Goal: Transaction & Acquisition: Purchase product/service

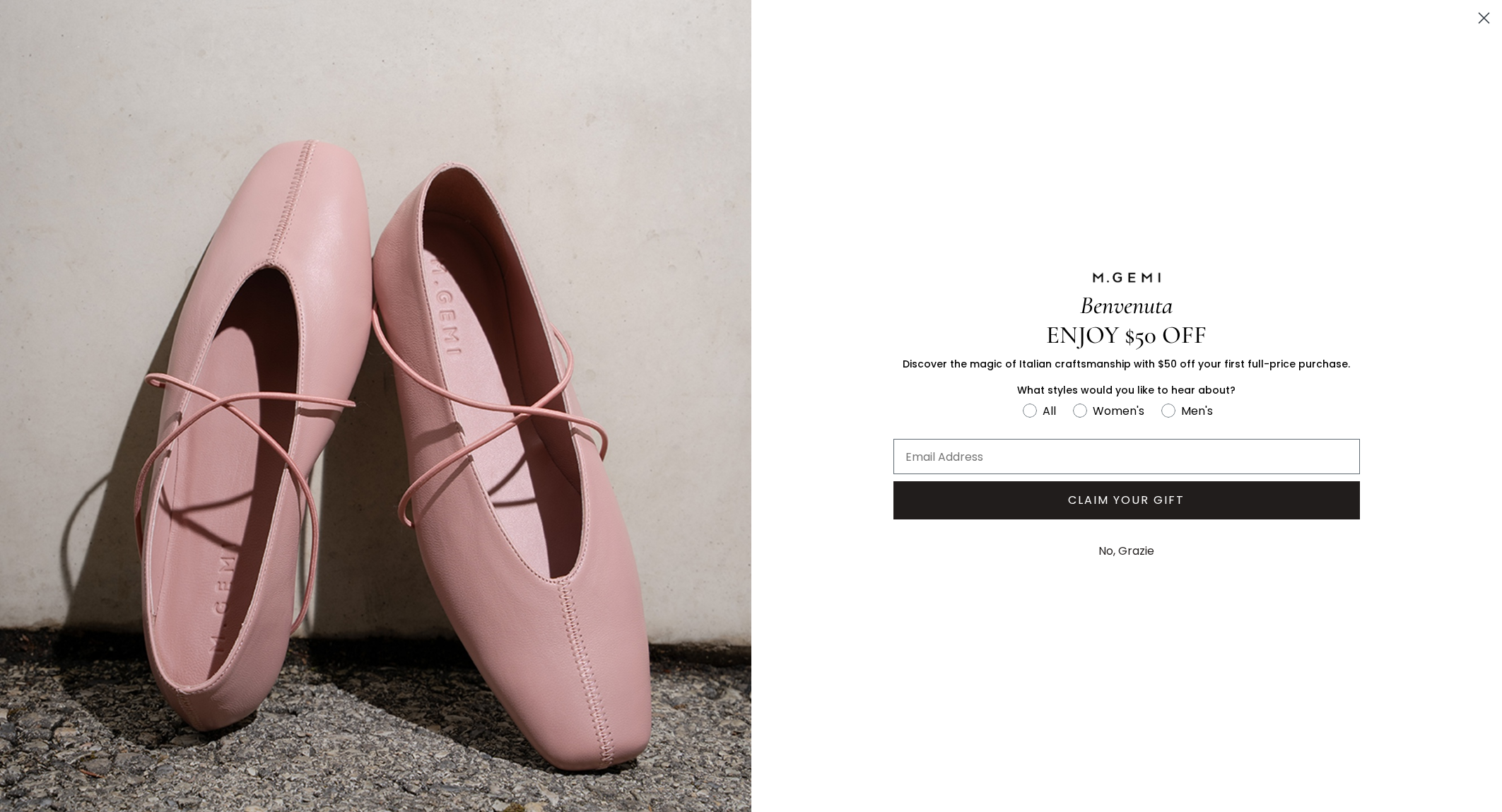
click at [1130, 553] on button "No, Grazie" at bounding box center [1126, 551] width 70 height 35
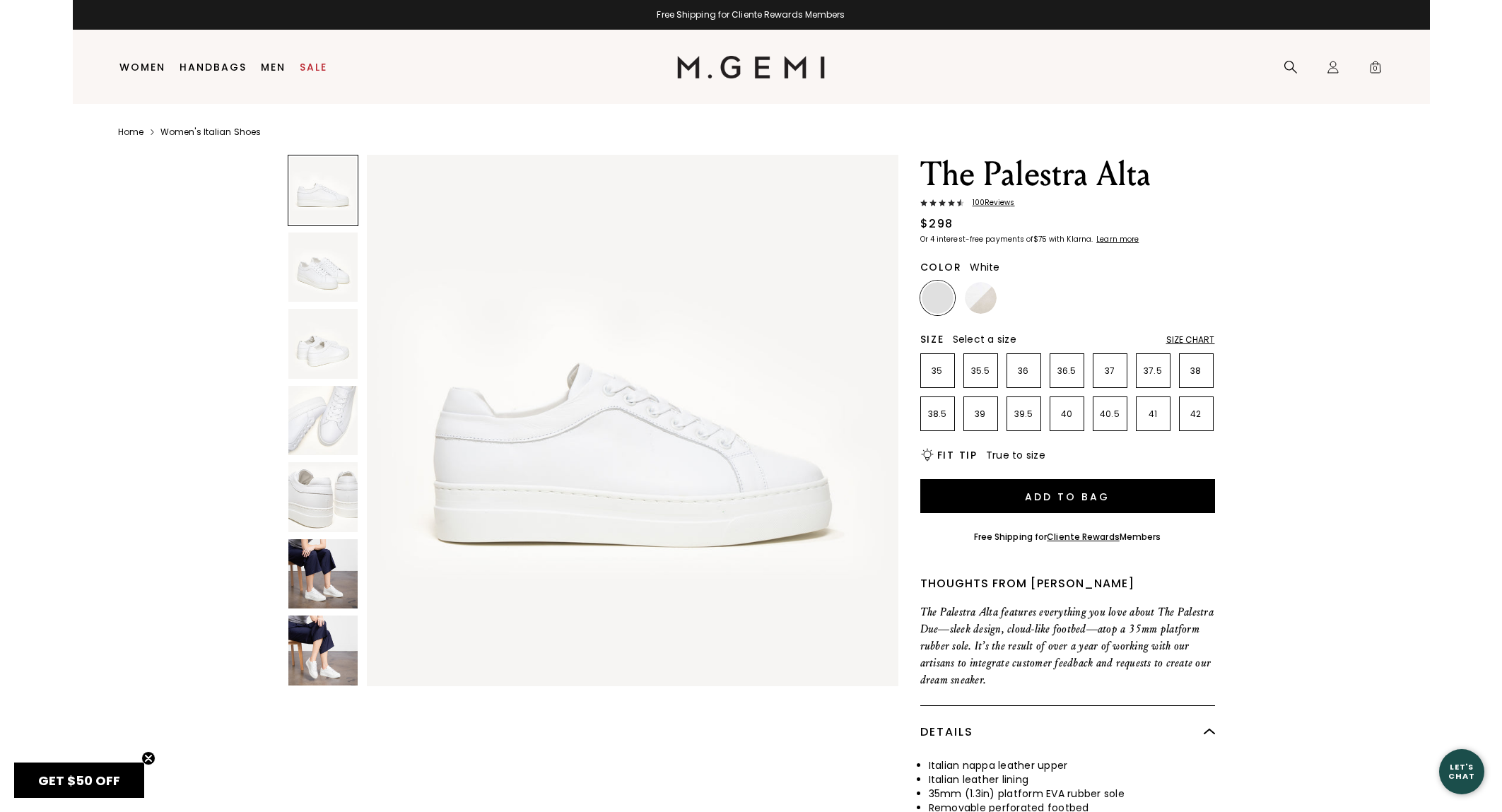
click at [329, 271] on img at bounding box center [324, 267] width 70 height 70
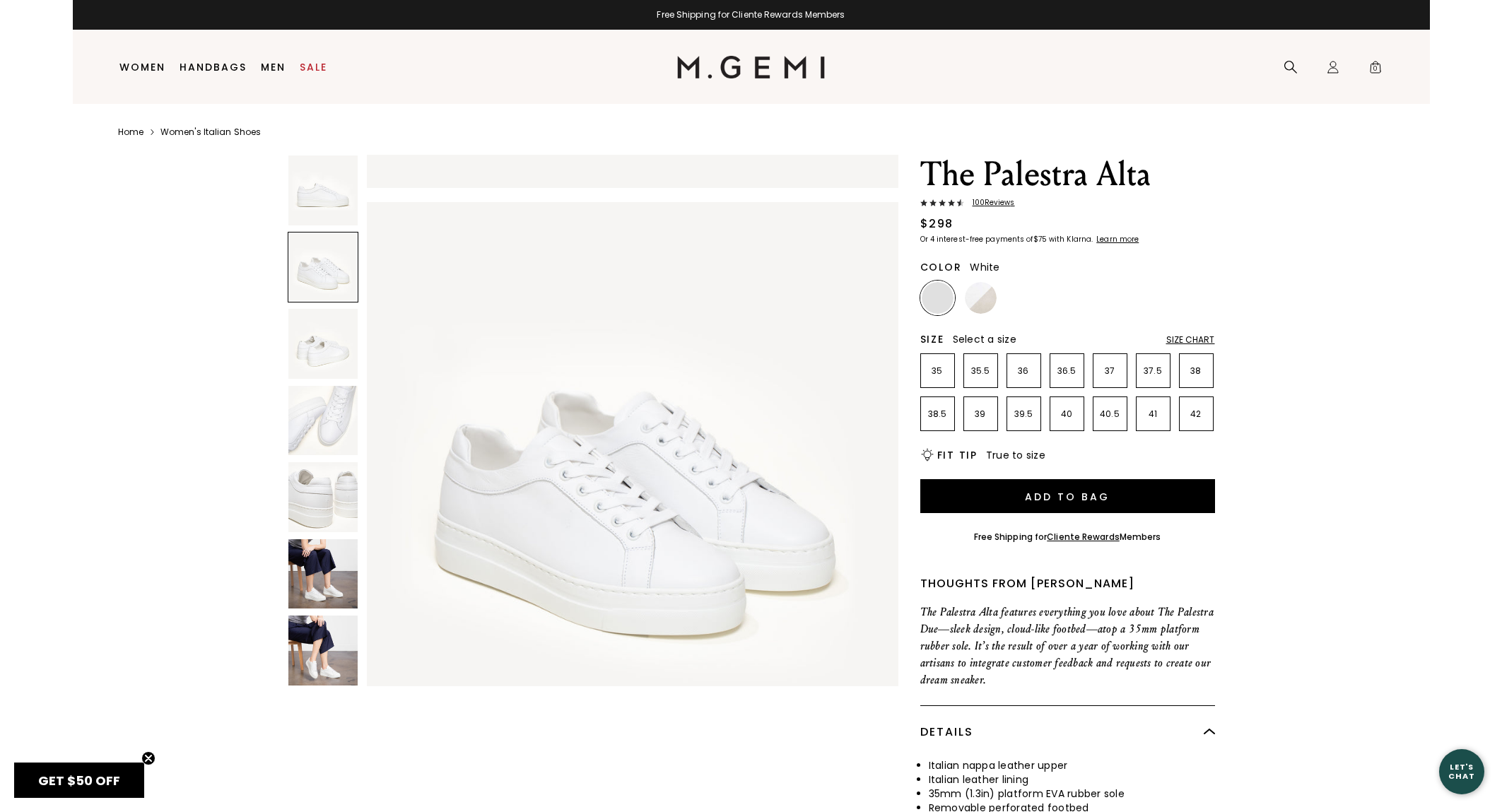
scroll to position [546, 0]
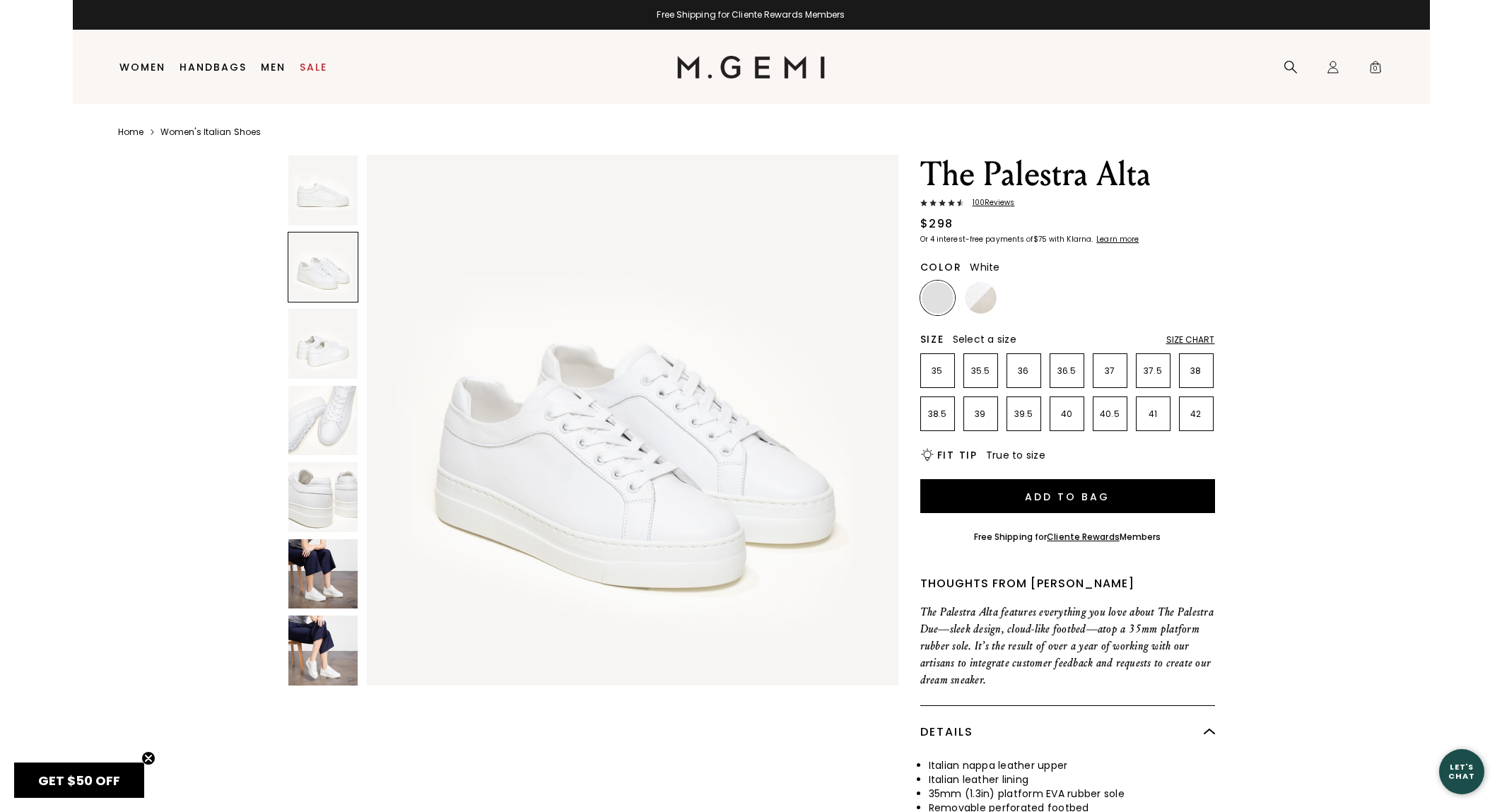
click at [327, 342] on img at bounding box center [324, 344] width 70 height 70
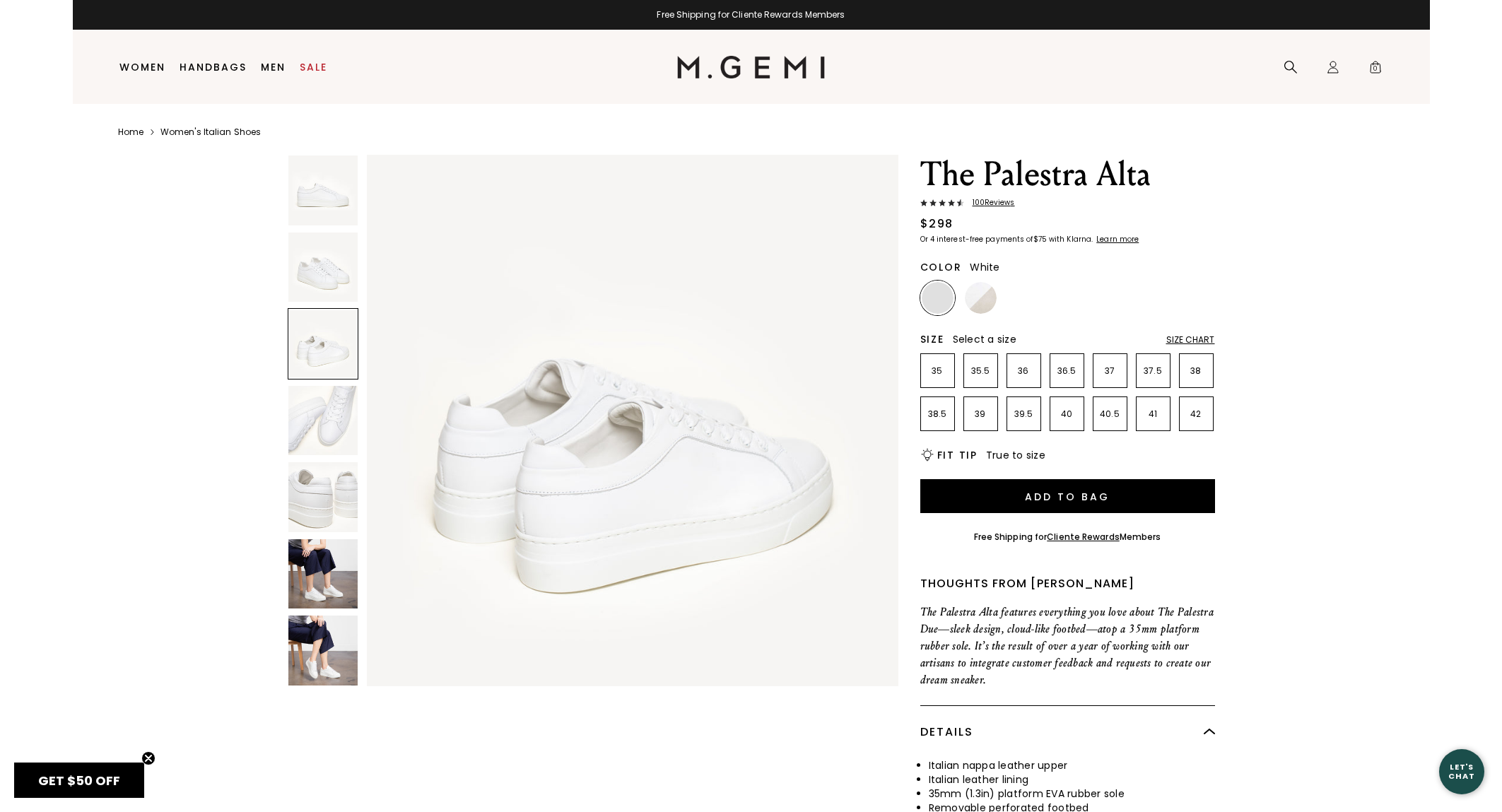
click at [325, 413] on img at bounding box center [324, 421] width 70 height 70
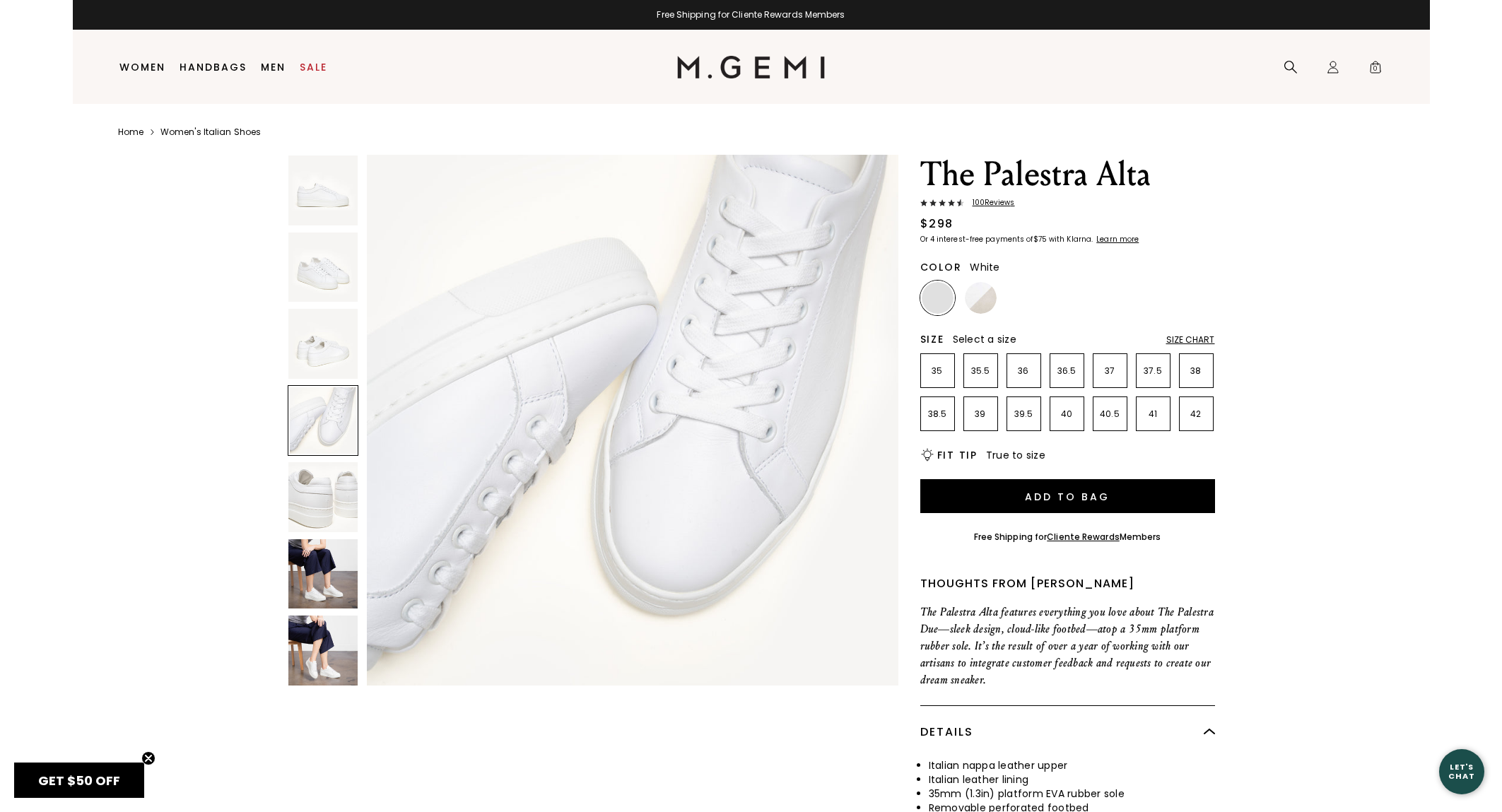
click at [329, 460] on div at bounding box center [324, 423] width 72 height 537
click at [351, 473] on img at bounding box center [324, 497] width 70 height 70
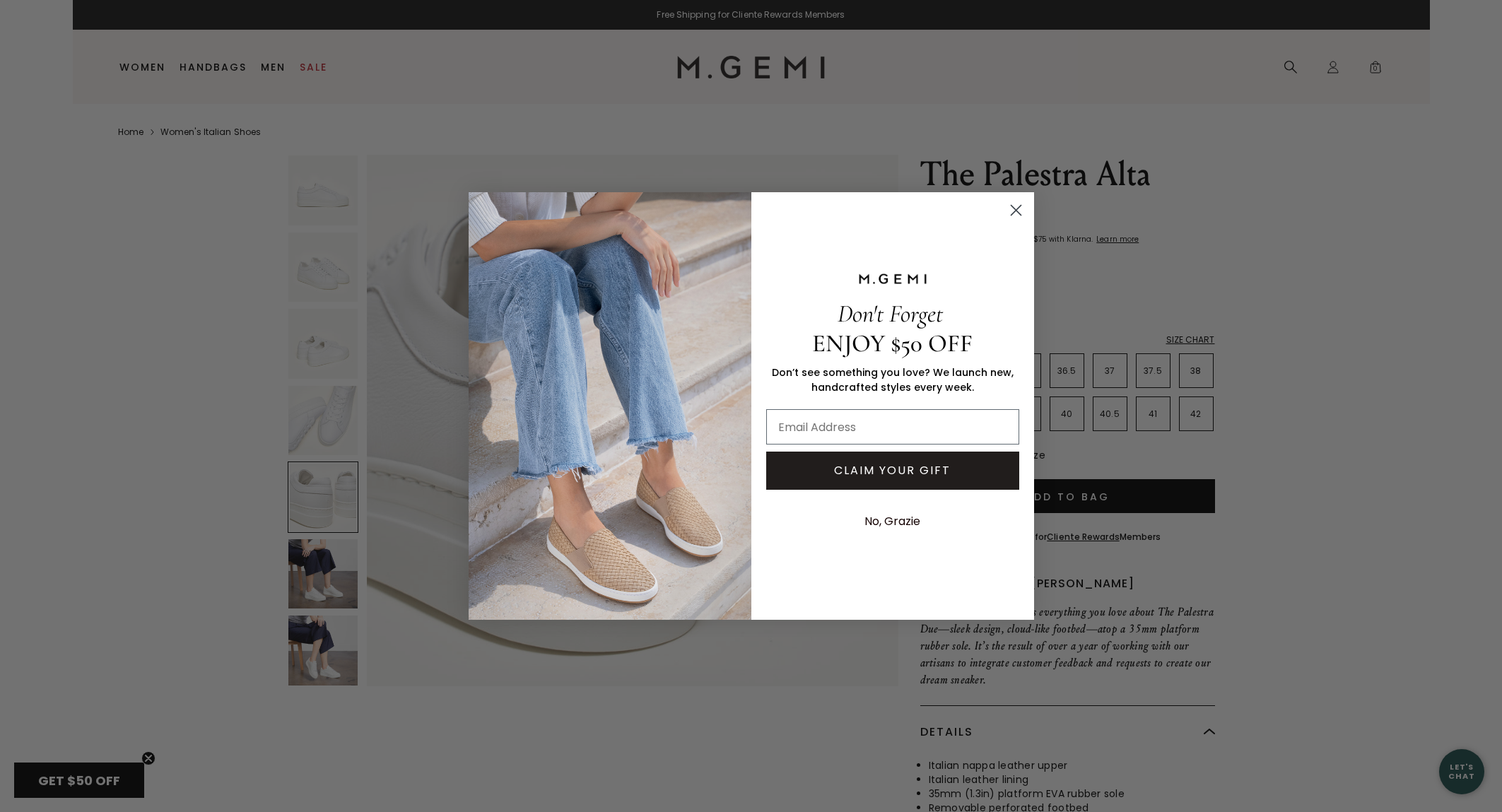
click at [1018, 212] on icon "Close dialog" at bounding box center [1016, 211] width 10 height 10
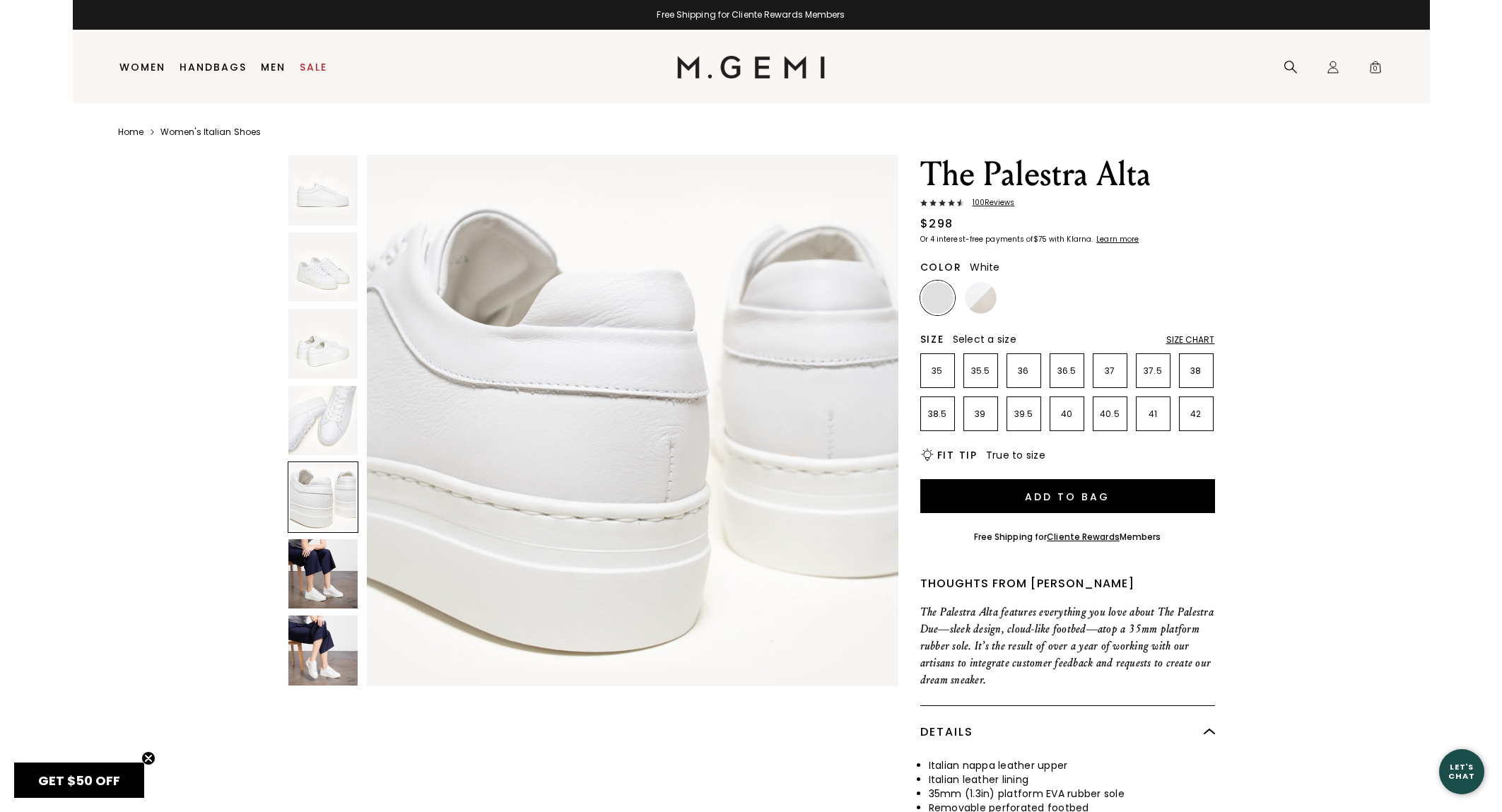
click at [309, 585] on img at bounding box center [324, 574] width 70 height 70
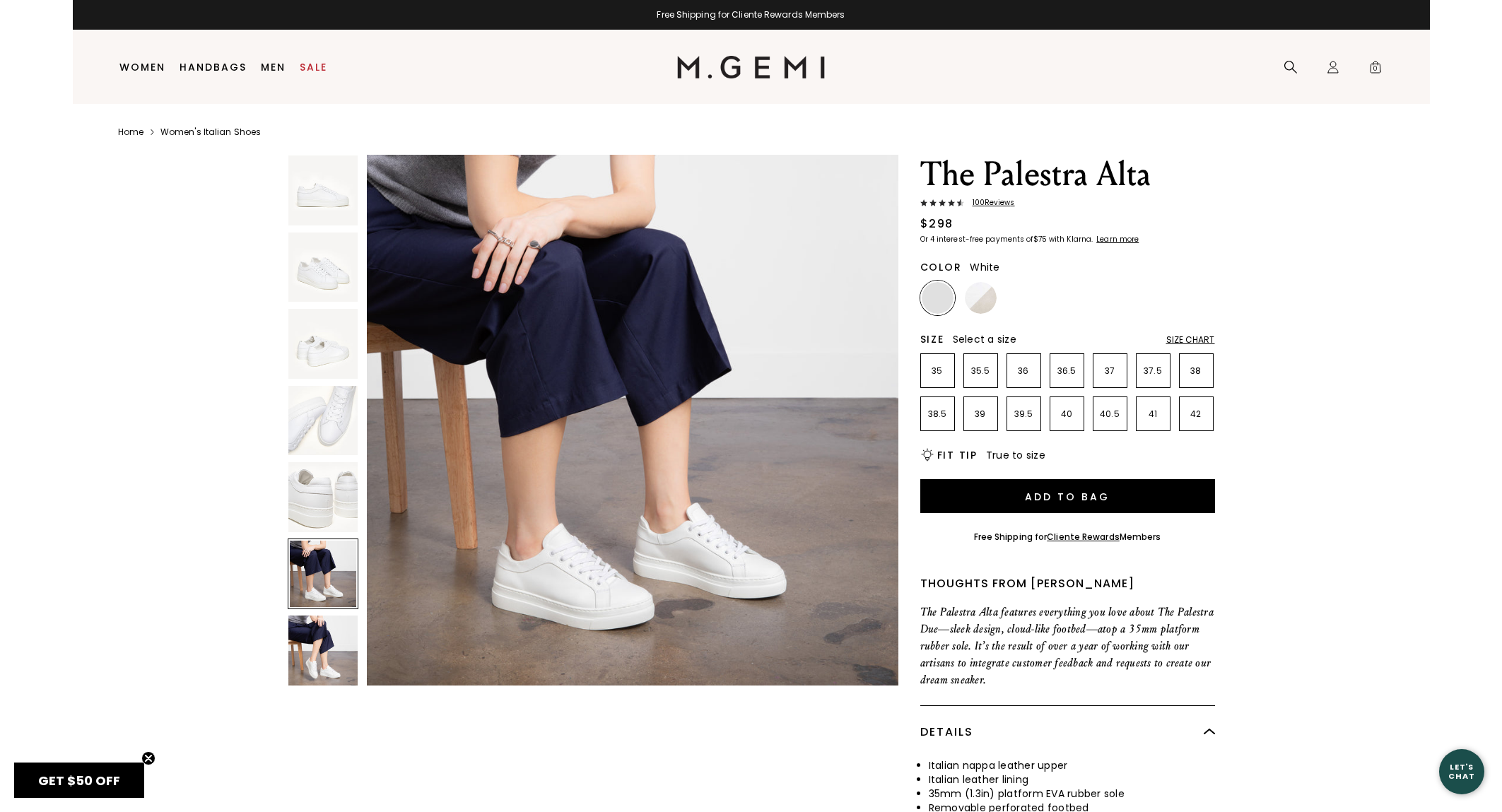
click at [330, 636] on img at bounding box center [324, 651] width 70 height 70
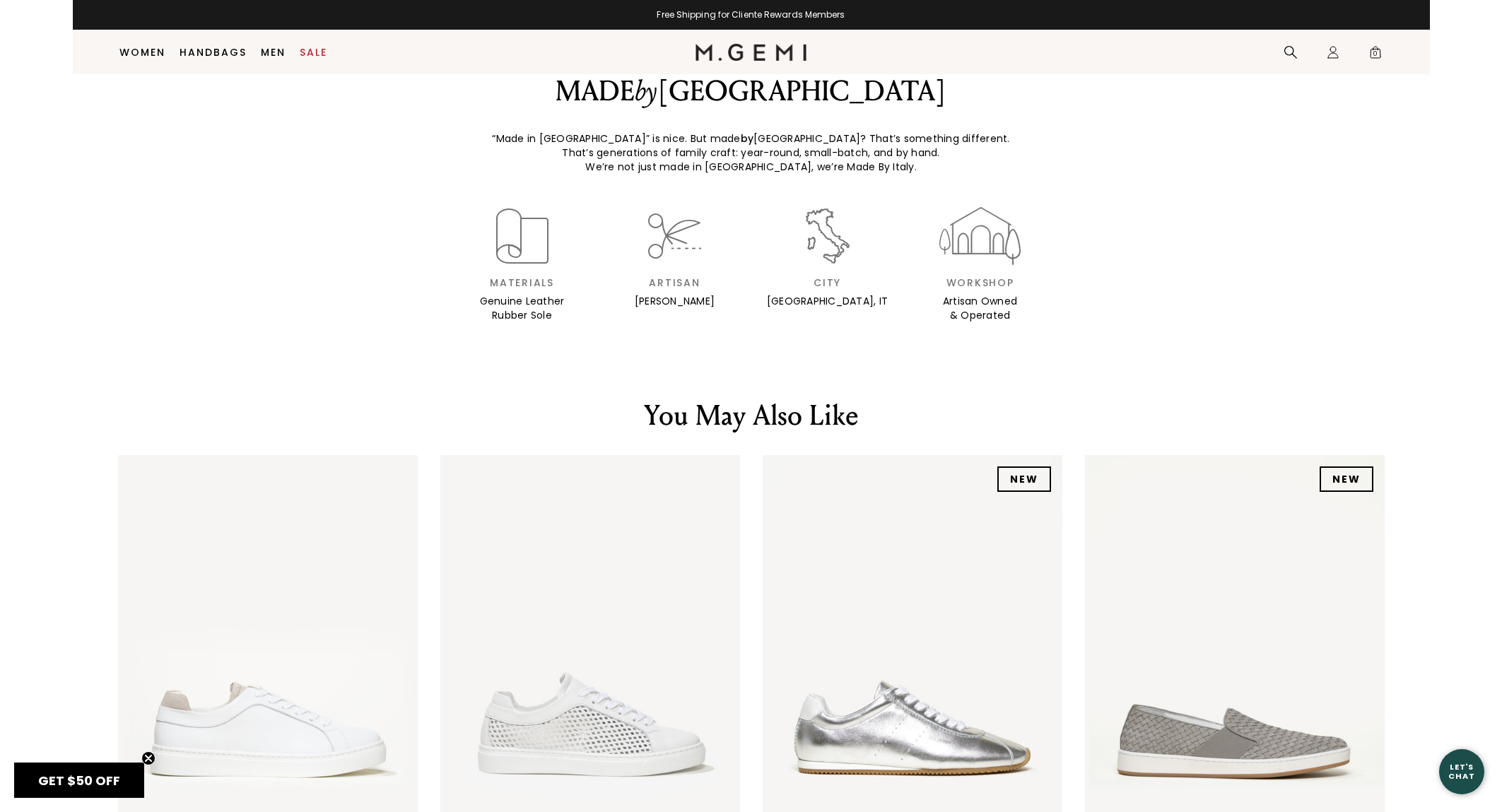
scroll to position [2379, 0]
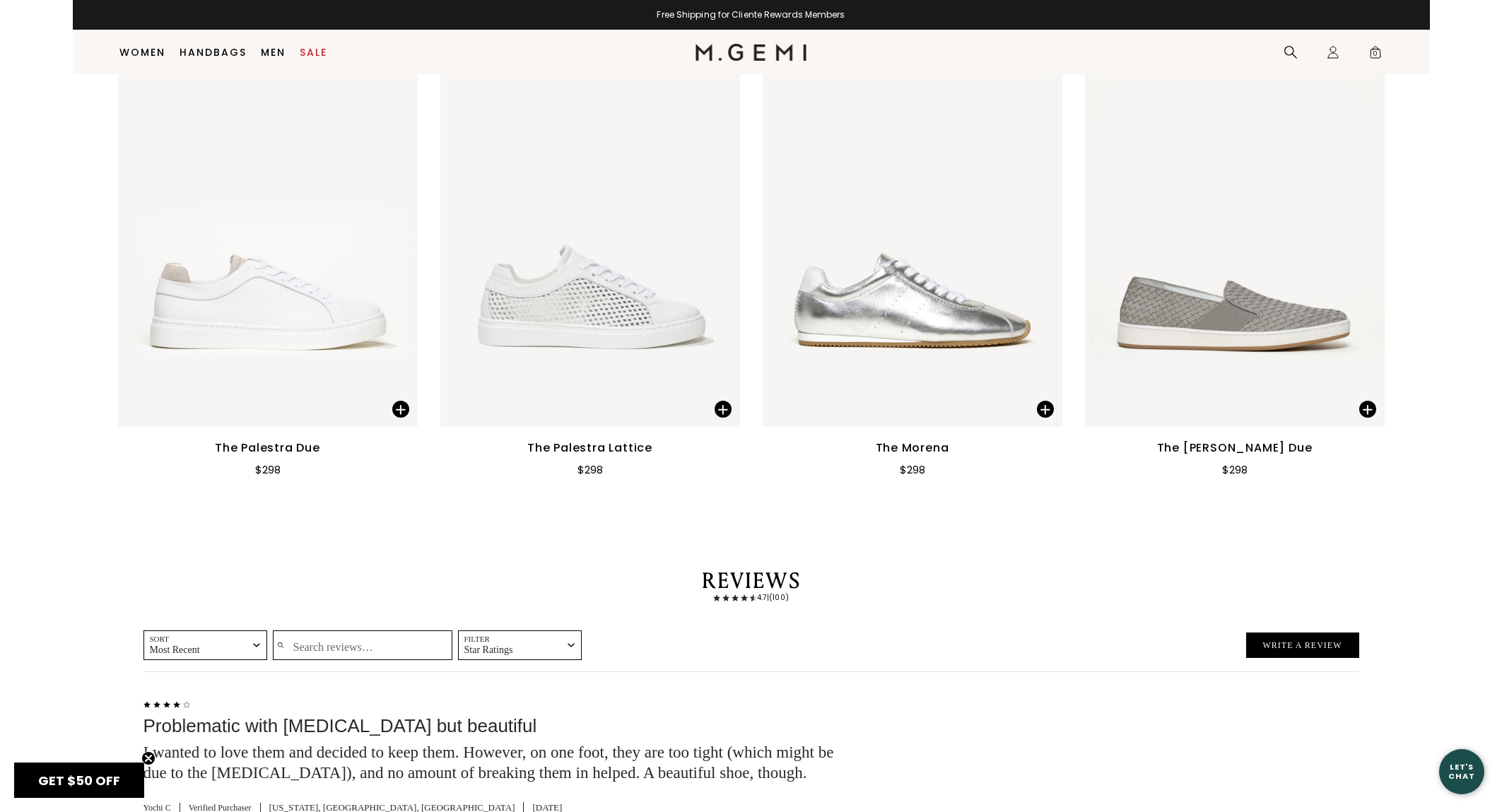
click at [299, 352] on img at bounding box center [267, 227] width 300 height 399
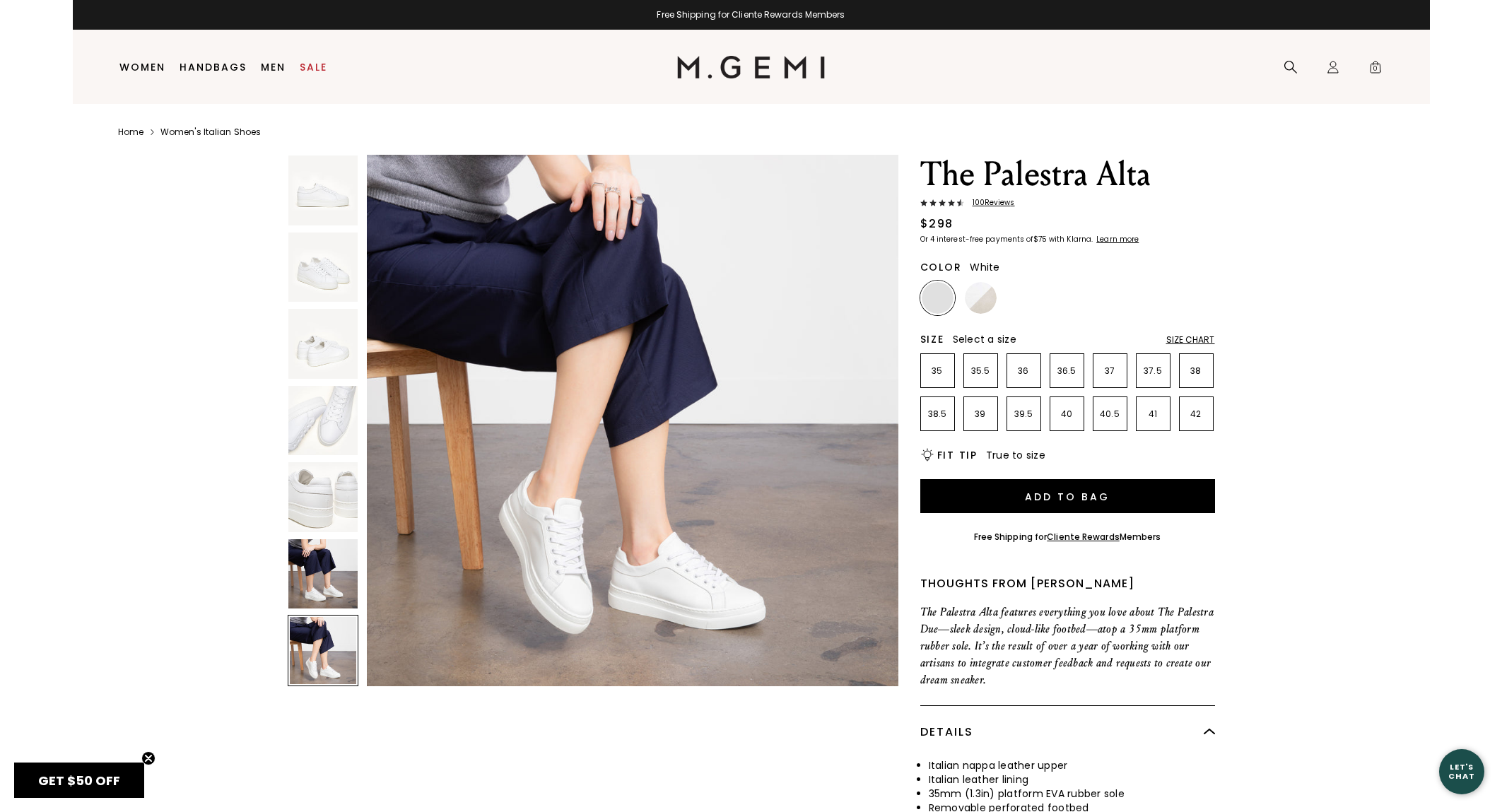
scroll to position [0, 0]
click at [1208, 363] on li "38" at bounding box center [1197, 371] width 35 height 35
click at [311, 491] on img at bounding box center [324, 497] width 70 height 70
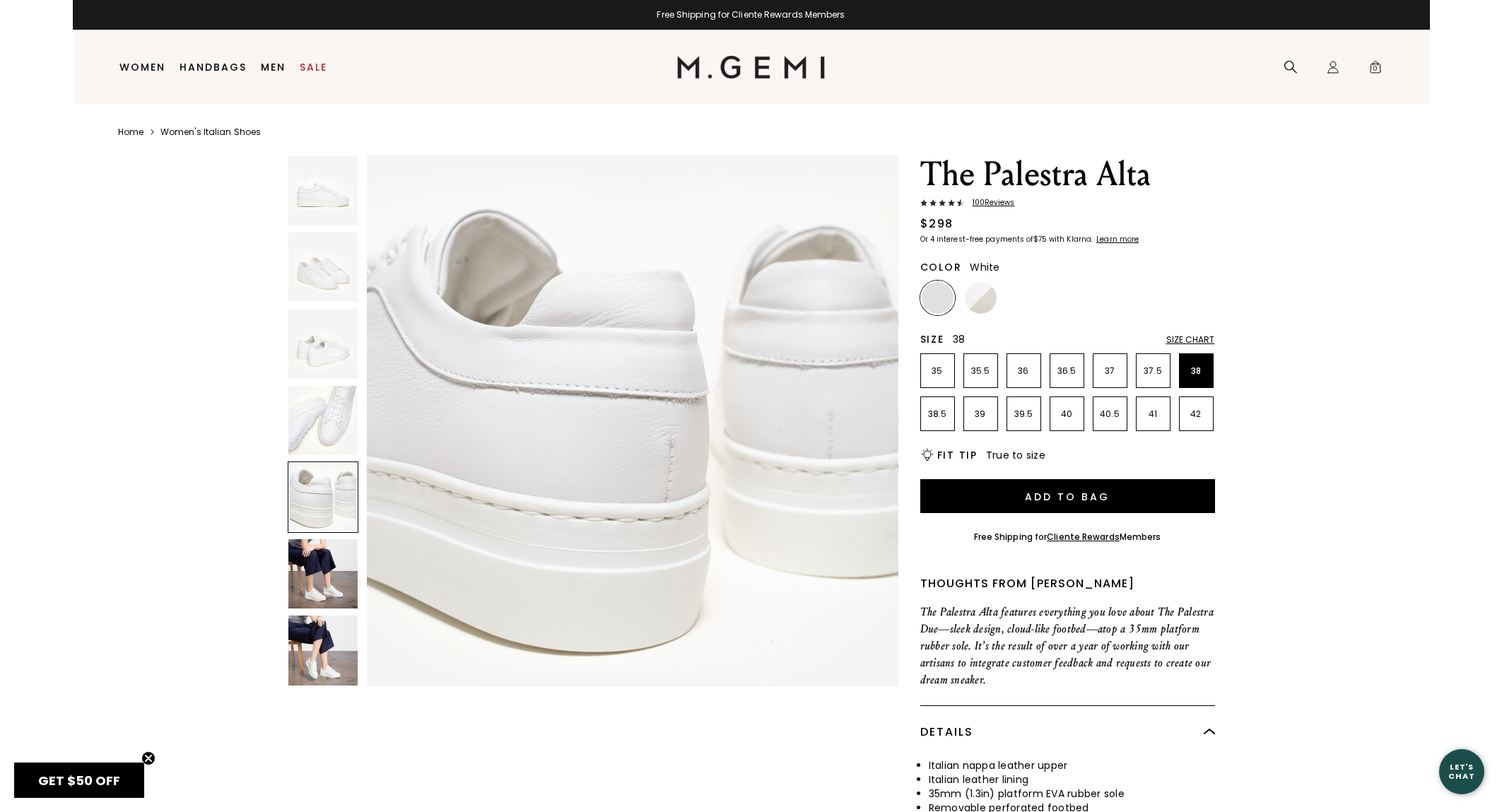
click at [327, 557] on img at bounding box center [324, 574] width 70 height 70
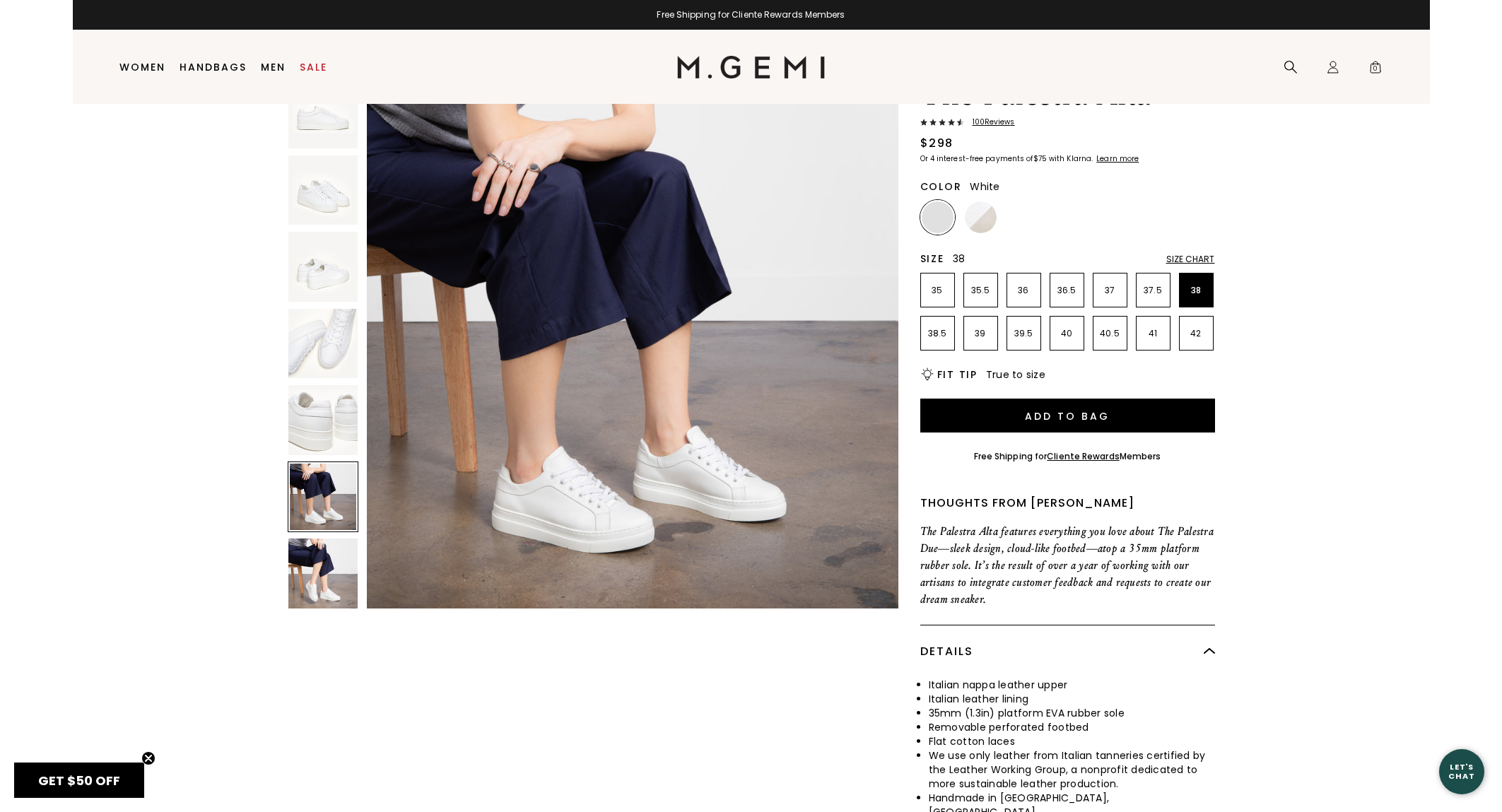
scroll to position [92, 0]
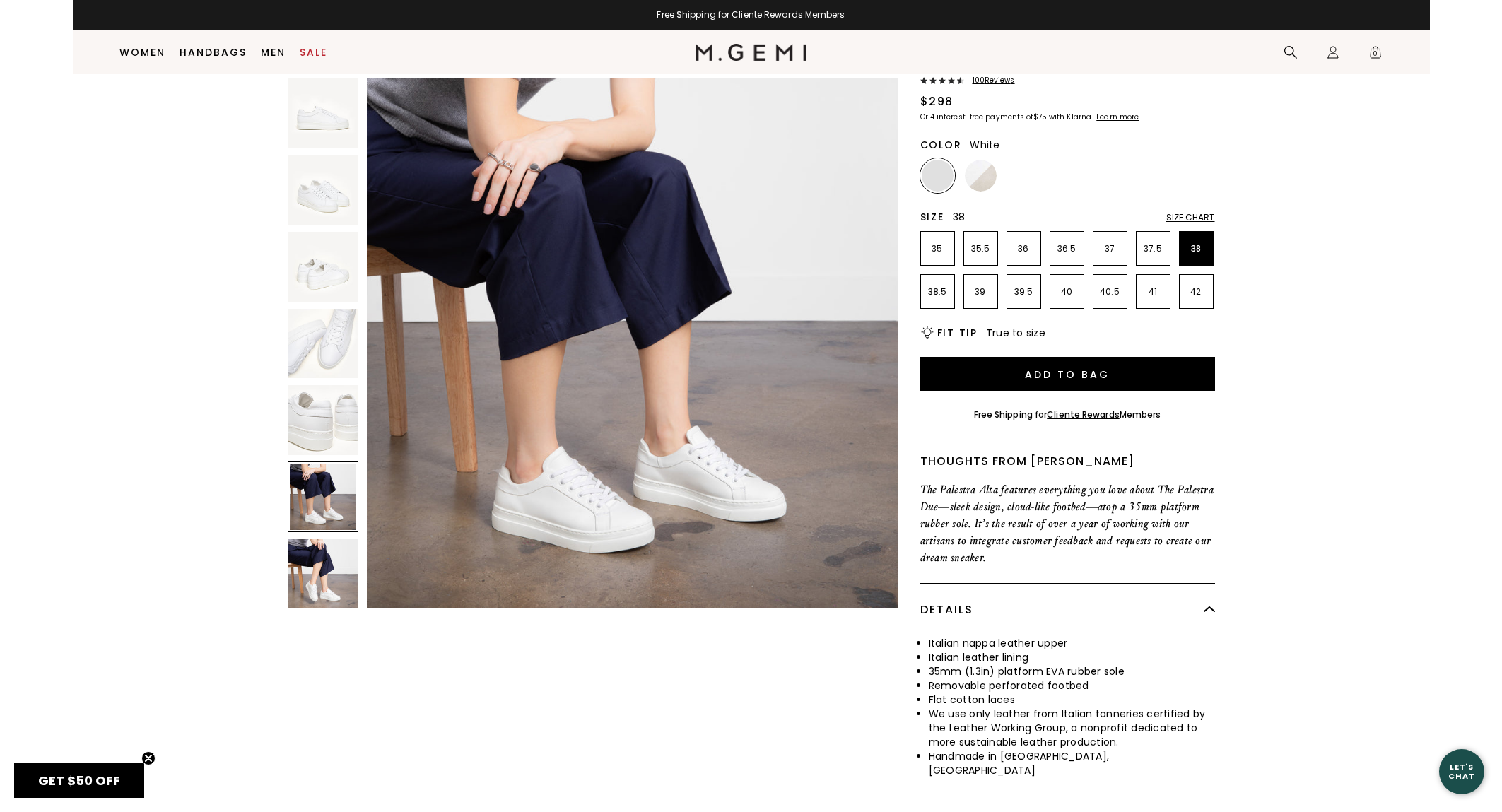
click at [326, 561] on img at bounding box center [324, 573] width 70 height 70
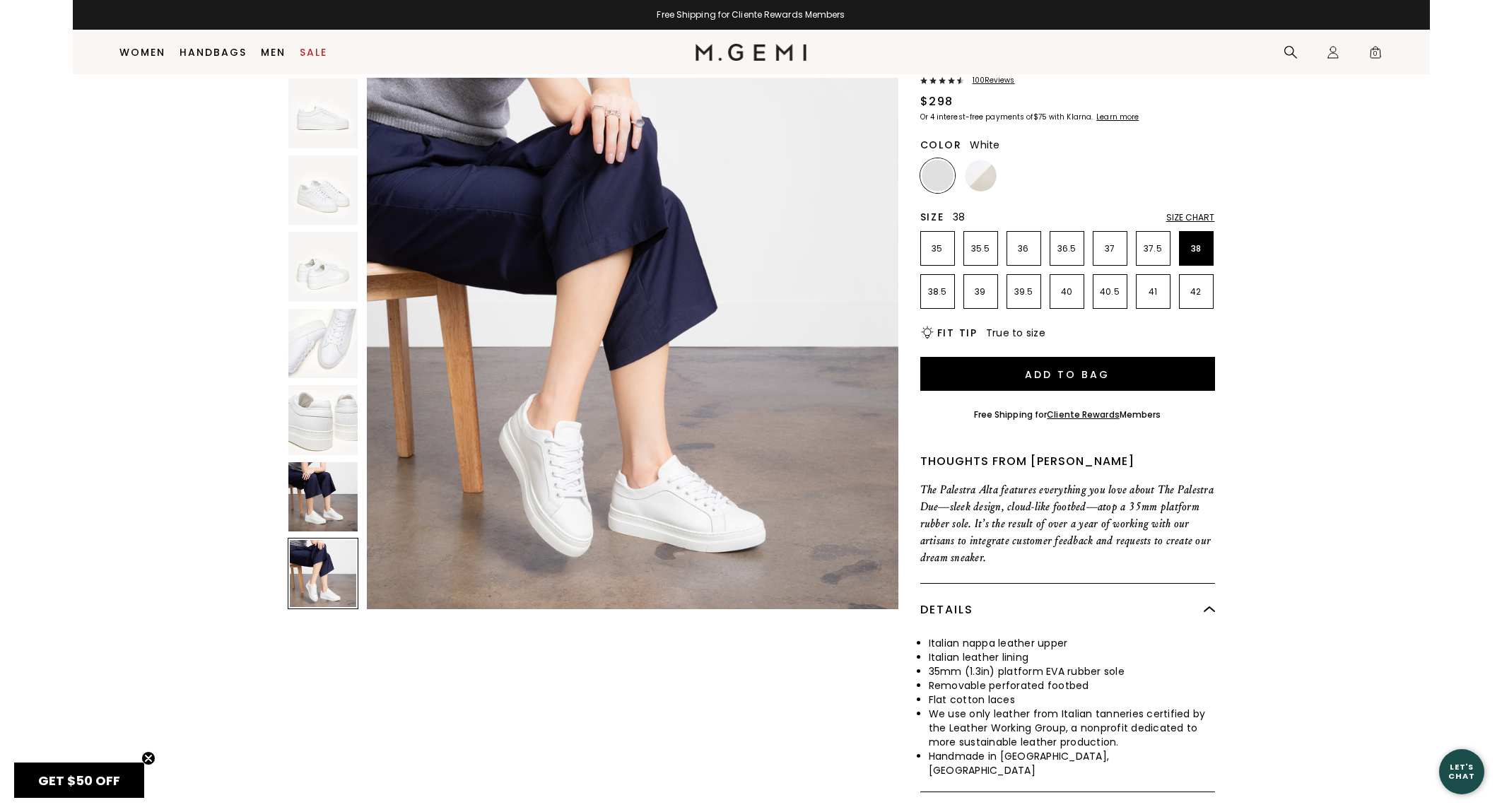
click at [323, 519] on img at bounding box center [324, 497] width 70 height 70
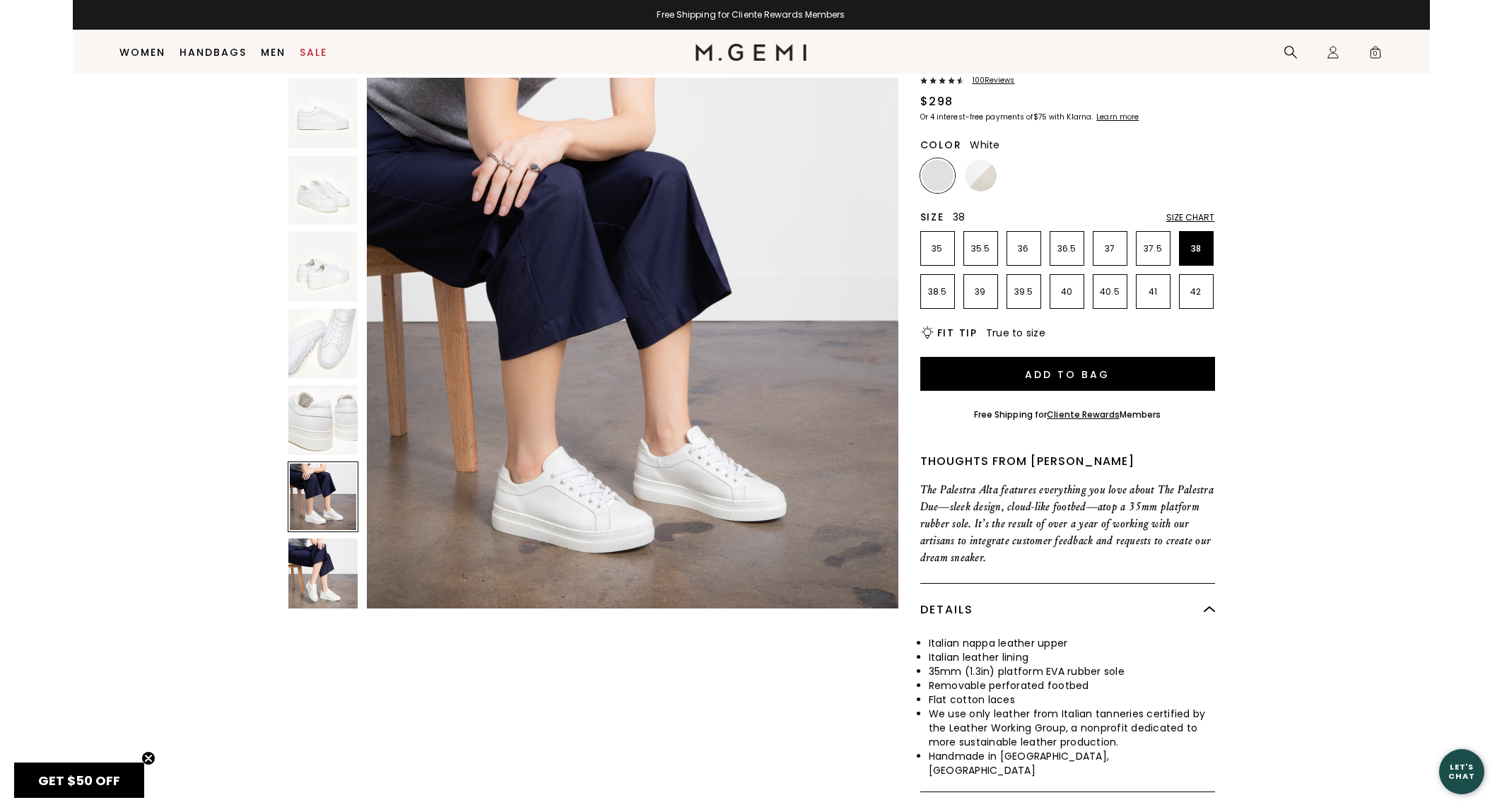
click at [311, 288] on img at bounding box center [324, 266] width 70 height 70
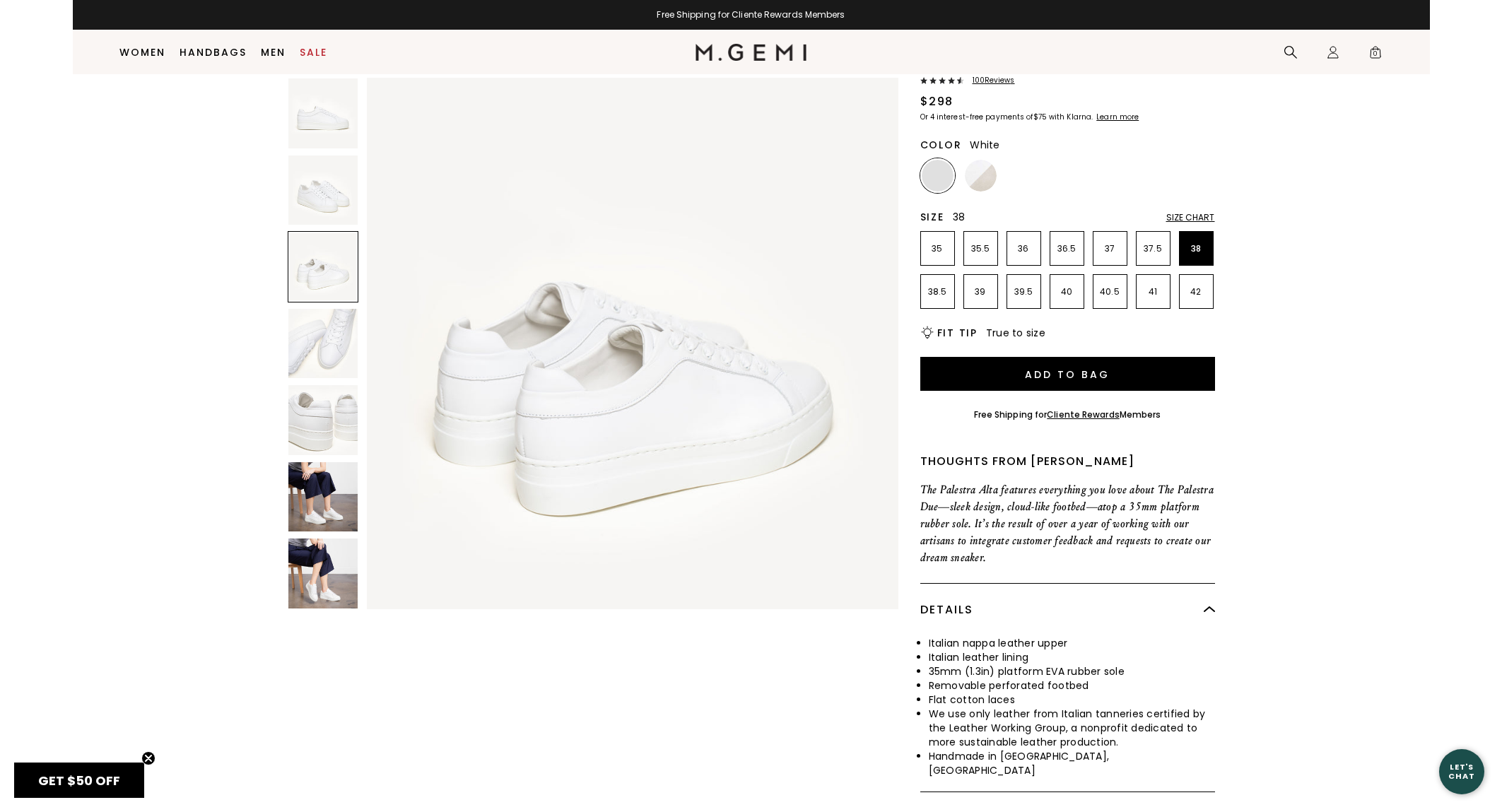
click at [315, 213] on img at bounding box center [324, 191] width 70 height 70
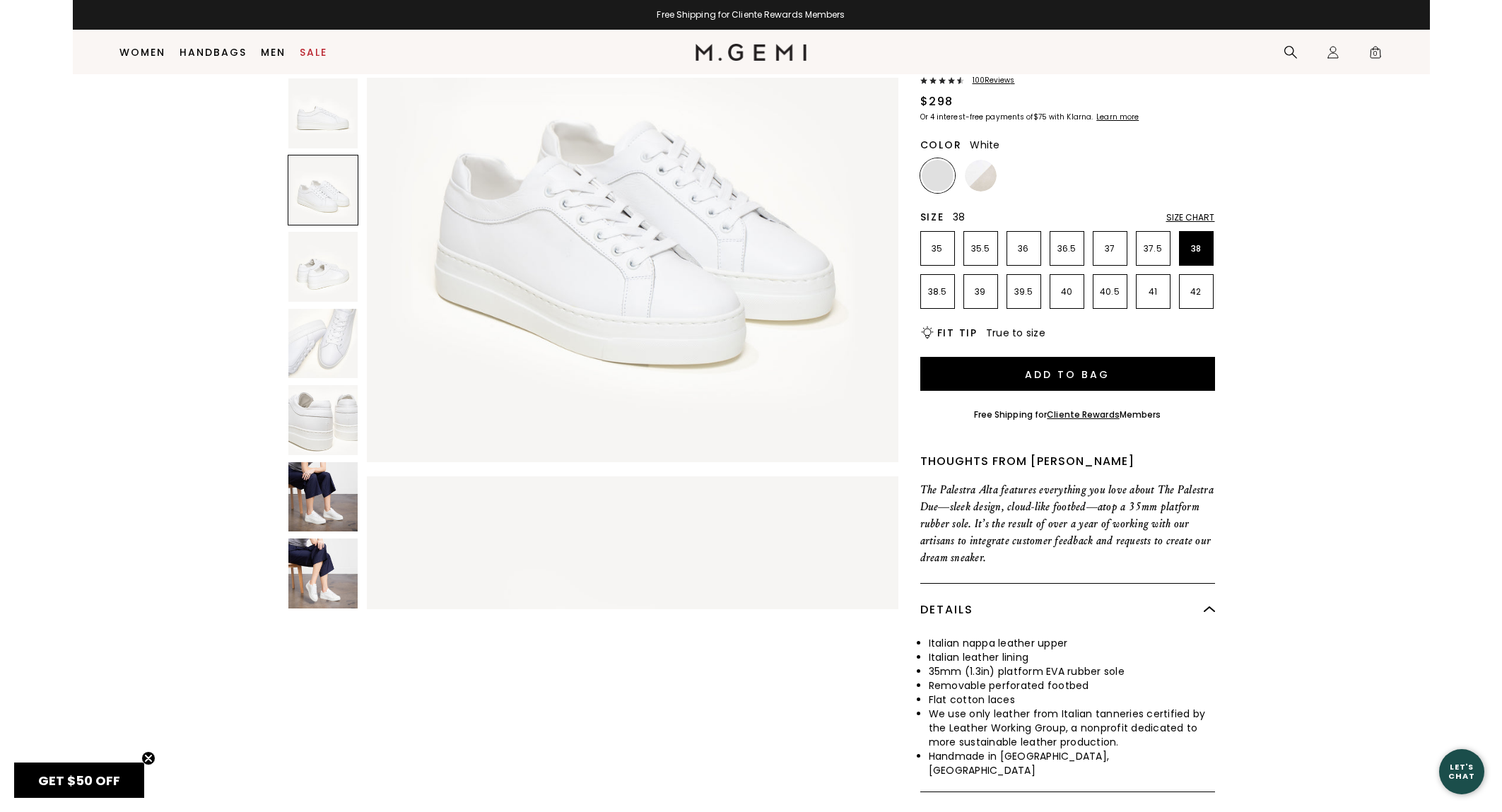
scroll to position [546, 0]
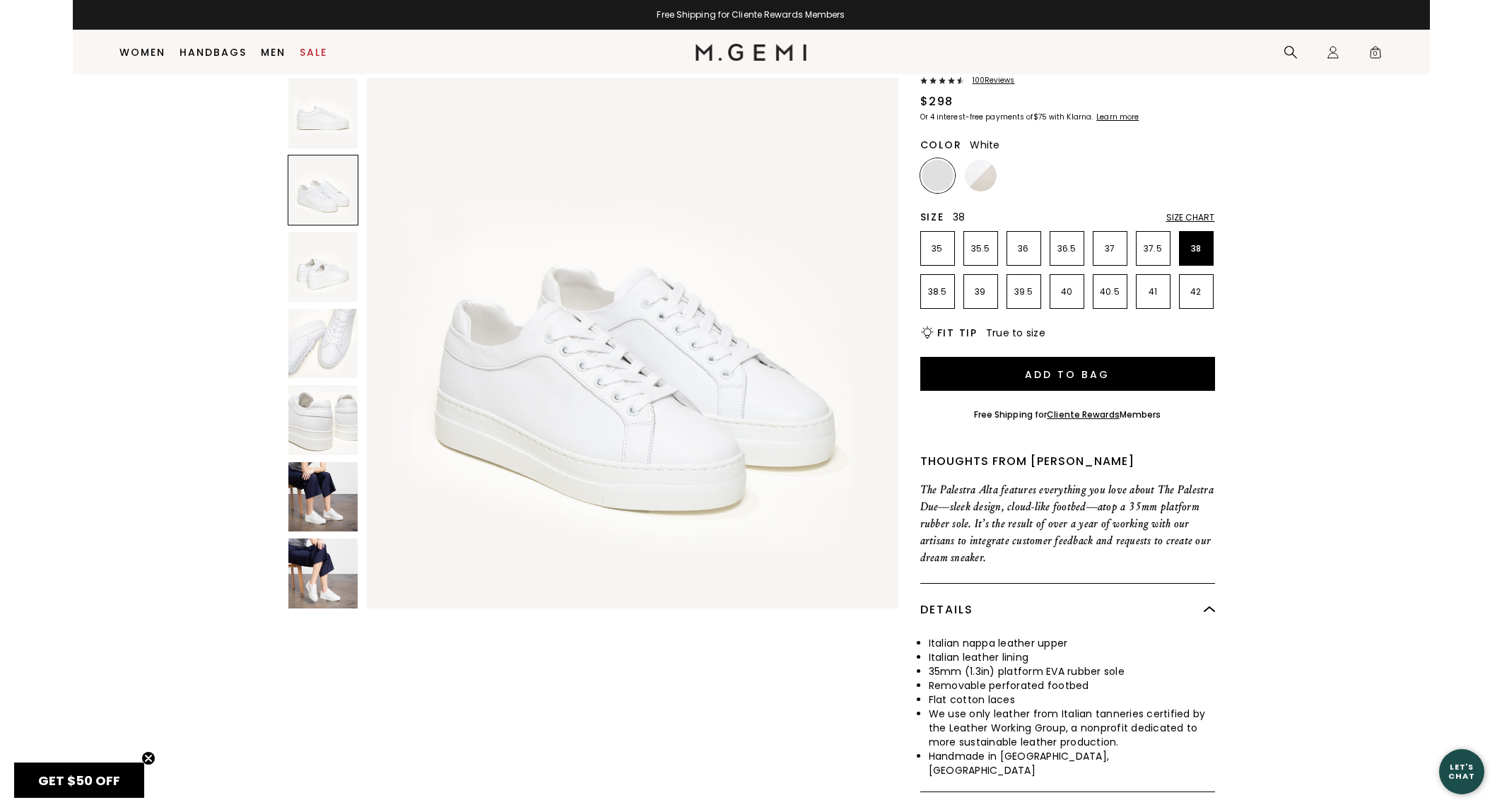
click at [317, 130] on img at bounding box center [324, 114] width 70 height 70
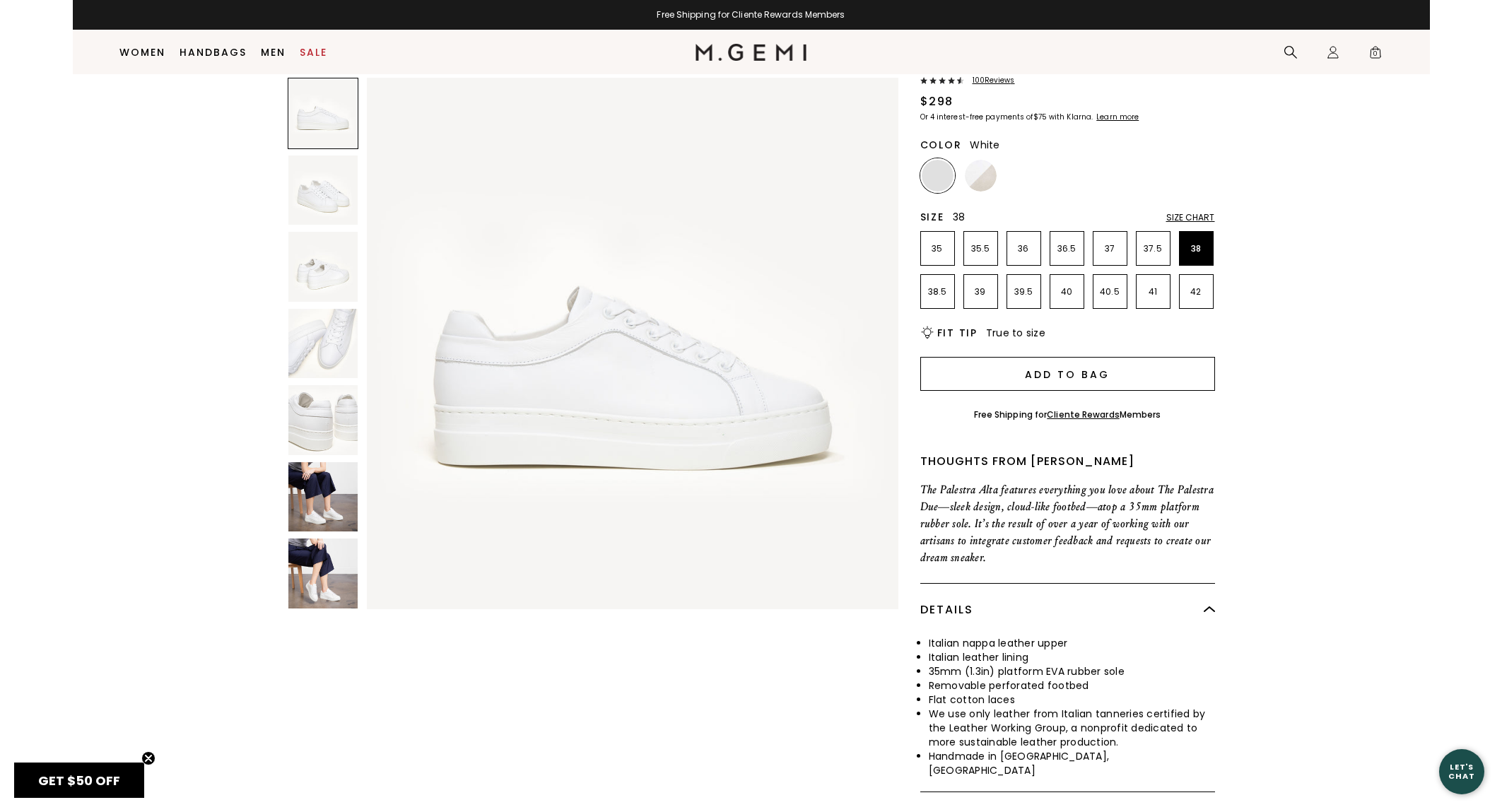
click at [994, 378] on button "Add to Bag" at bounding box center [1068, 374] width 295 height 34
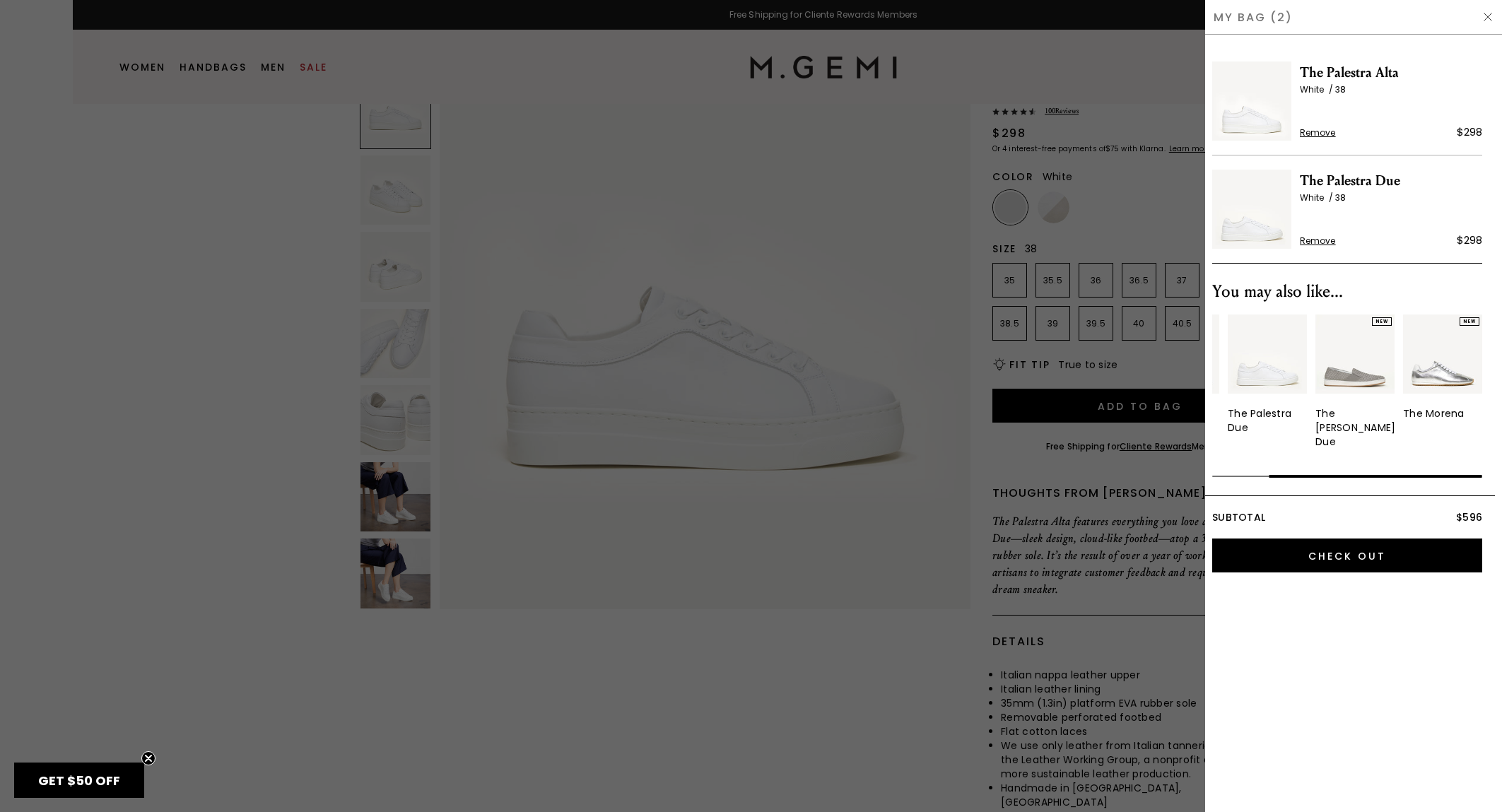
click at [206, 359] on div at bounding box center [751, 406] width 1502 height 812
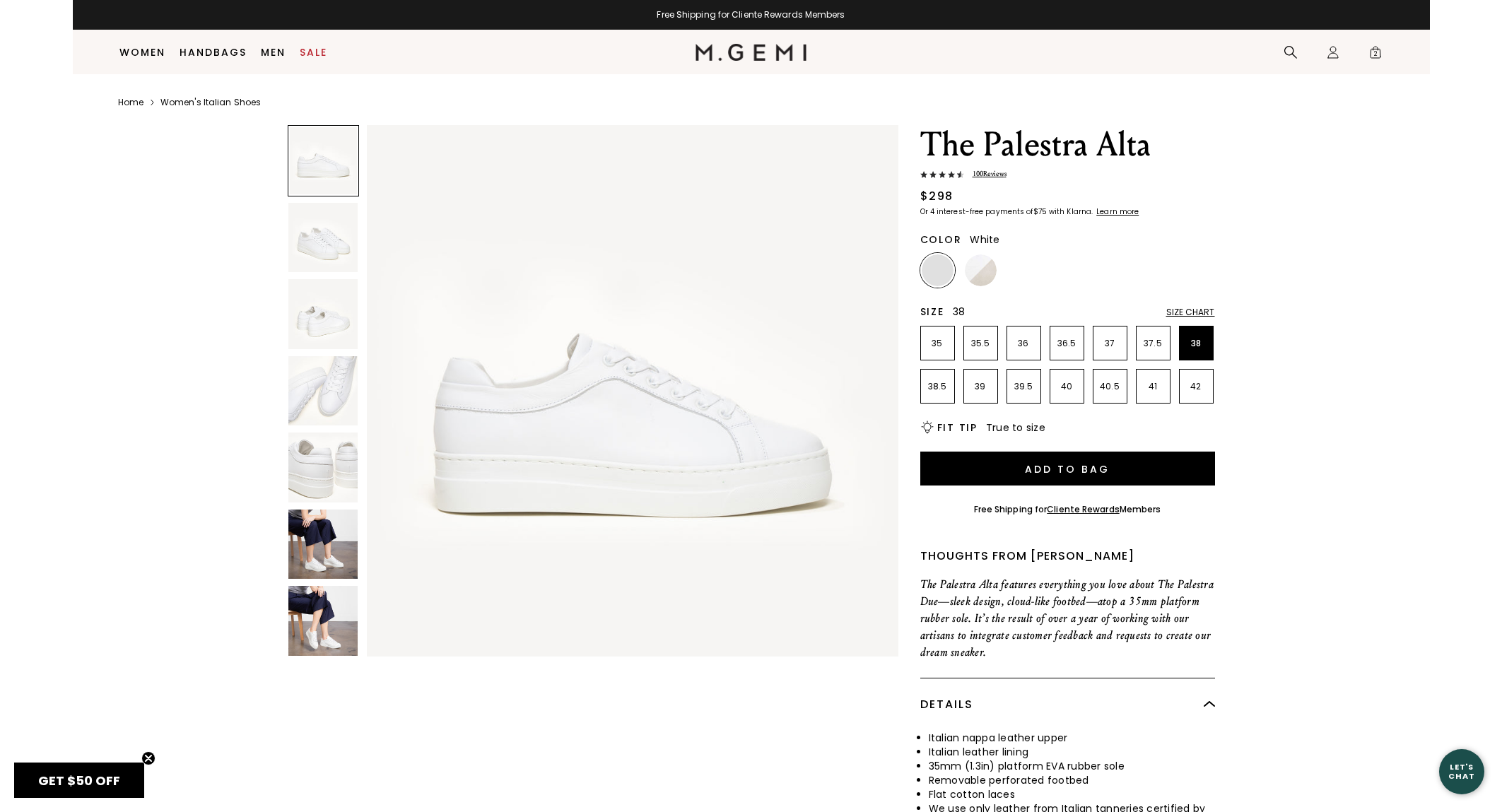
scroll to position [92, 0]
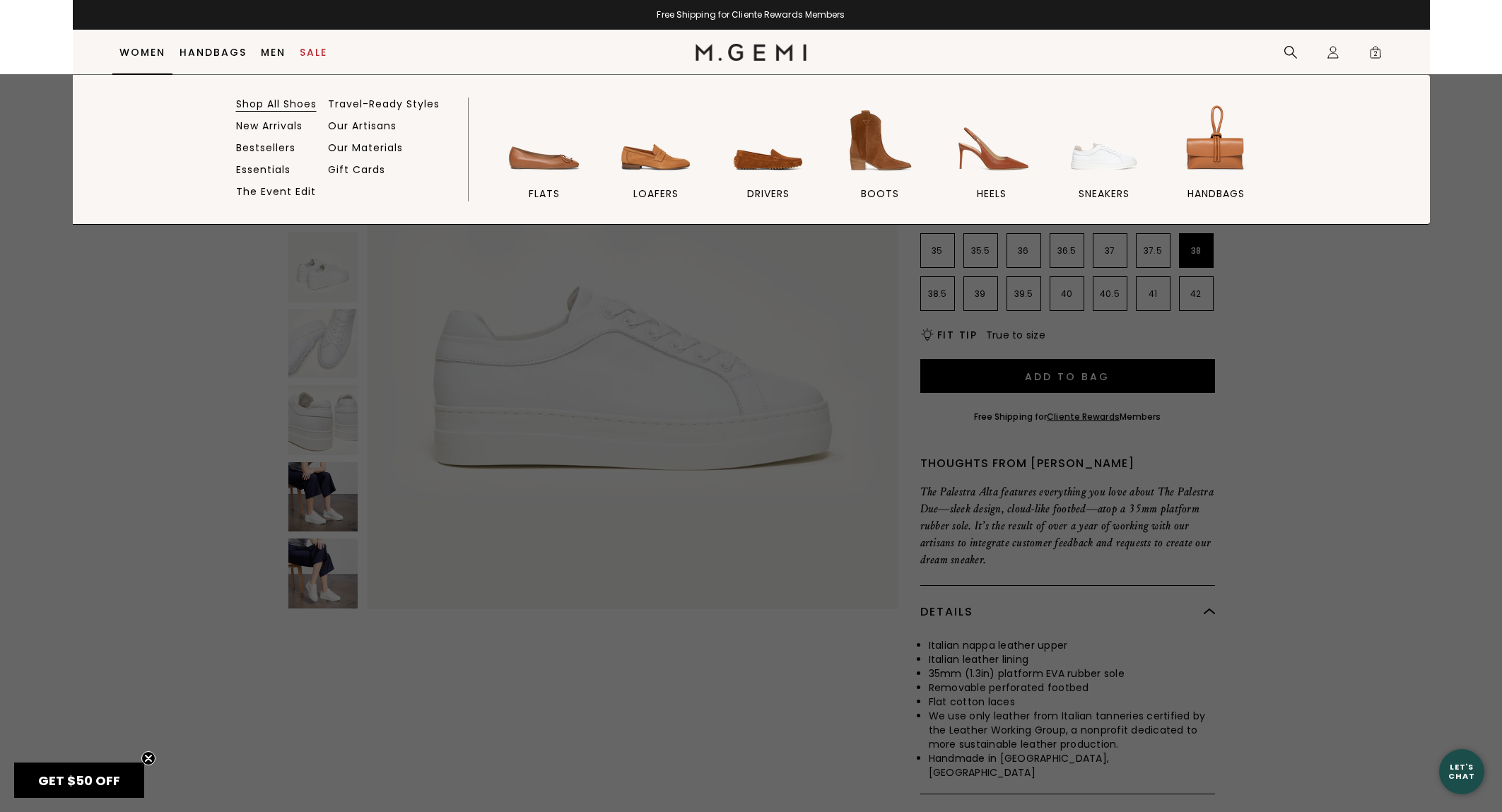
click at [267, 107] on link "Shop All Shoes" at bounding box center [276, 104] width 80 height 13
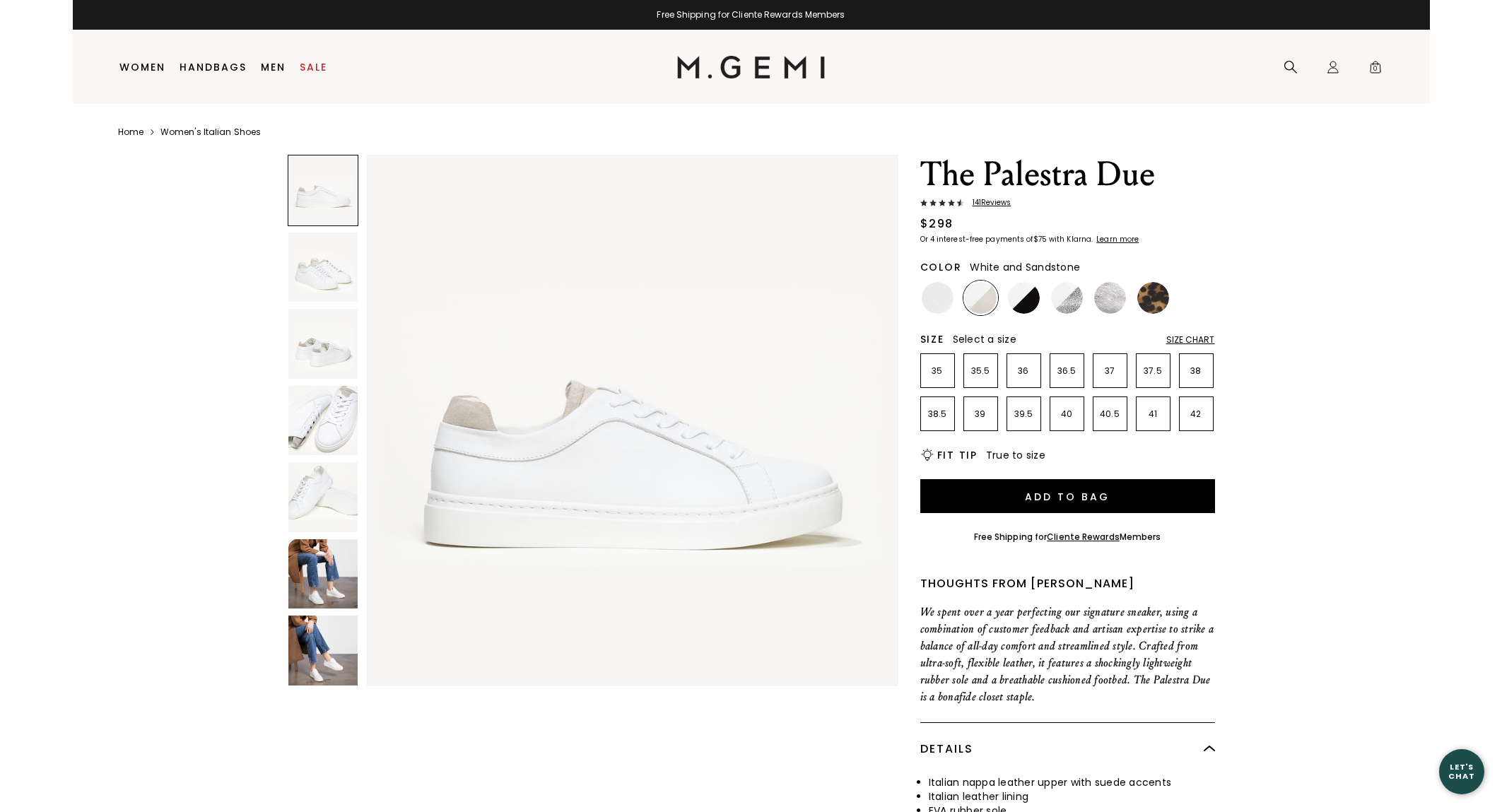
click at [327, 289] on img at bounding box center [324, 267] width 70 height 70
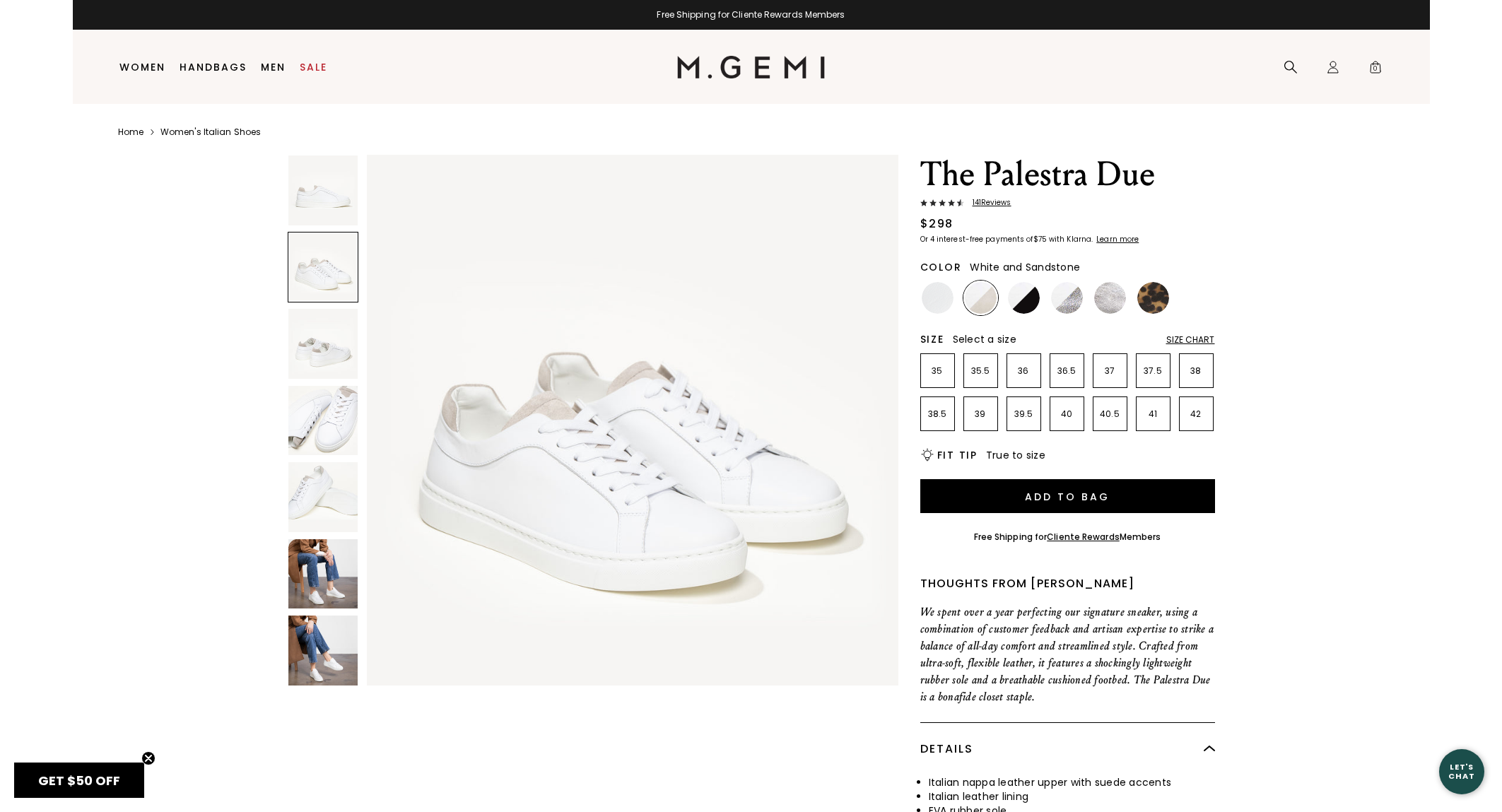
click at [345, 411] on img at bounding box center [324, 421] width 70 height 70
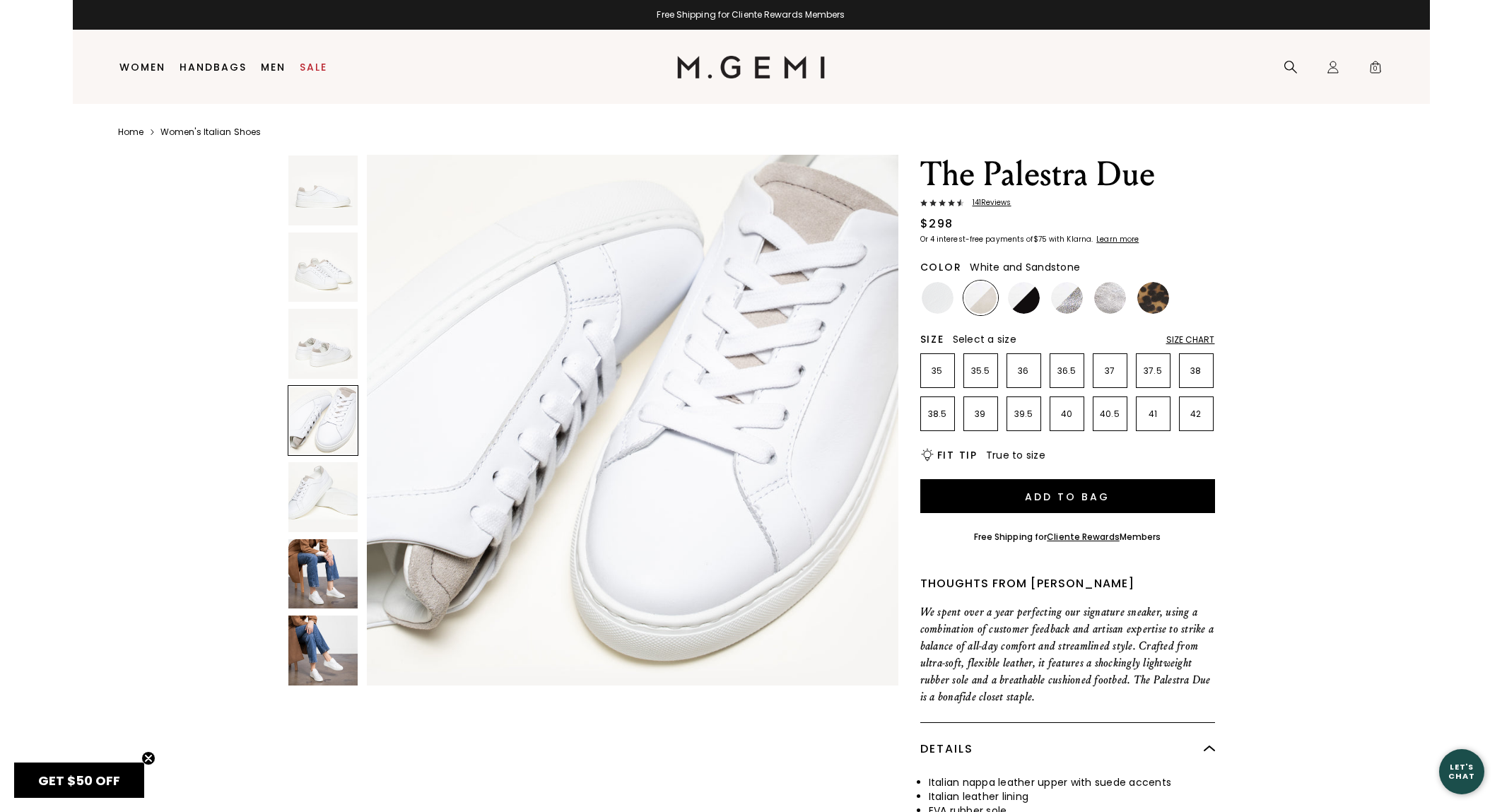
click at [345, 506] on img at bounding box center [324, 497] width 70 height 70
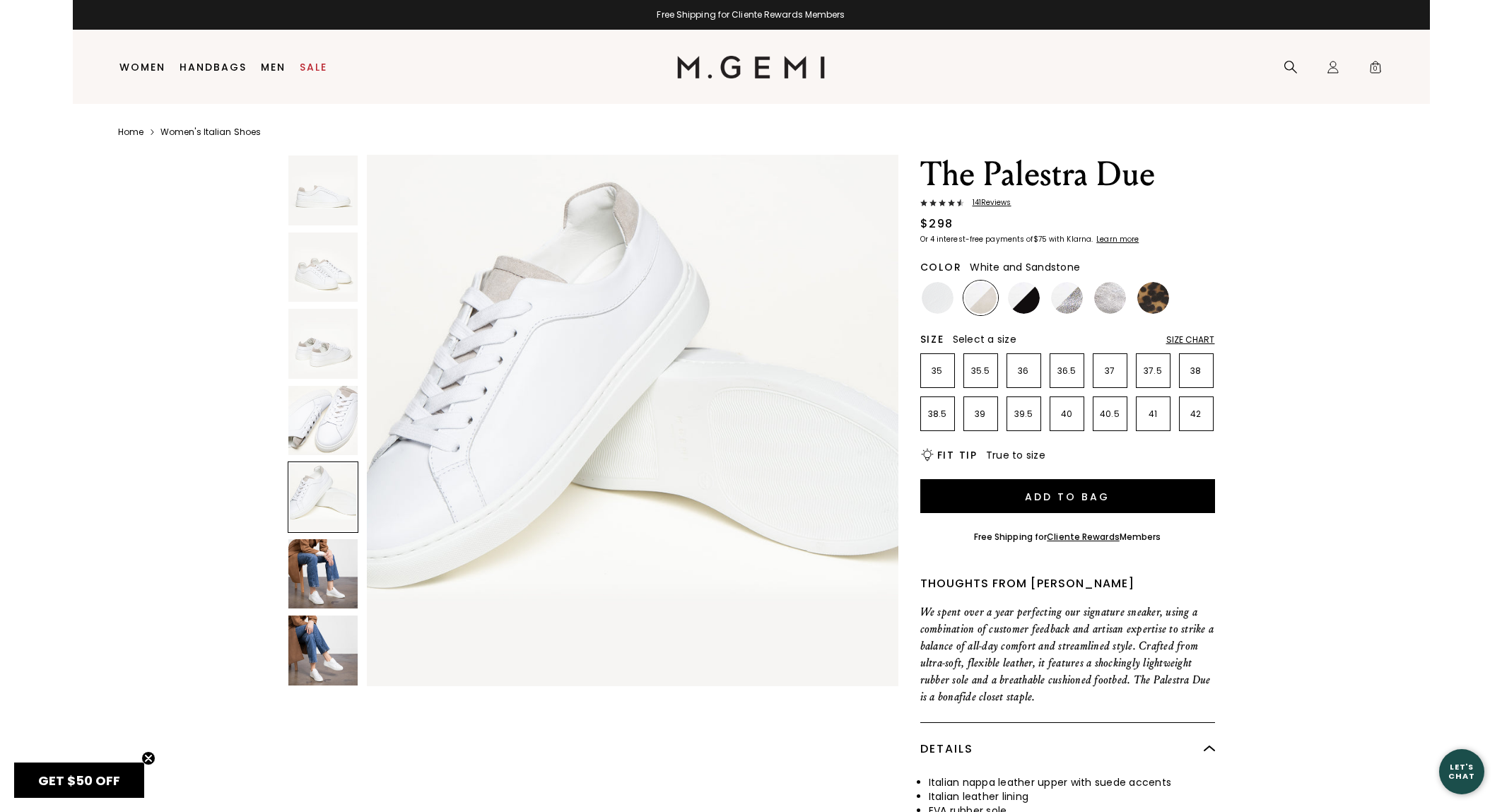
click at [326, 582] on img at bounding box center [324, 574] width 70 height 70
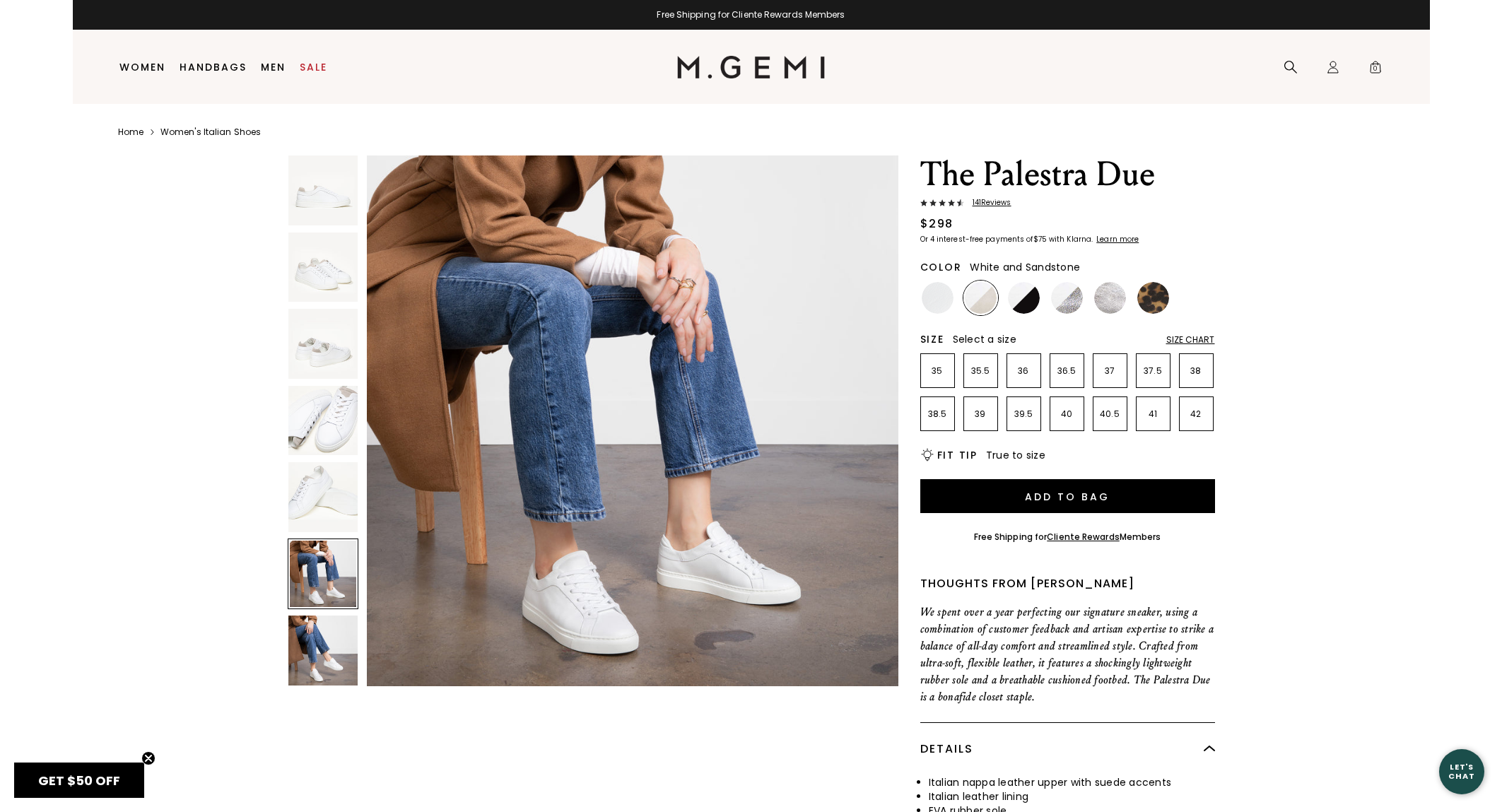
scroll to position [2727, 0]
click at [341, 652] on img at bounding box center [324, 651] width 70 height 70
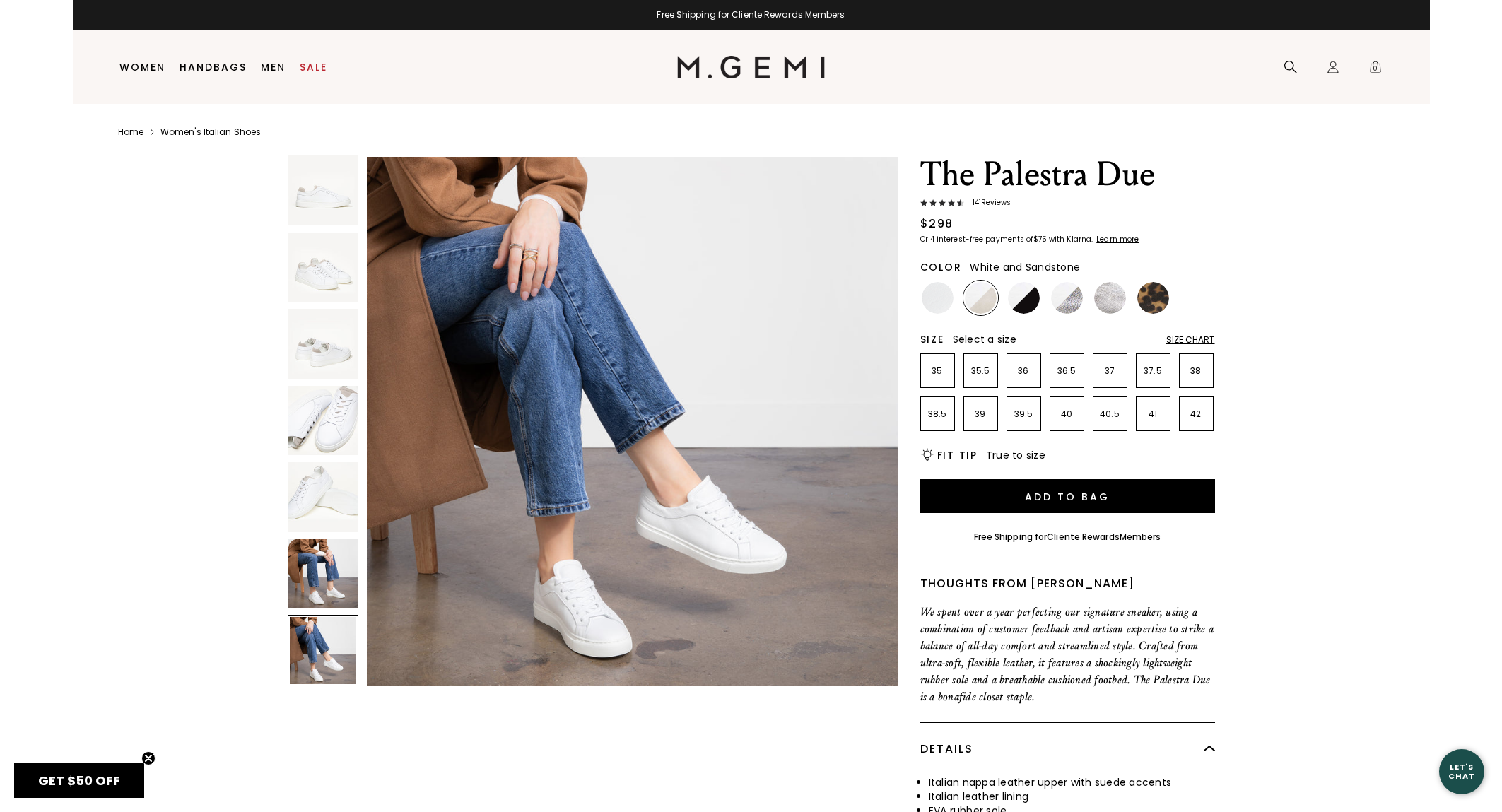
scroll to position [3272, 0]
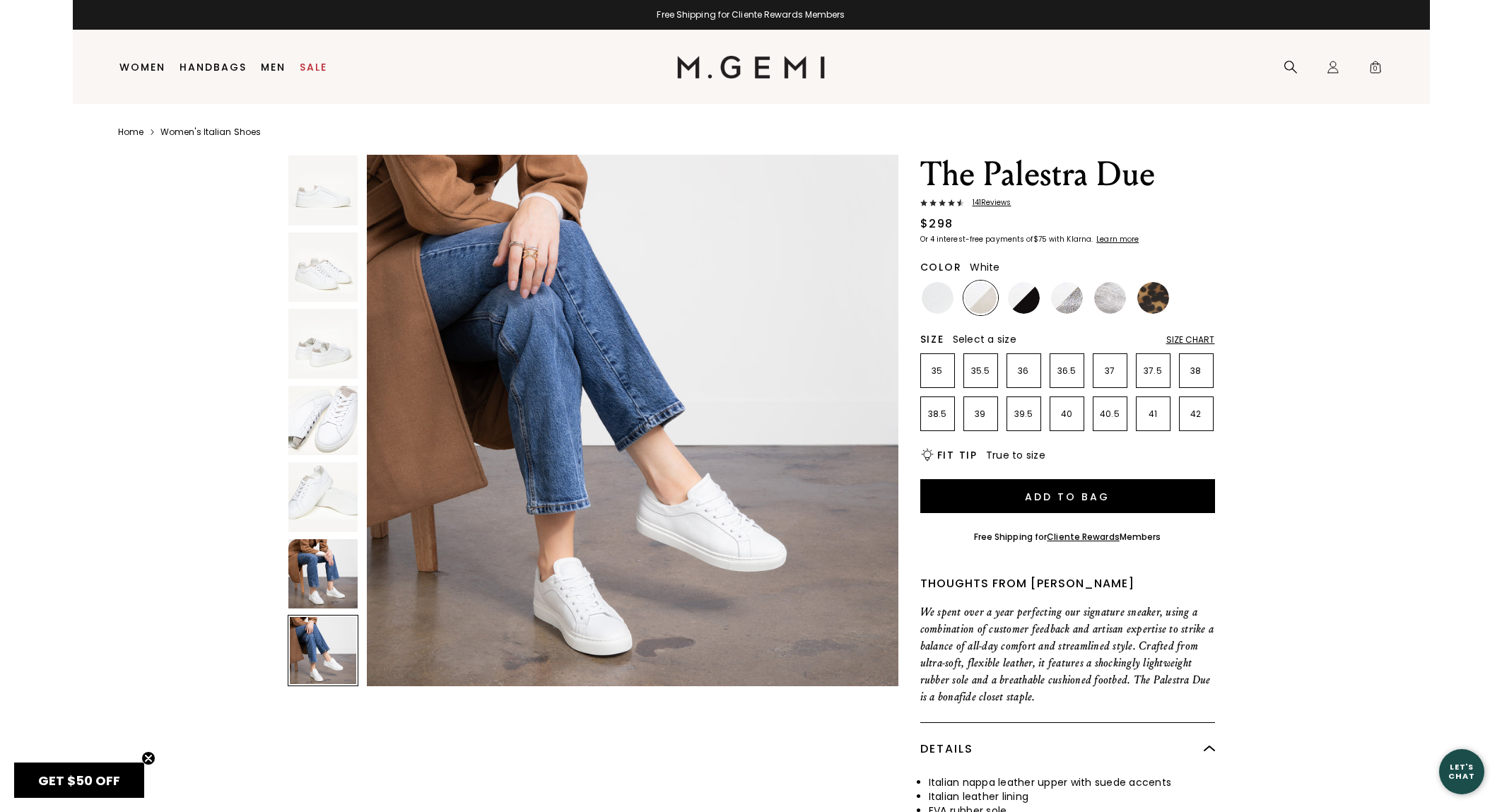
click at [931, 299] on img at bounding box center [938, 298] width 32 height 32
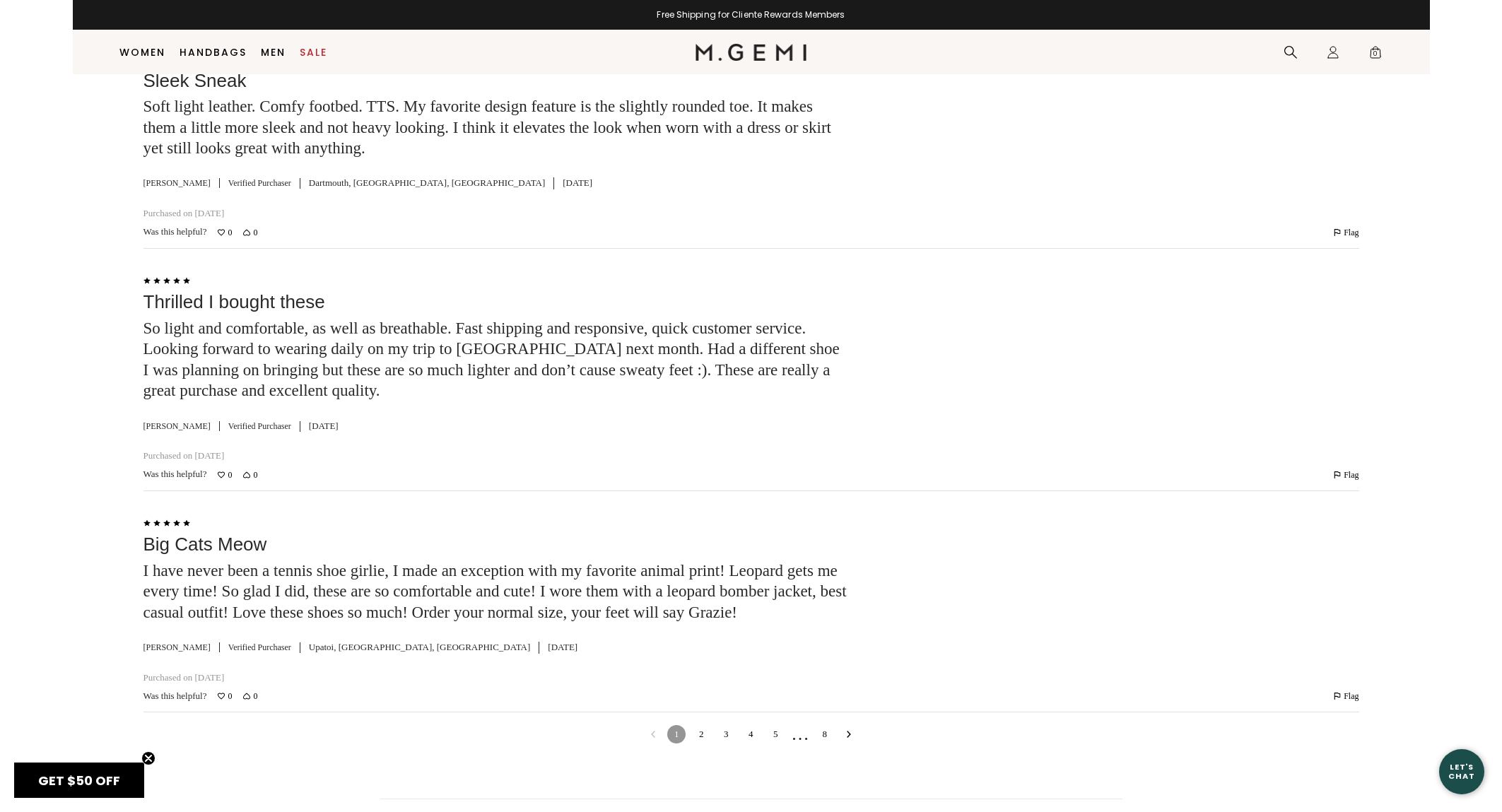
scroll to position [4541, 0]
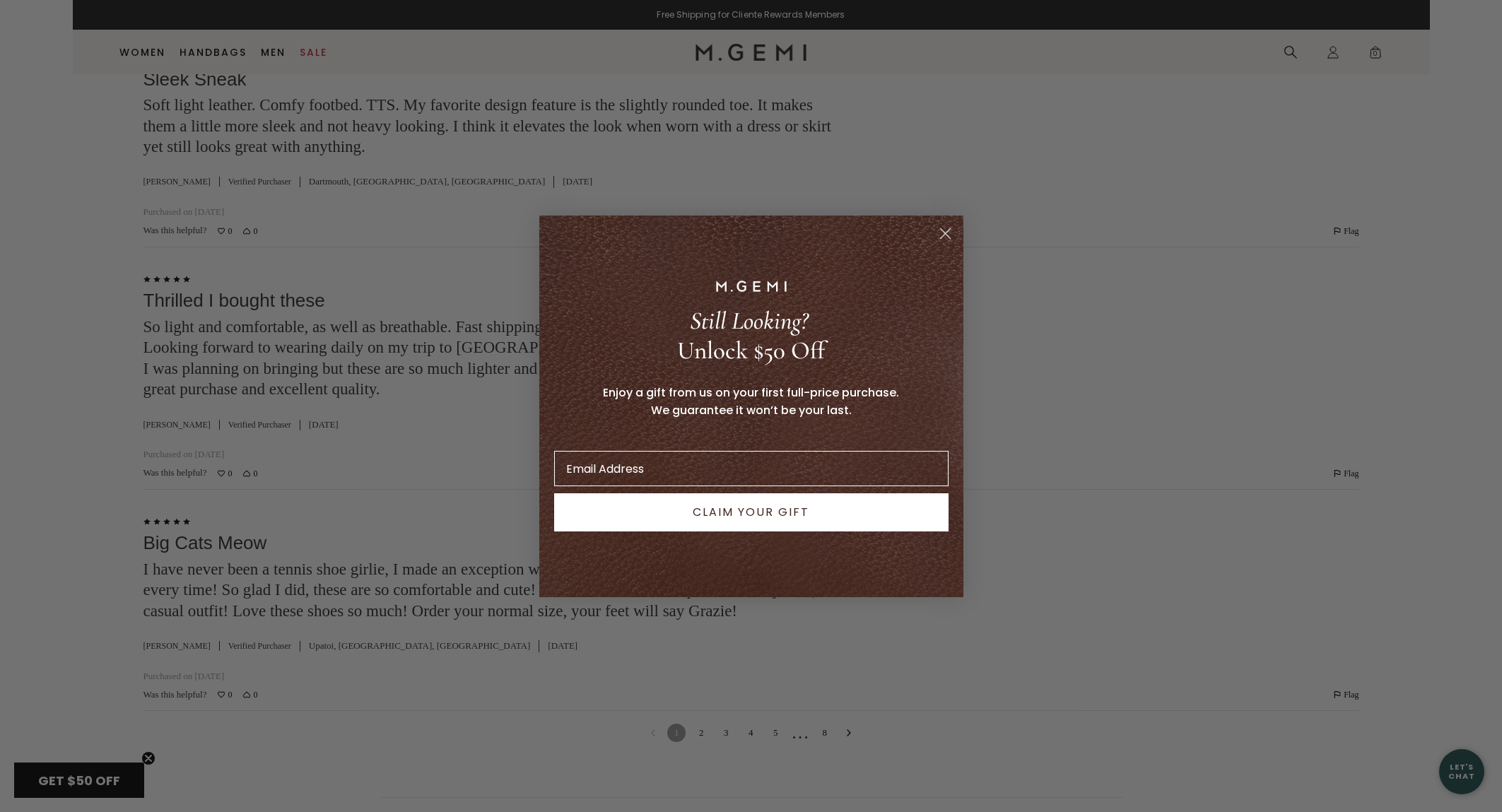
click at [948, 235] on icon "Close dialog" at bounding box center [945, 233] width 10 height 10
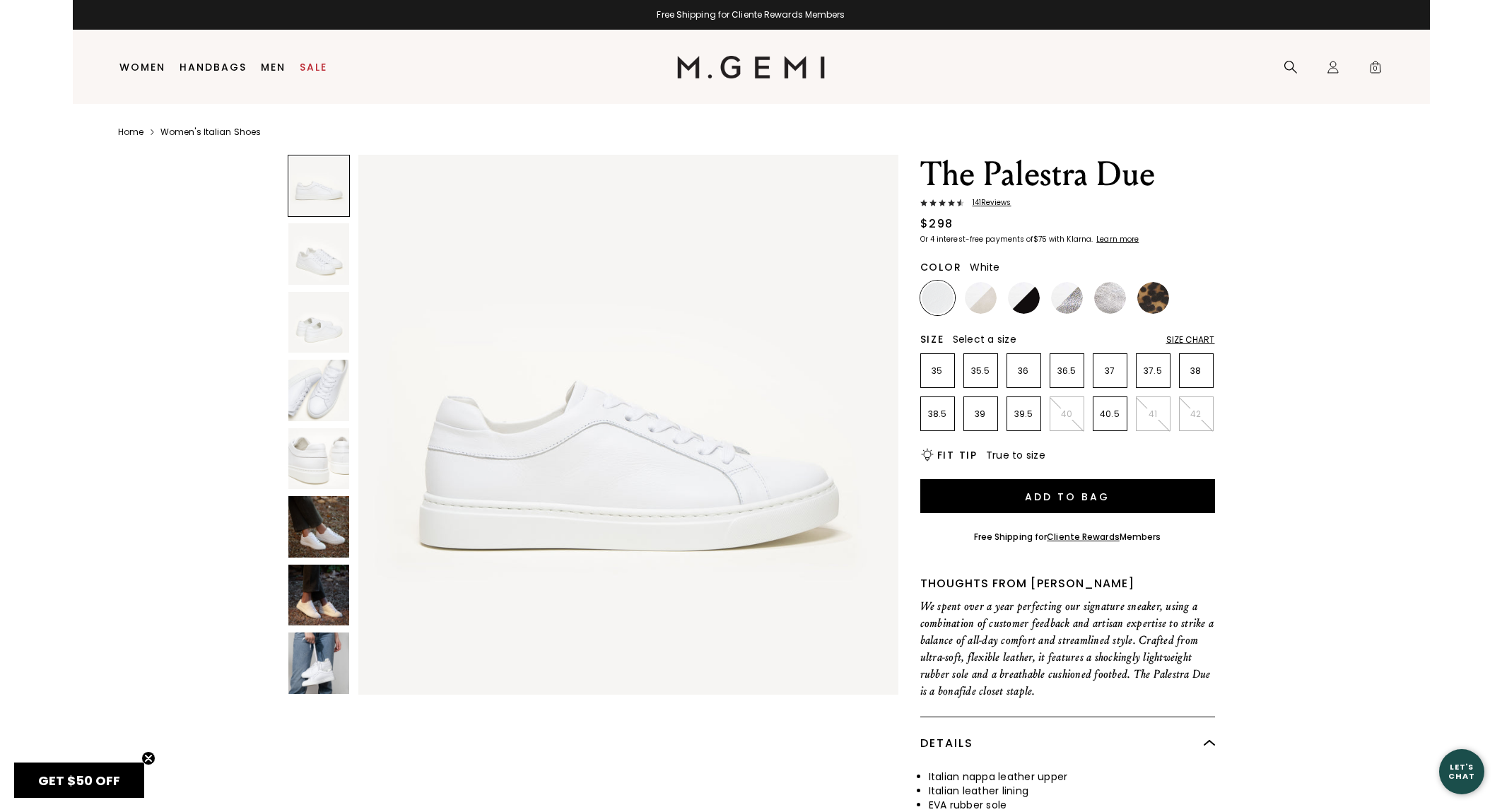
scroll to position [0, 0]
click at [305, 257] on img at bounding box center [319, 254] width 60 height 60
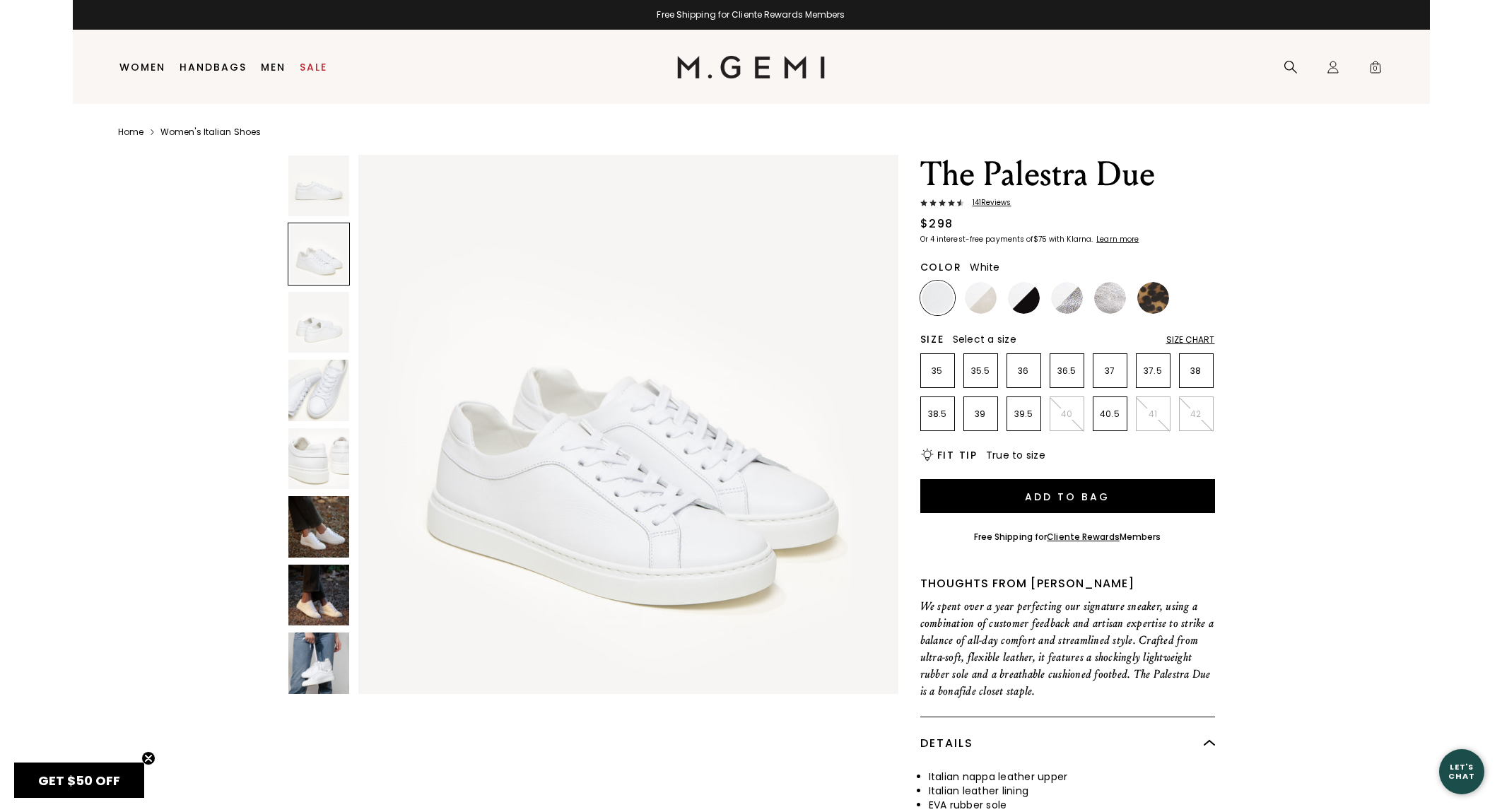
click at [309, 321] on img at bounding box center [319, 322] width 60 height 60
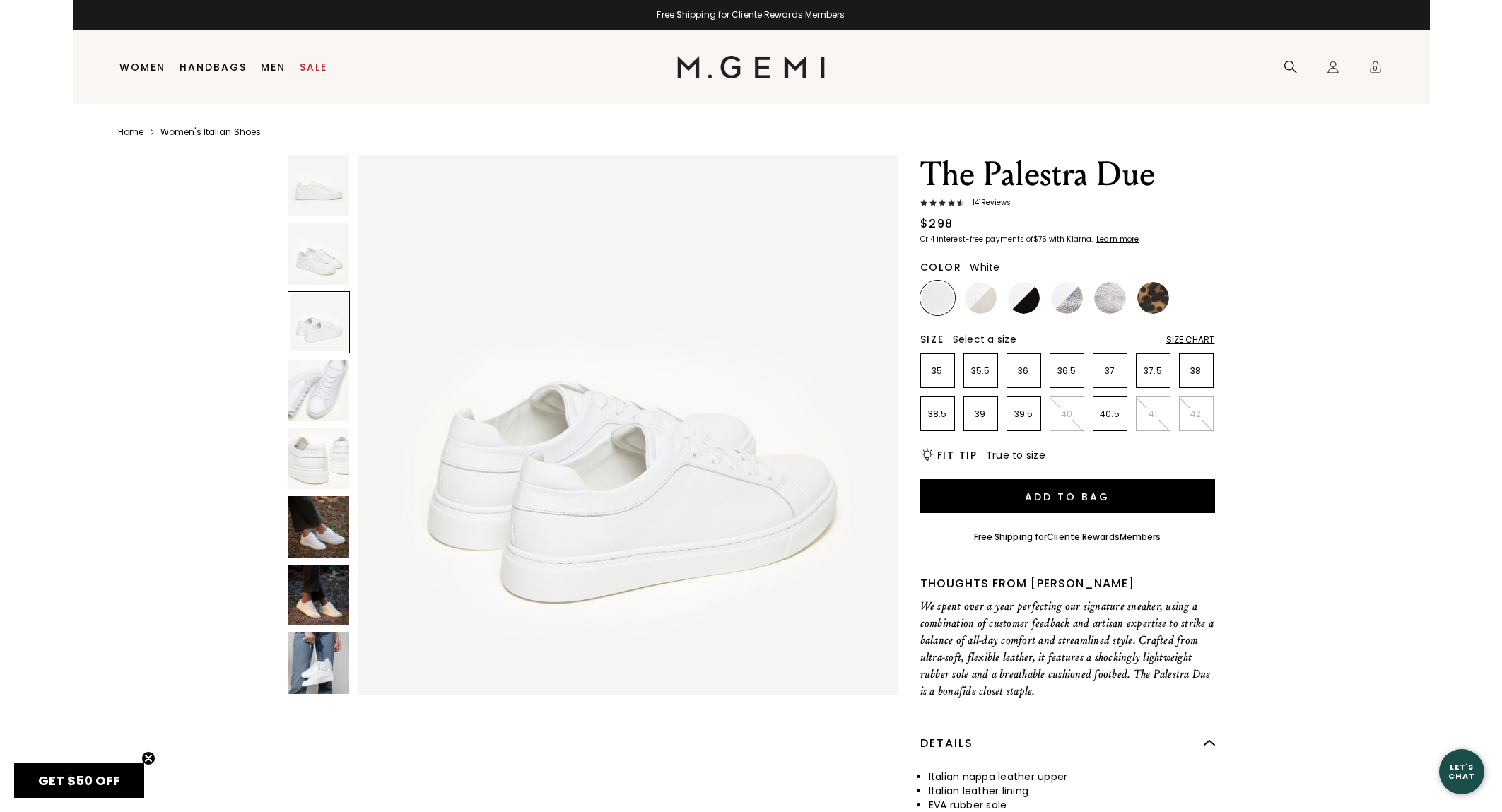
click at [314, 388] on img at bounding box center [319, 390] width 60 height 60
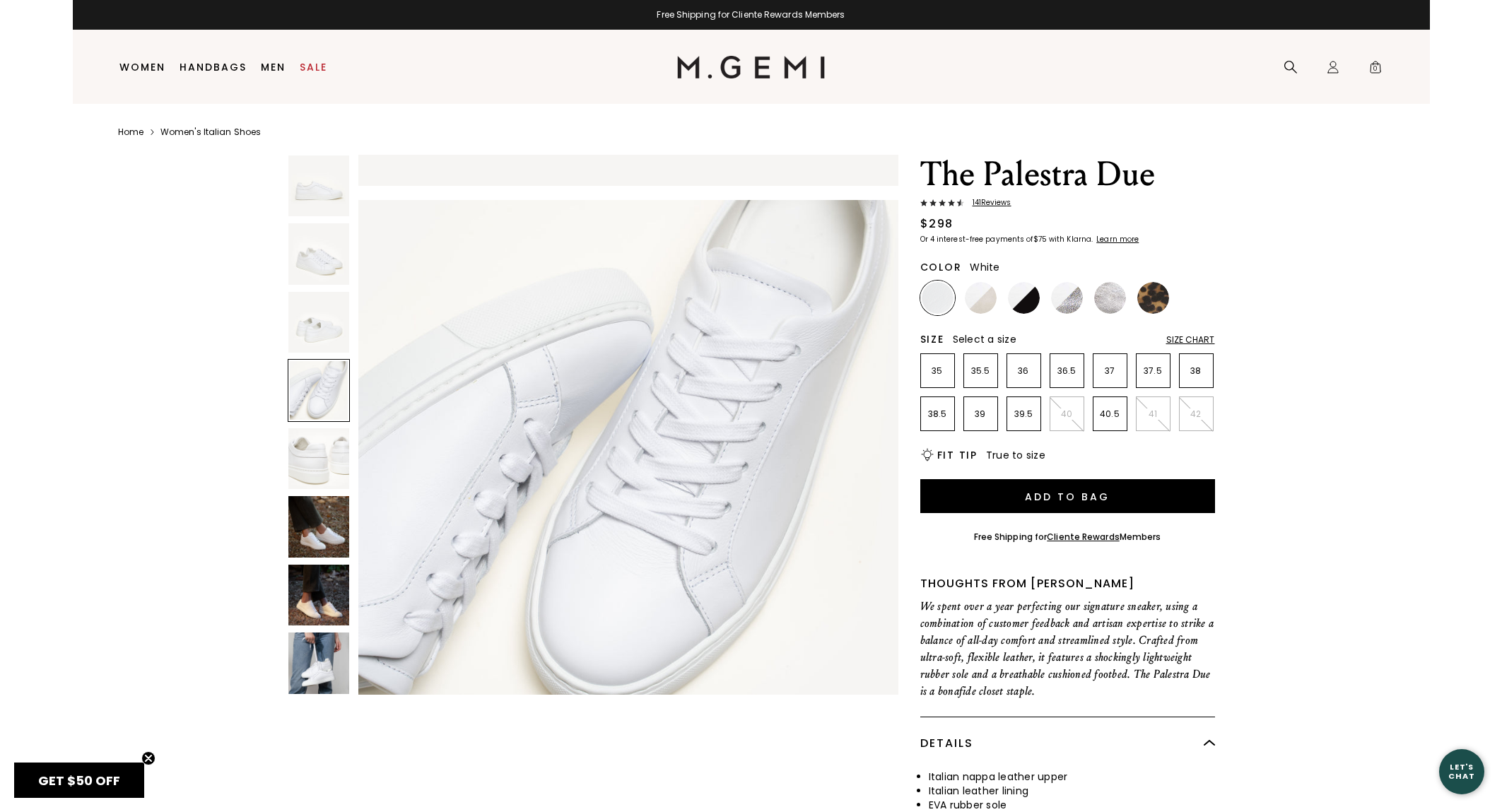
scroll to position [1661, 0]
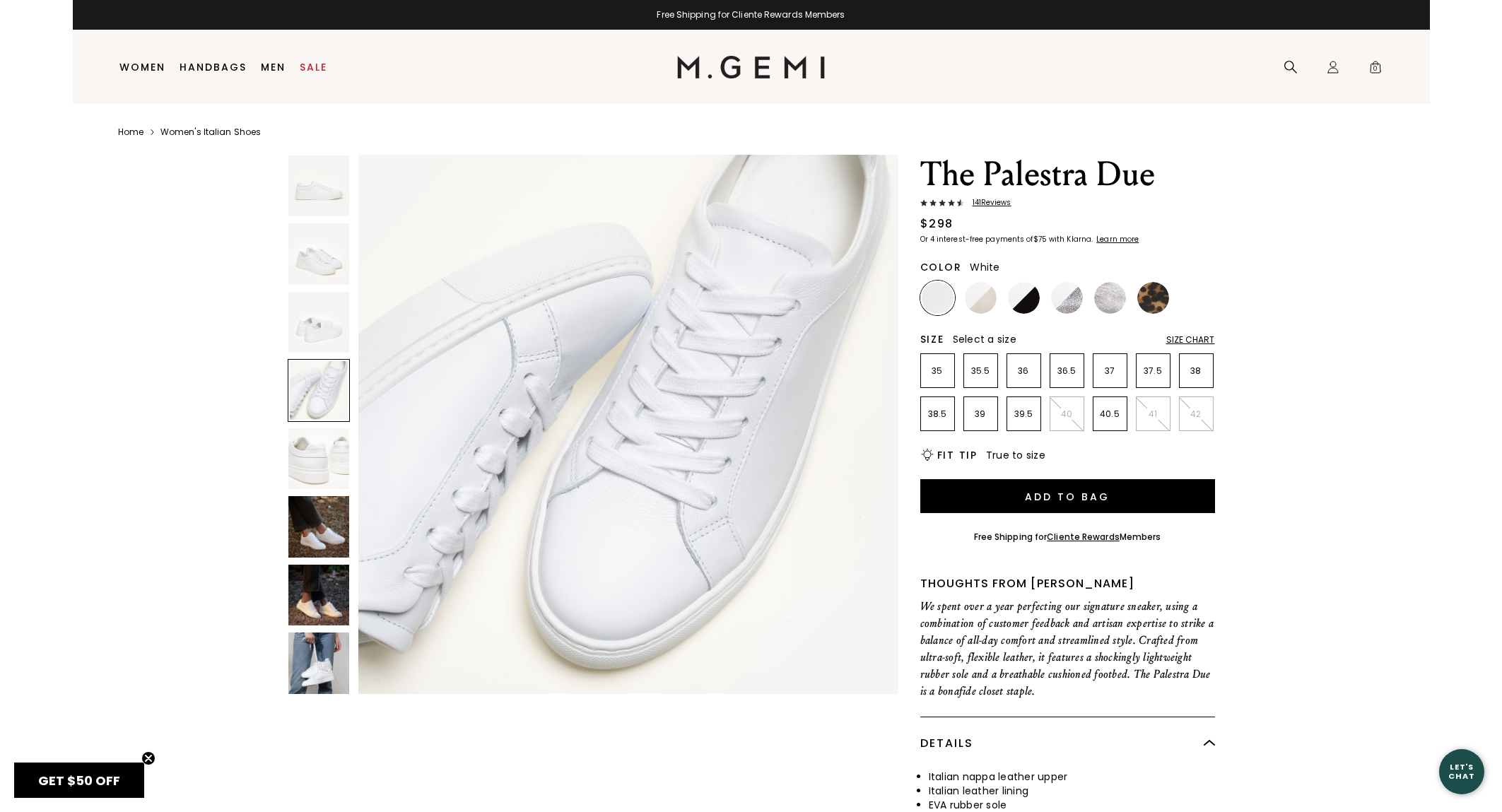
click at [323, 441] on img at bounding box center [319, 459] width 60 height 60
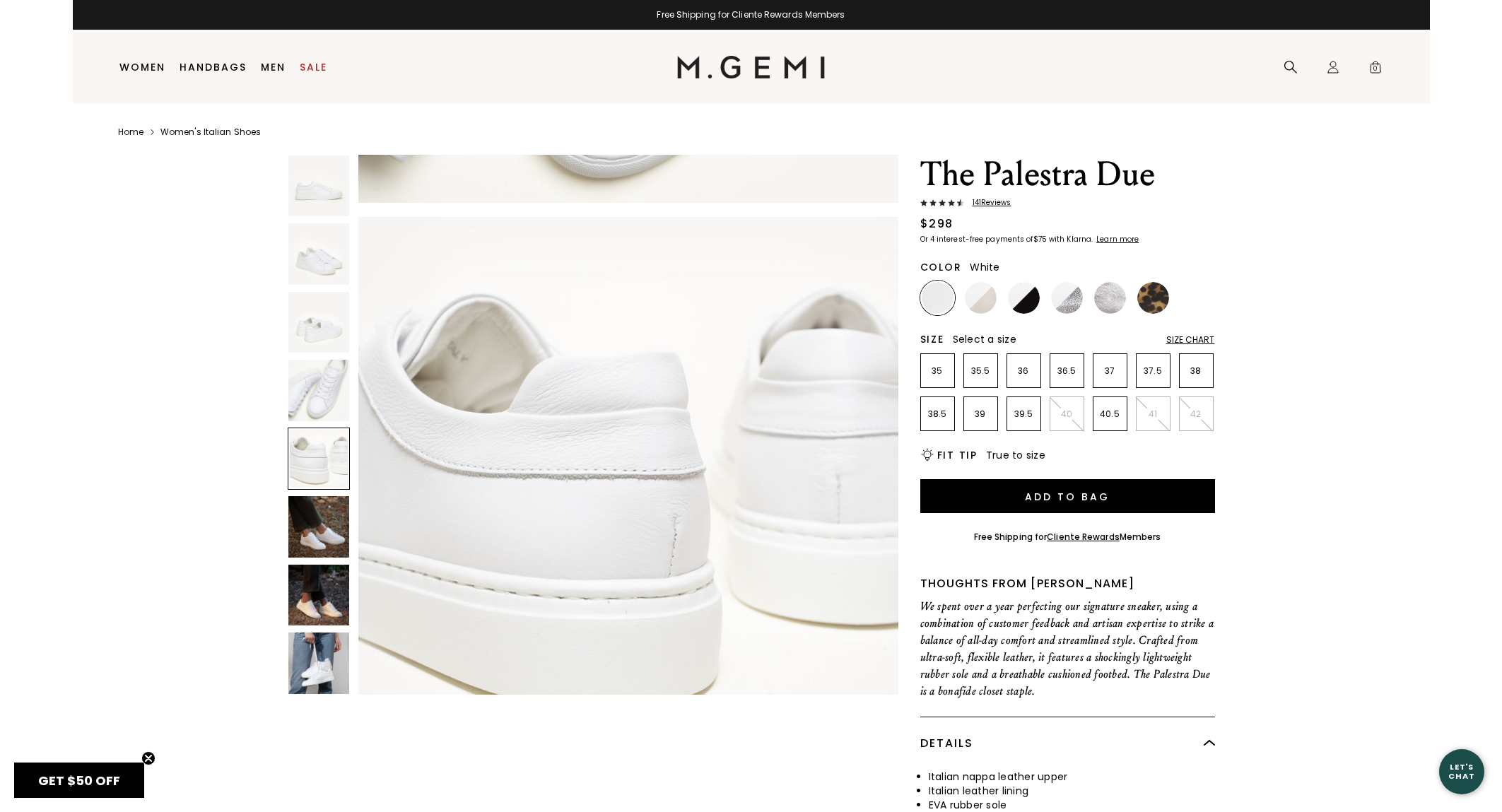
scroll to position [2215, 0]
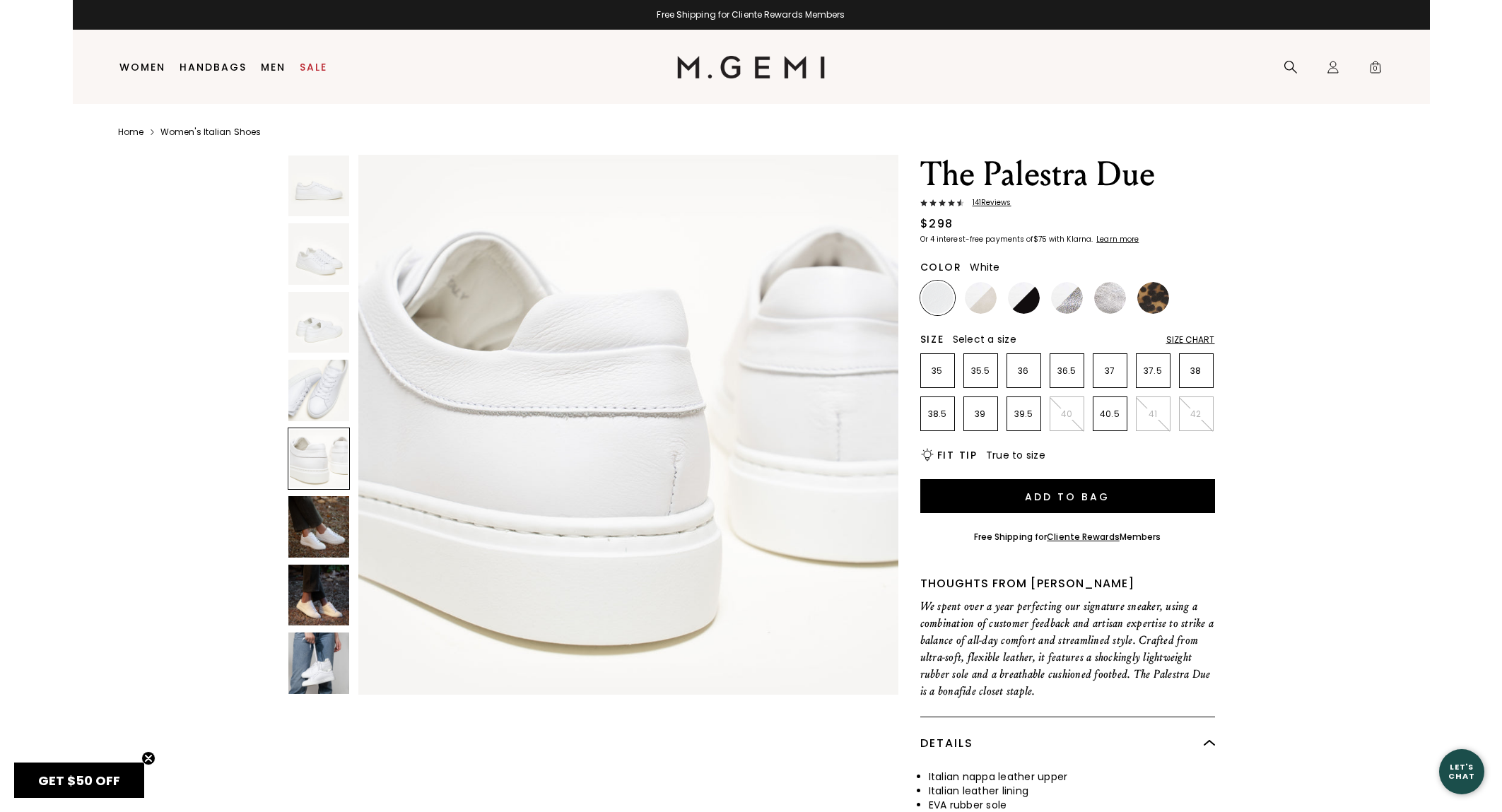
click at [324, 512] on img at bounding box center [319, 526] width 60 height 60
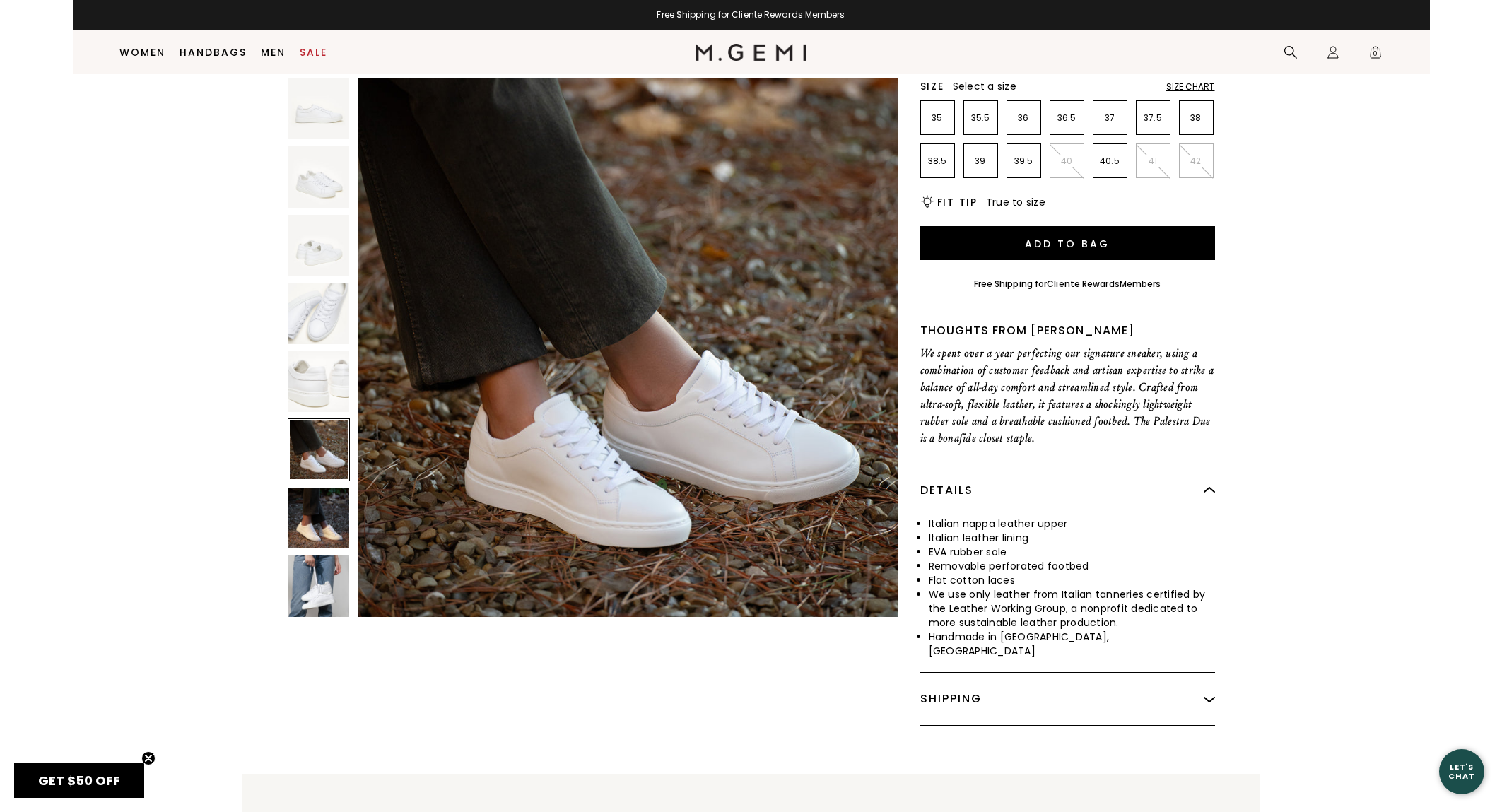
scroll to position [170, 0]
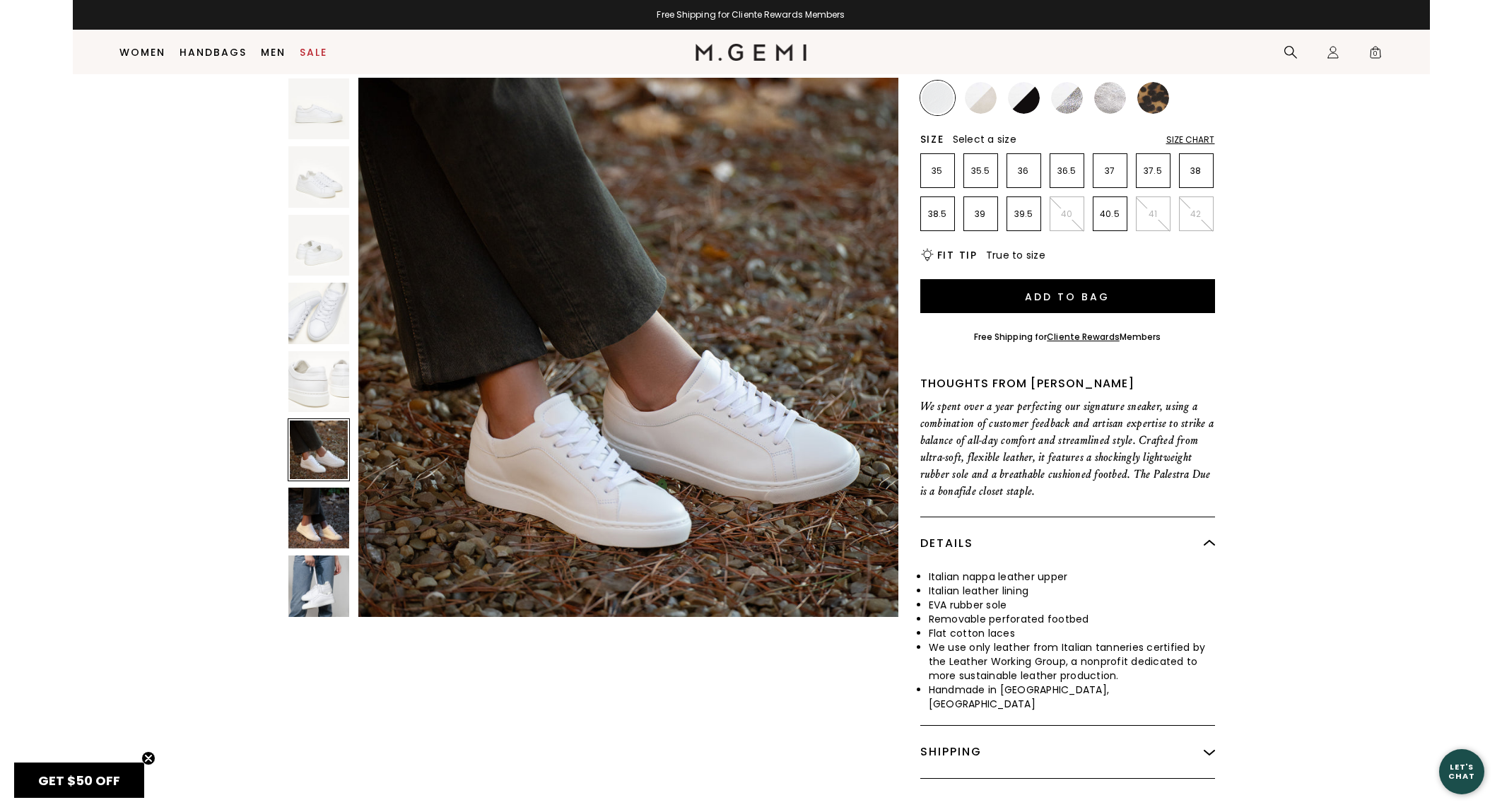
click at [1191, 164] on li "38" at bounding box center [1197, 171] width 35 height 35
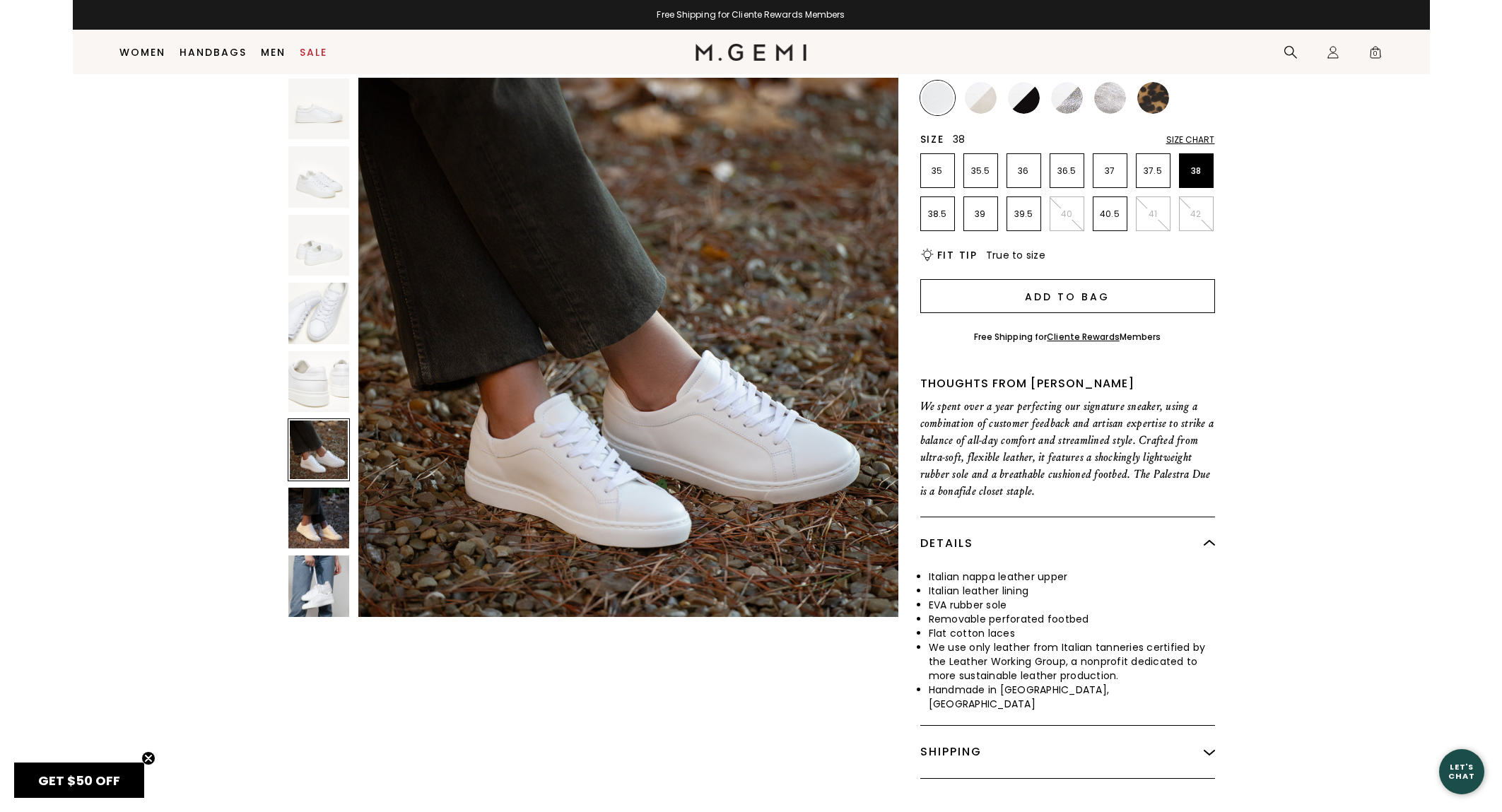
click at [1060, 294] on button "Add to Bag" at bounding box center [1068, 296] width 295 height 34
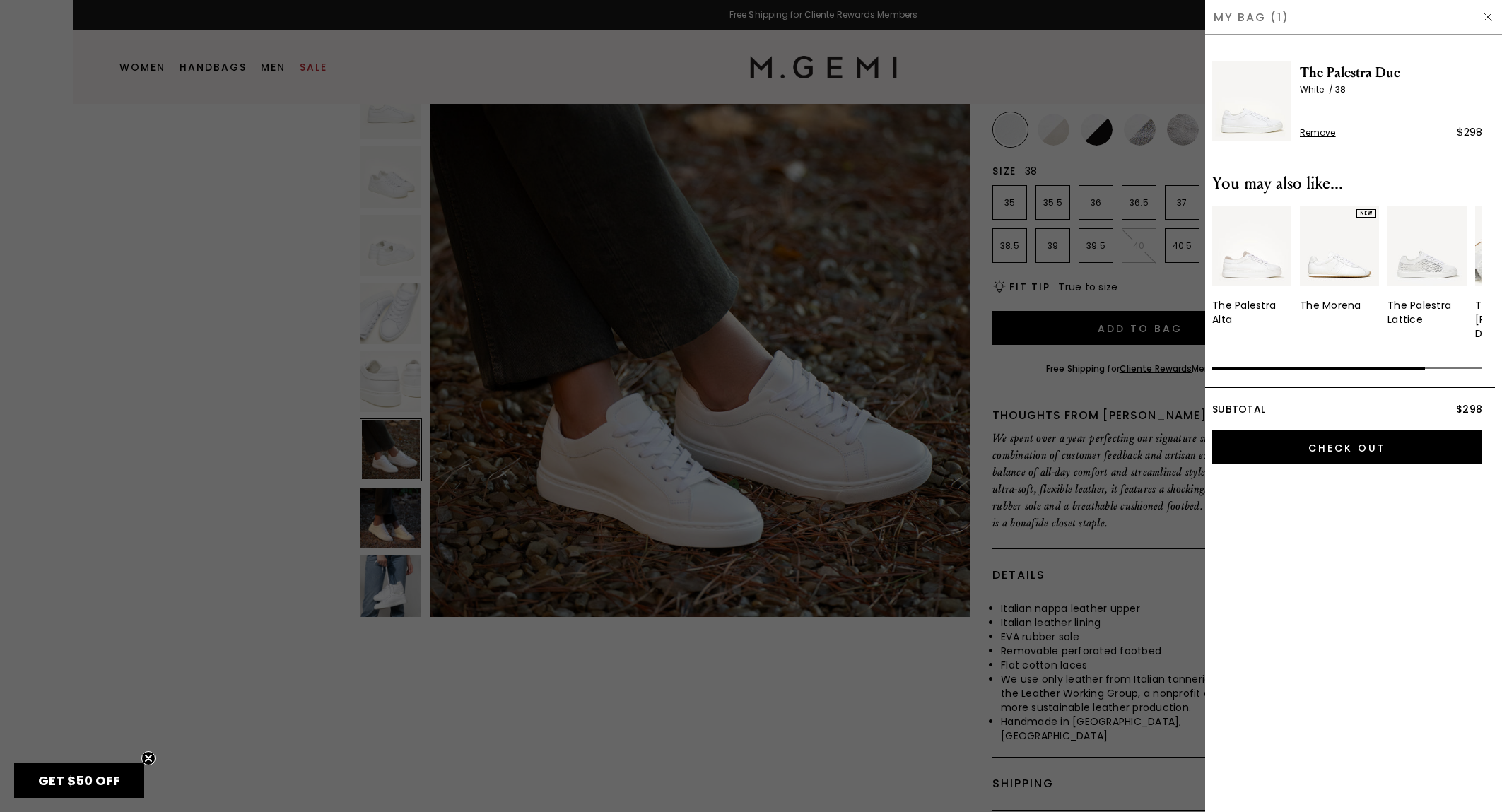
click at [206, 332] on div at bounding box center [751, 406] width 1502 height 812
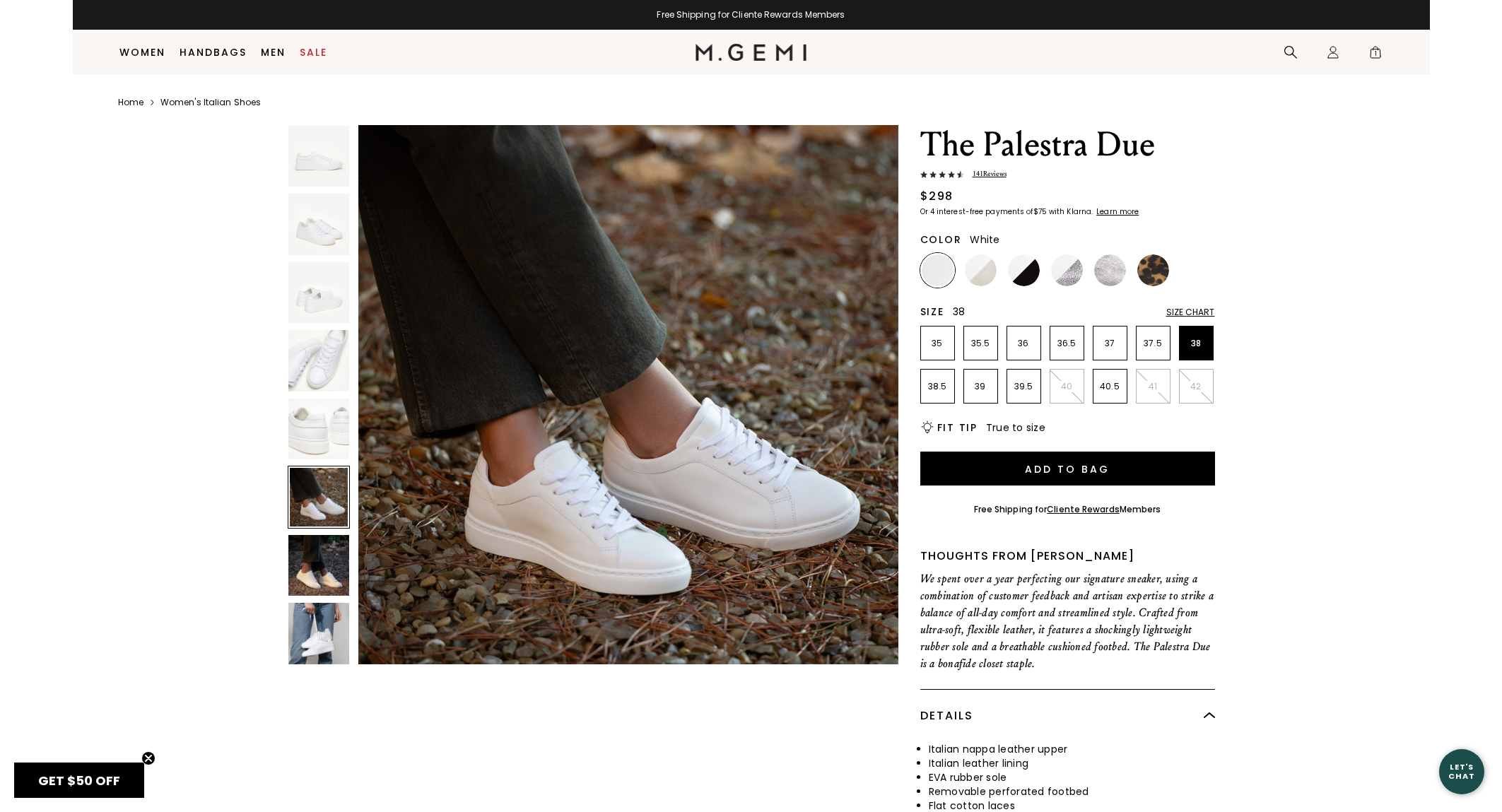
scroll to position [170, 0]
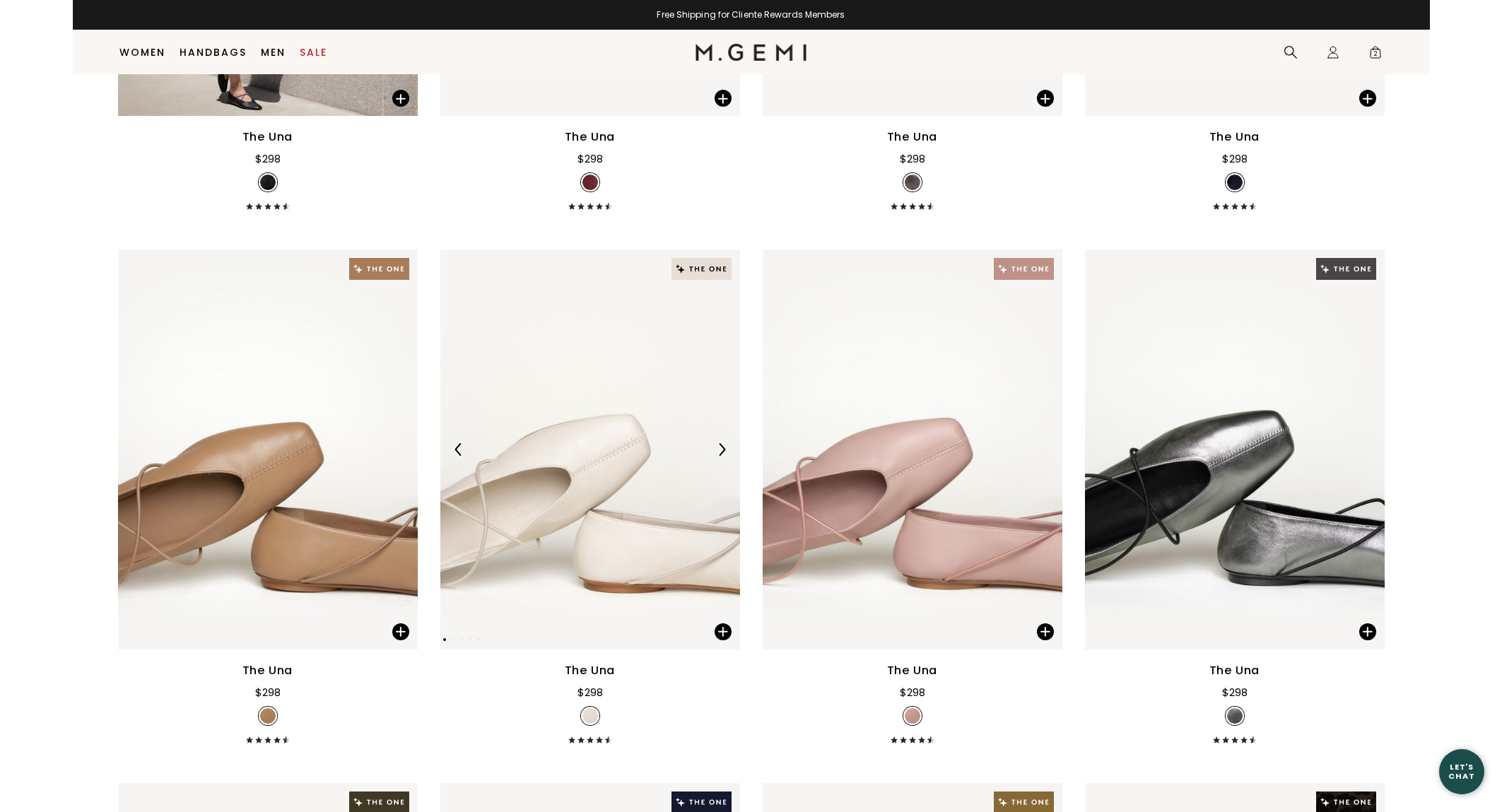
click at [727, 456] on img at bounding box center [722, 449] width 13 height 13
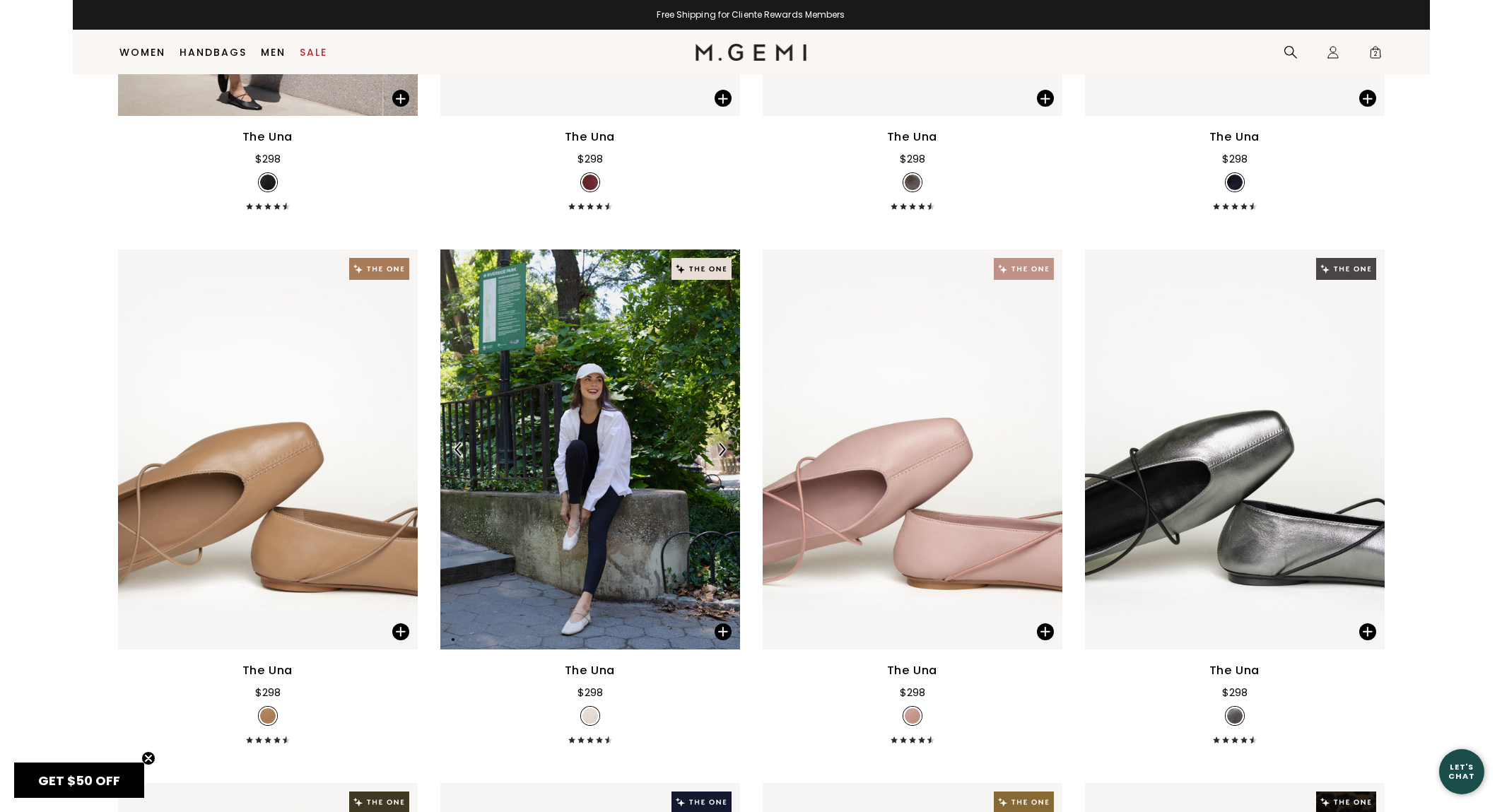
click at [727, 456] on img at bounding box center [722, 449] width 13 height 13
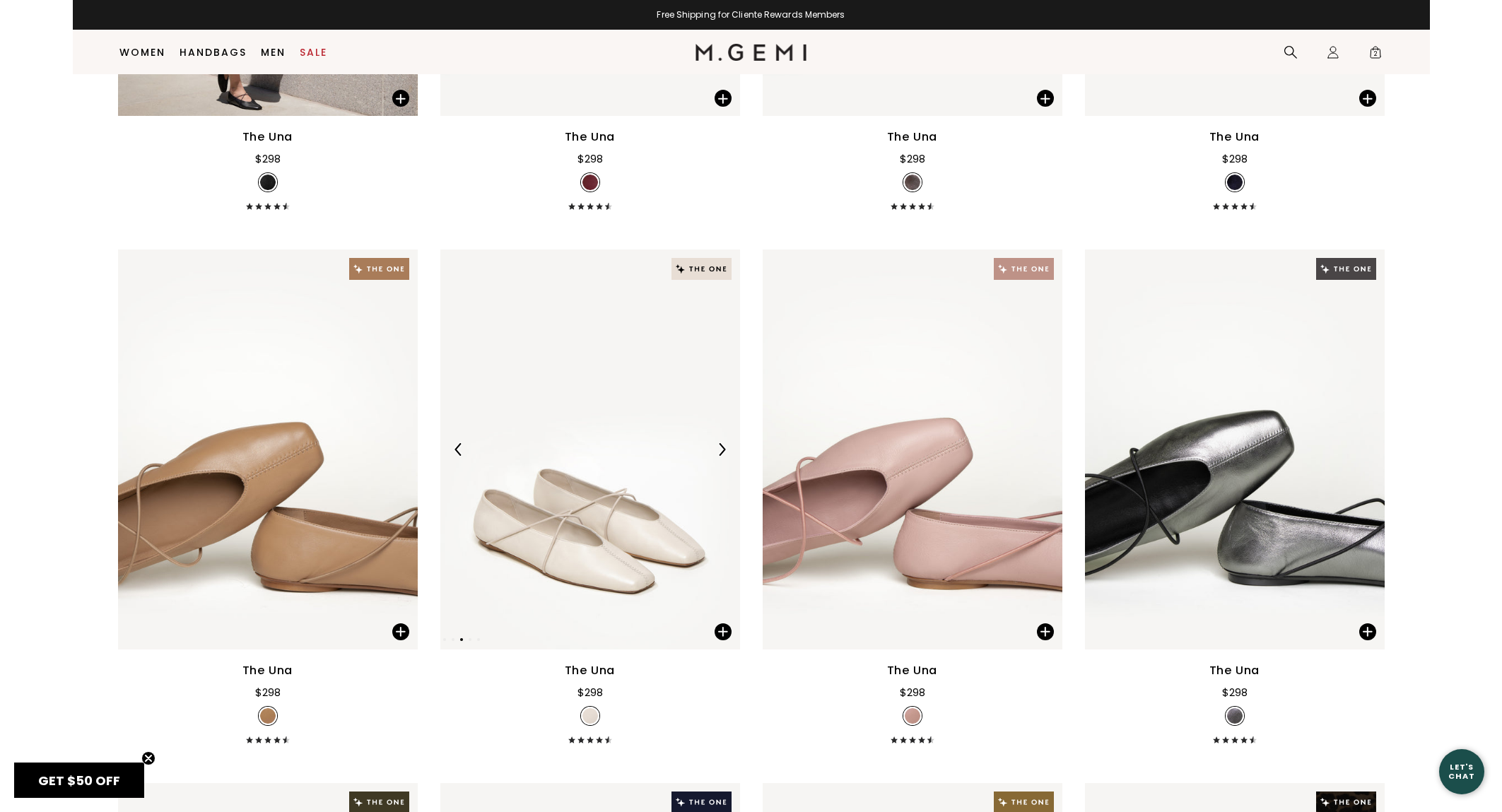
click at [727, 456] on img at bounding box center [722, 449] width 13 height 13
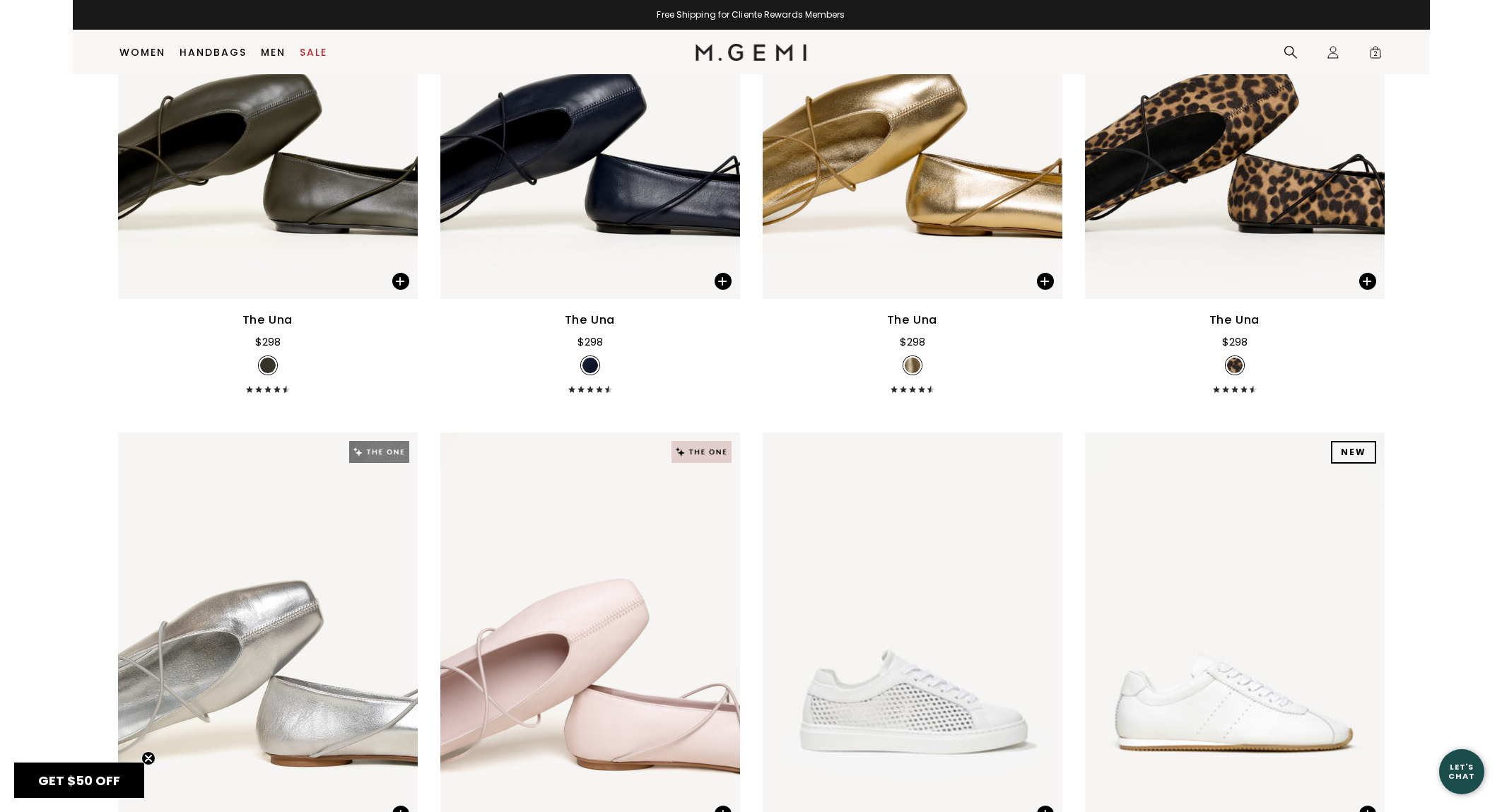
scroll to position [1769, 0]
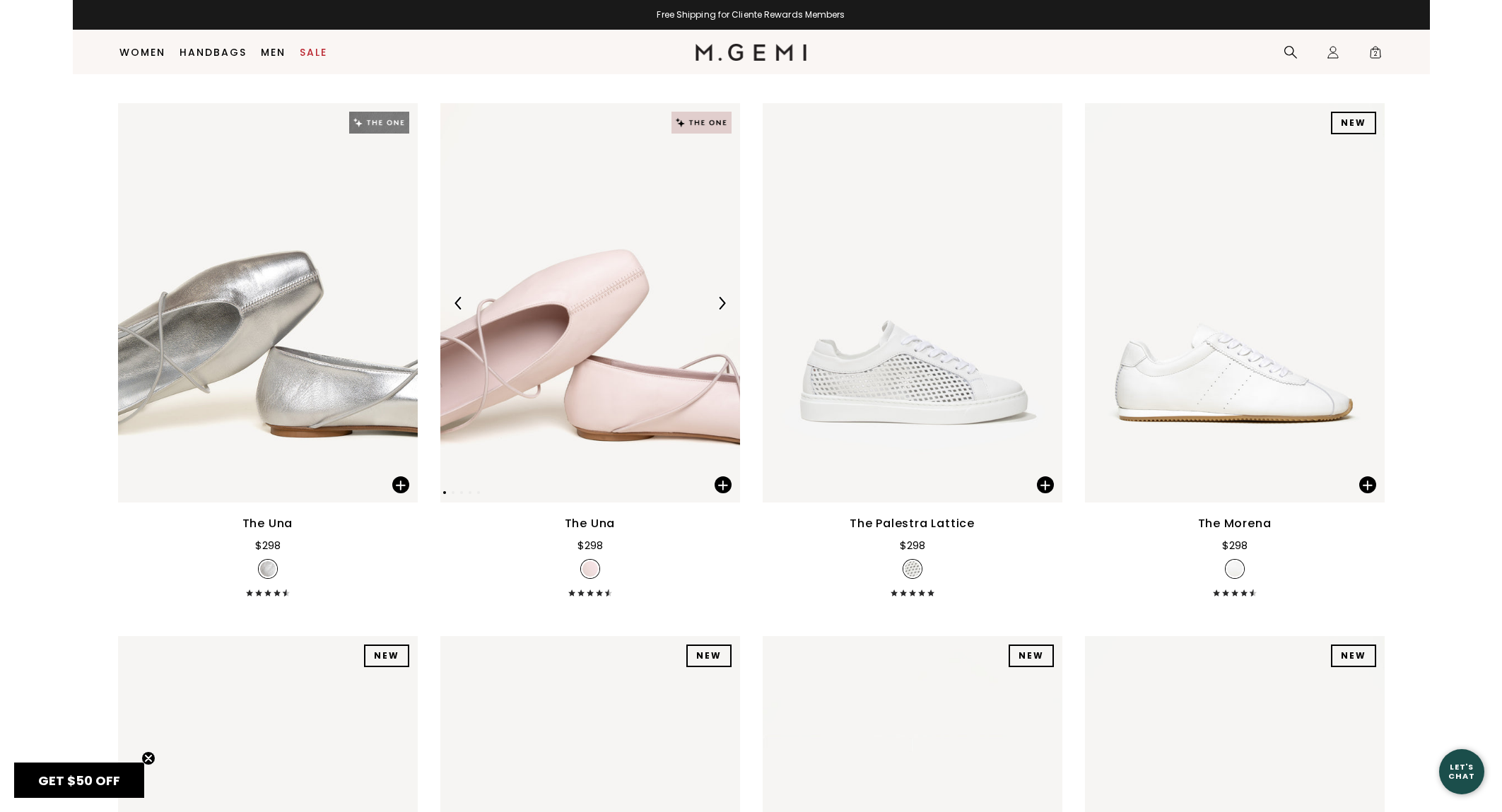
click at [722, 309] on img at bounding box center [722, 303] width 13 height 13
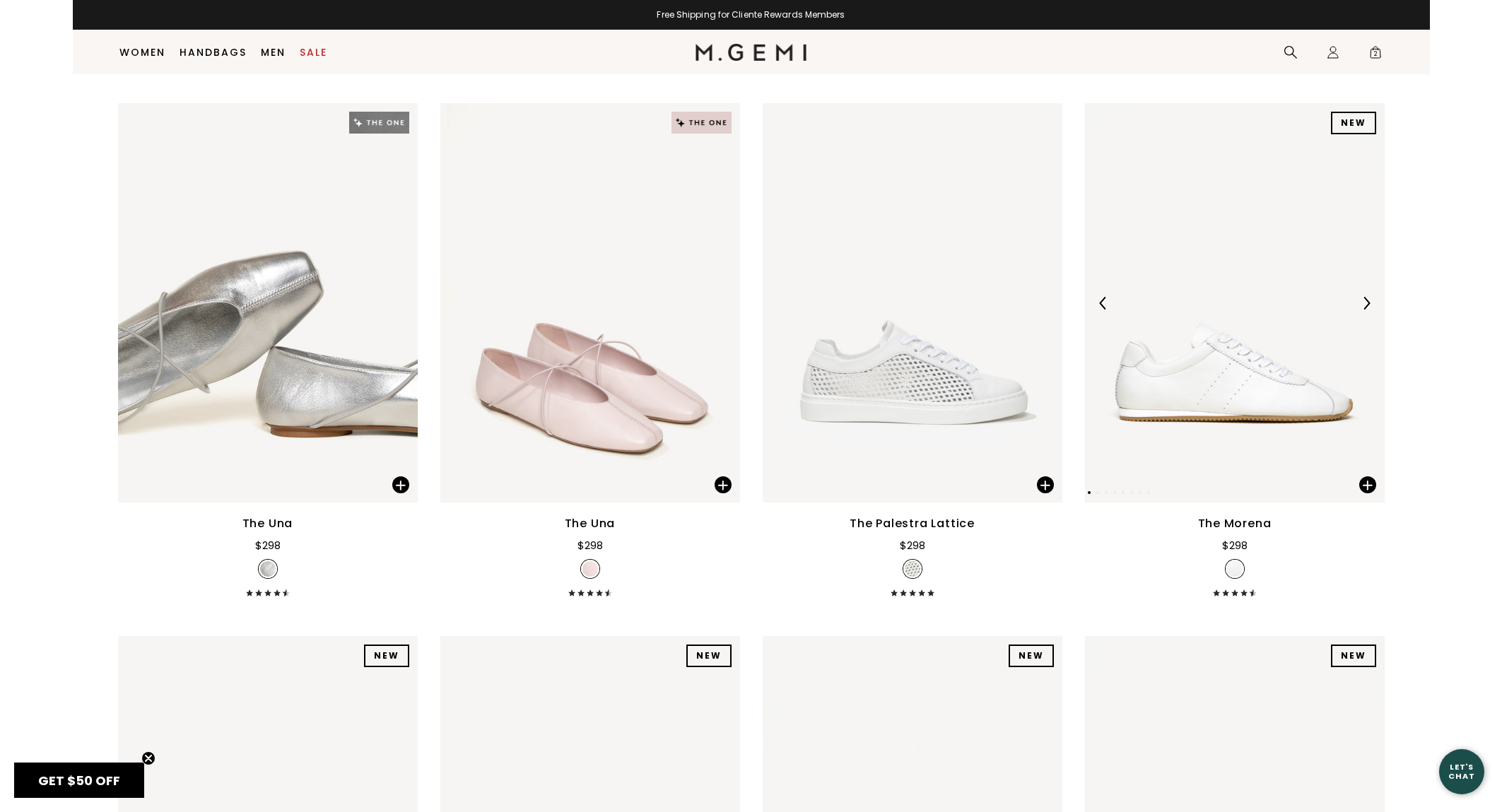
click at [1290, 352] on img at bounding box center [1235, 303] width 300 height 399
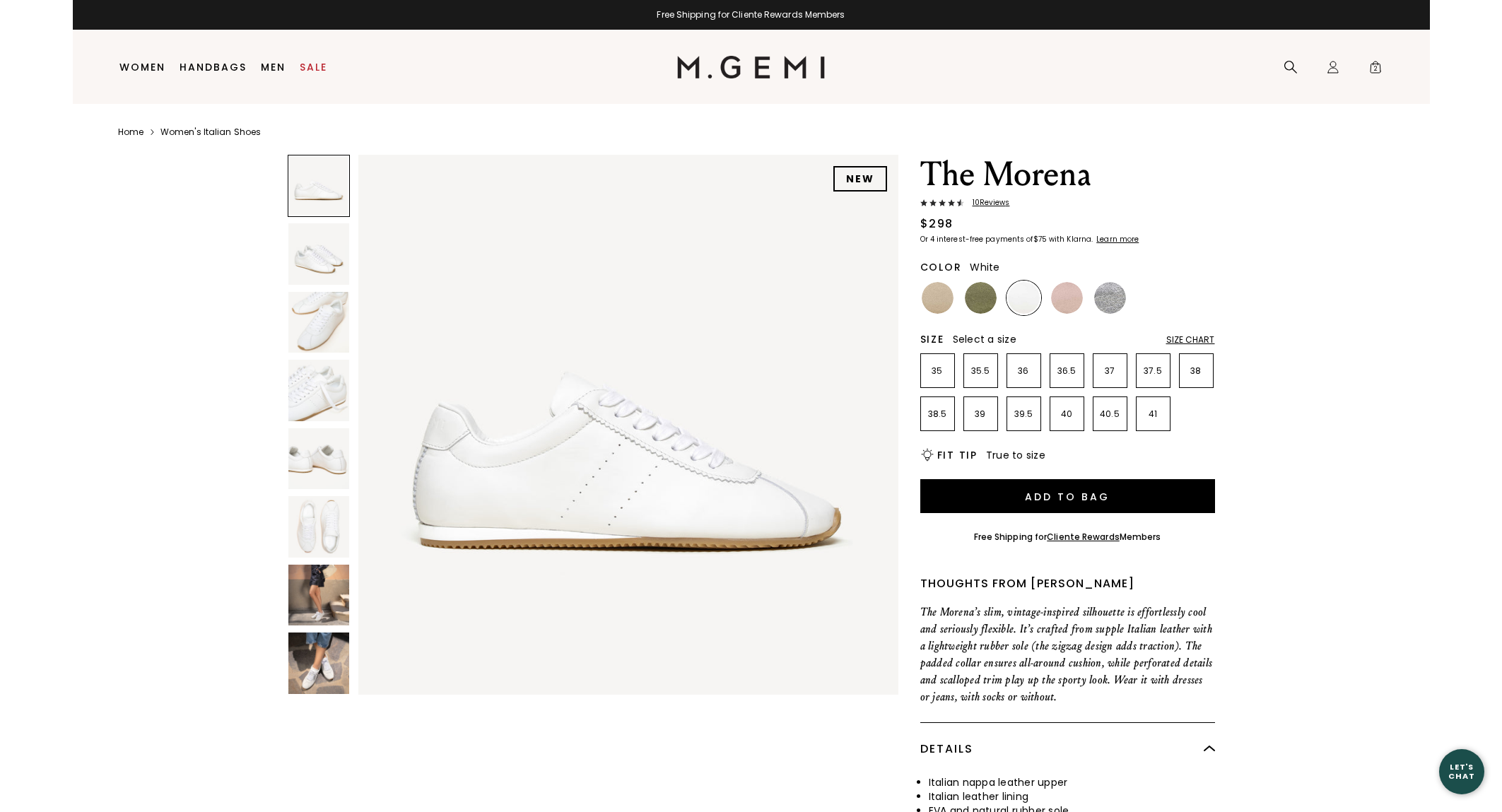
click at [303, 611] on img at bounding box center [319, 595] width 60 height 60
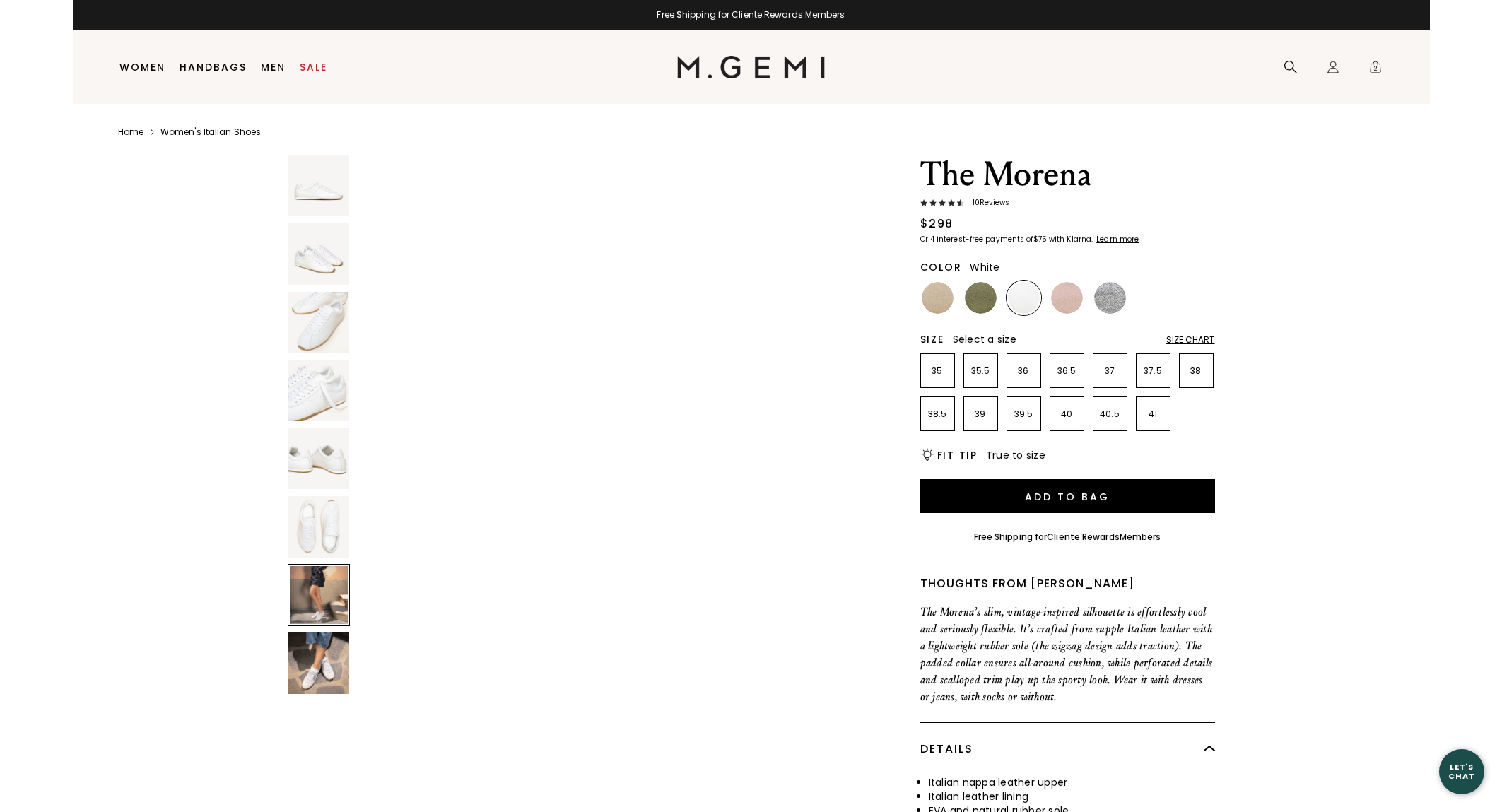
scroll to position [3323, 0]
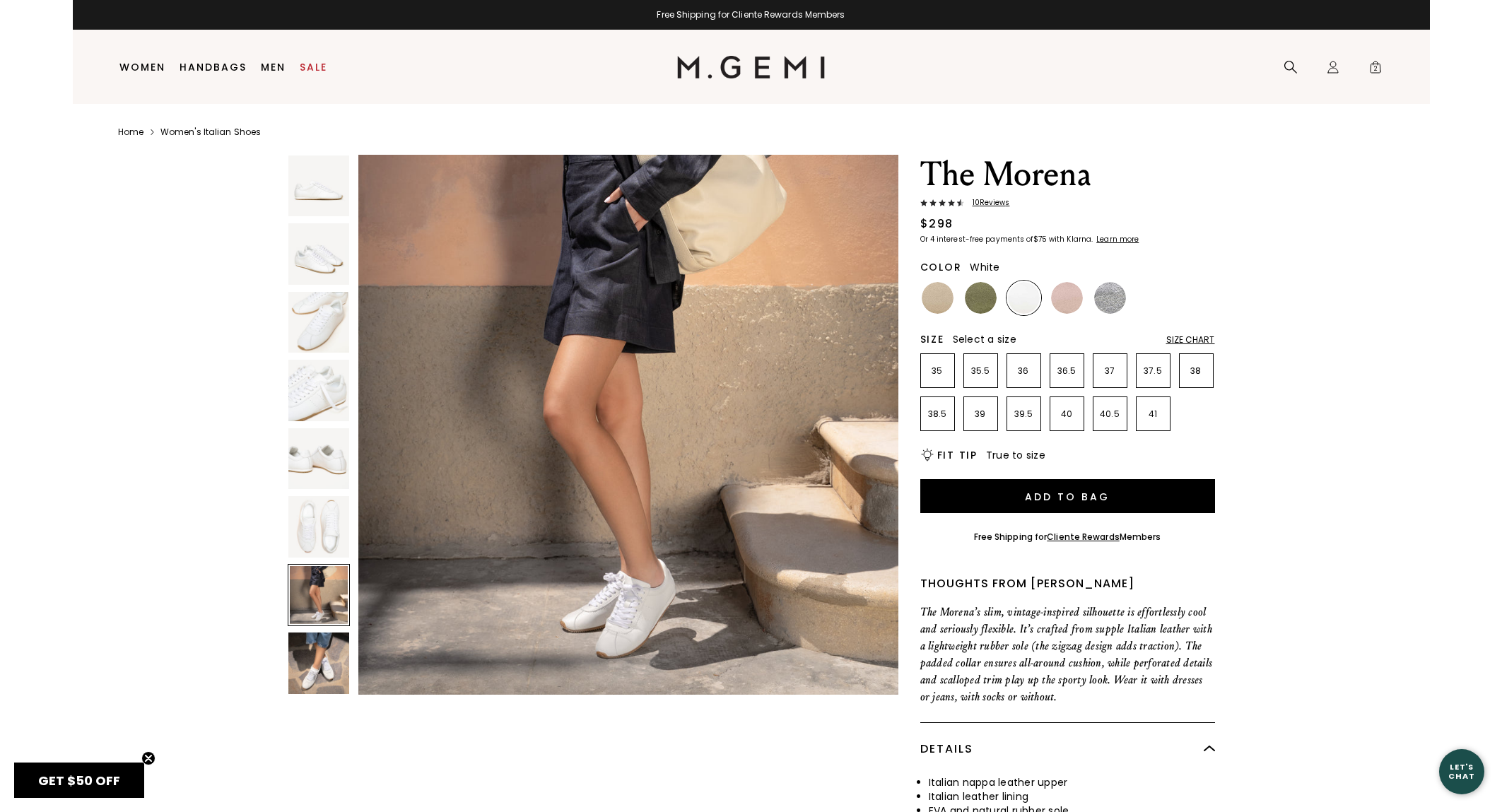
click at [317, 695] on div at bounding box center [319, 428] width 62 height 546
click at [319, 662] on img at bounding box center [319, 662] width 60 height 60
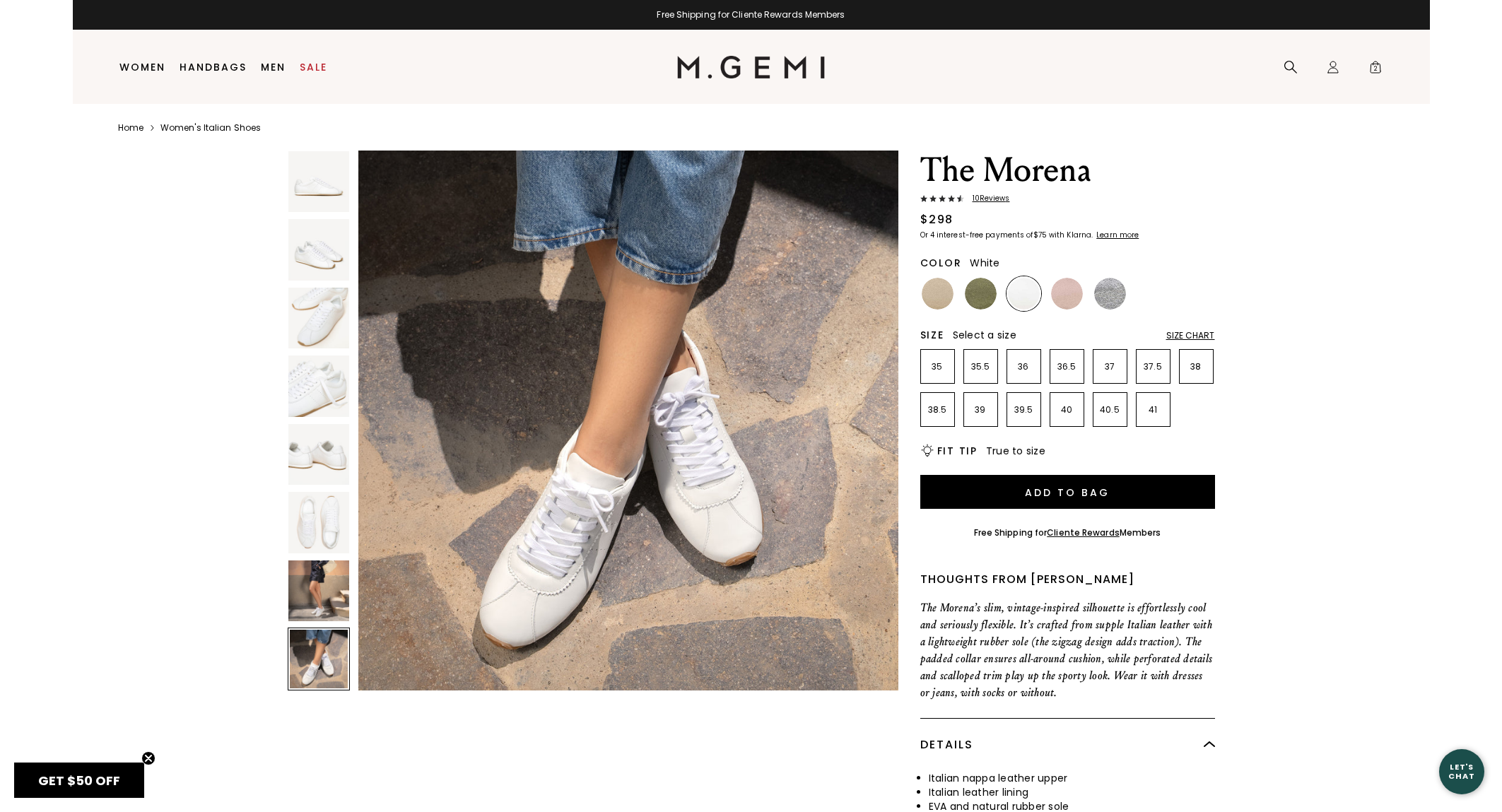
scroll to position [10, 0]
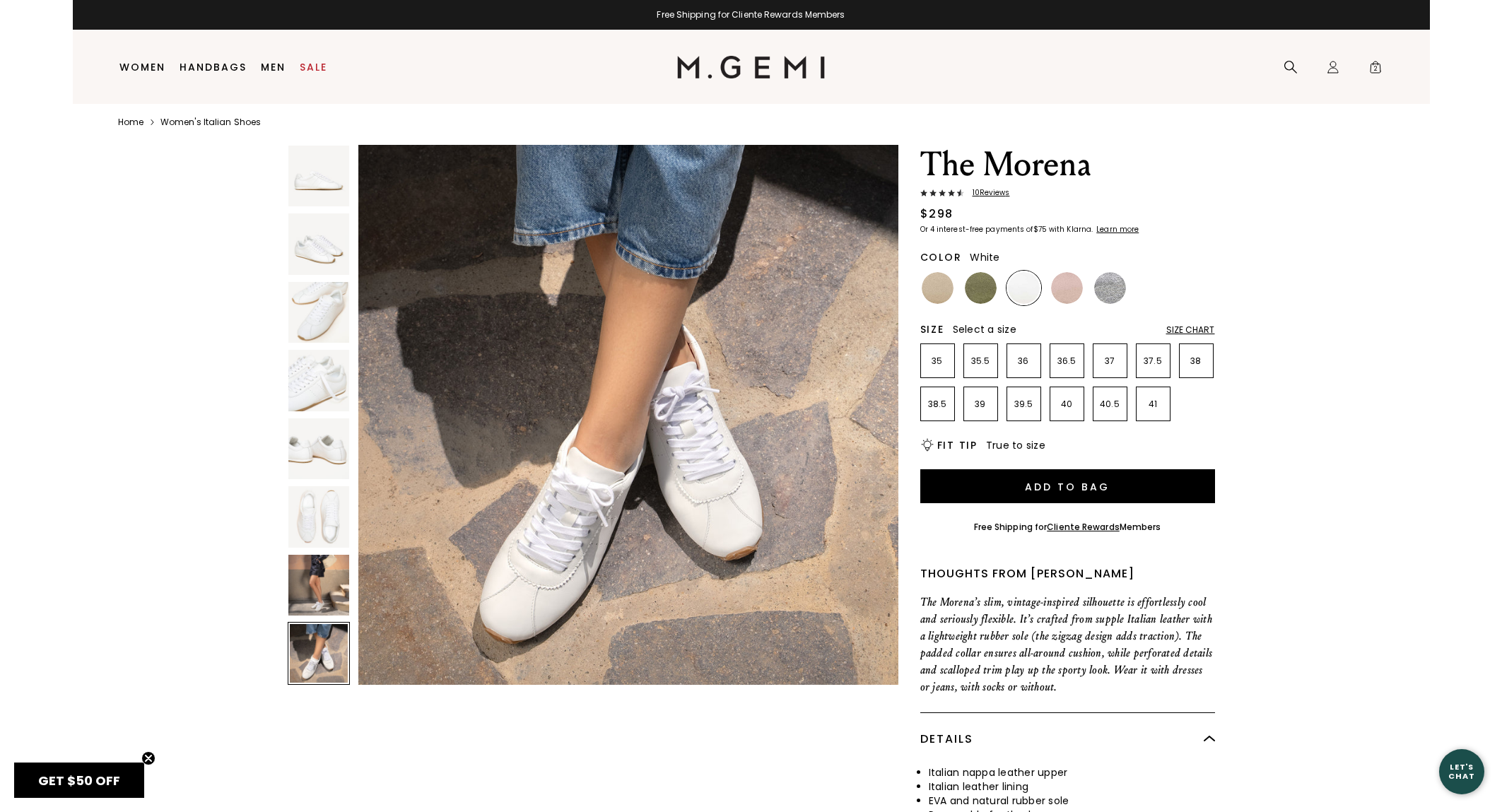
click at [332, 313] on img at bounding box center [319, 313] width 60 height 60
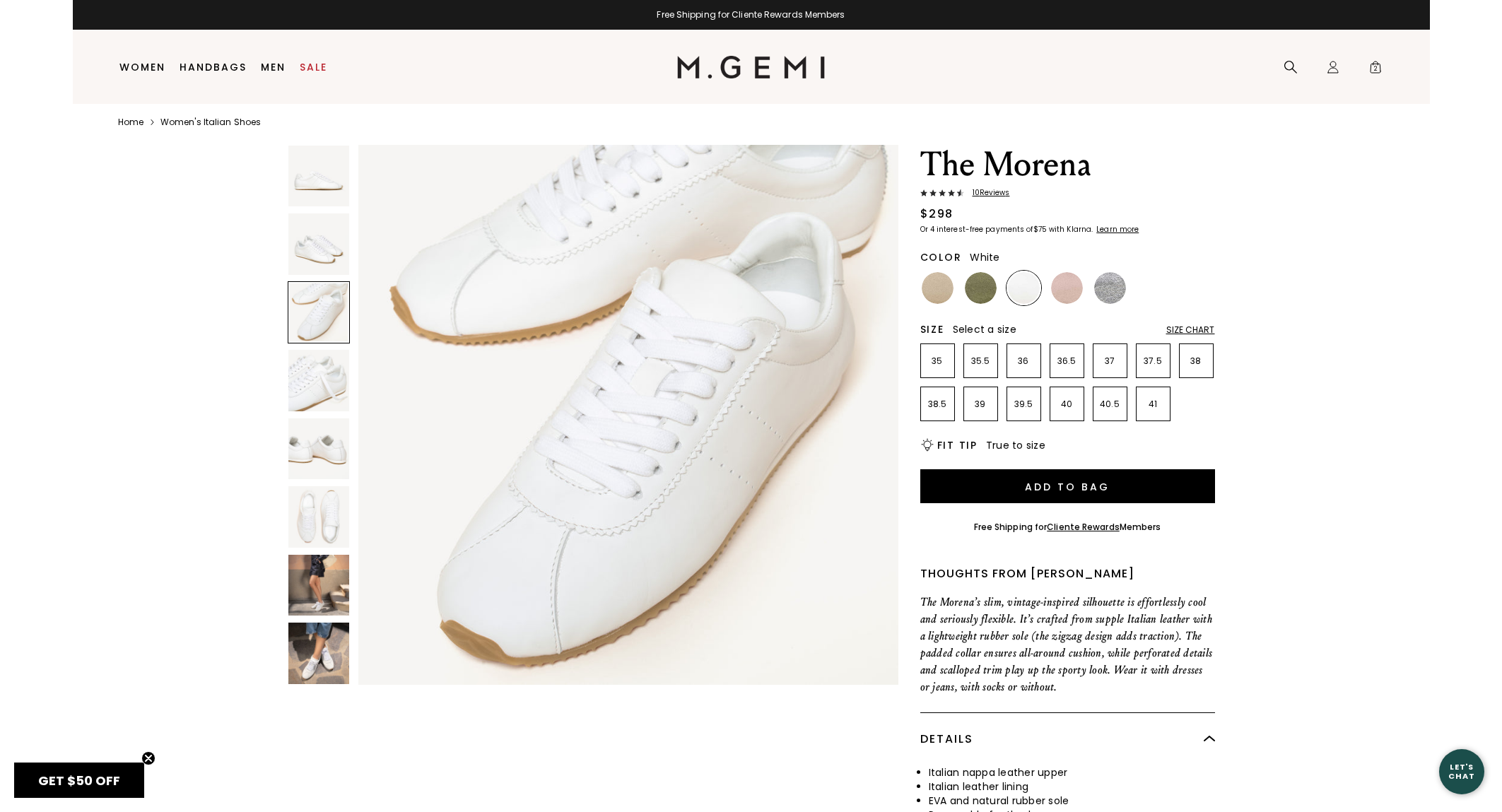
click at [314, 268] on img at bounding box center [319, 243] width 60 height 60
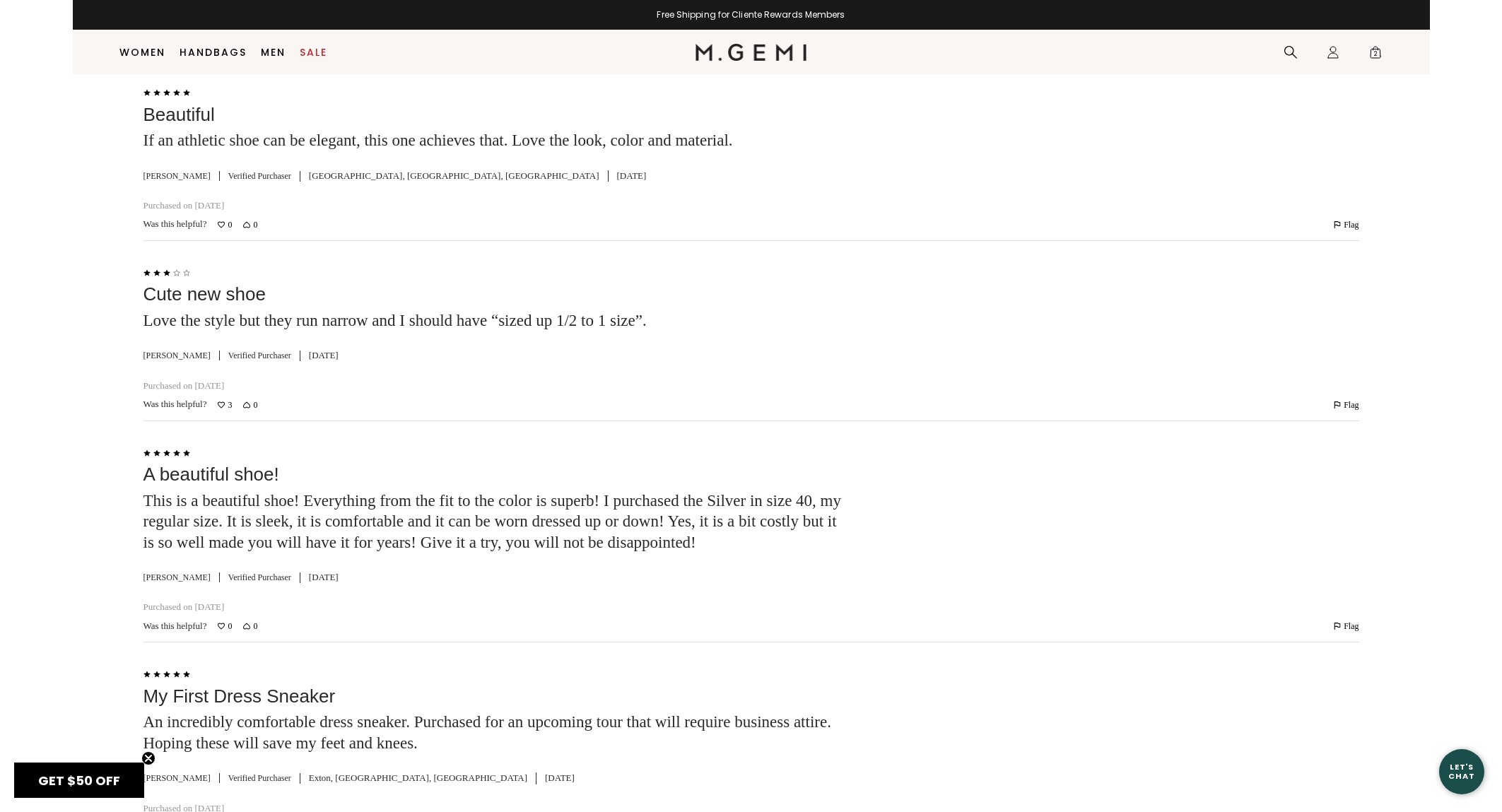
scroll to position [3359, 0]
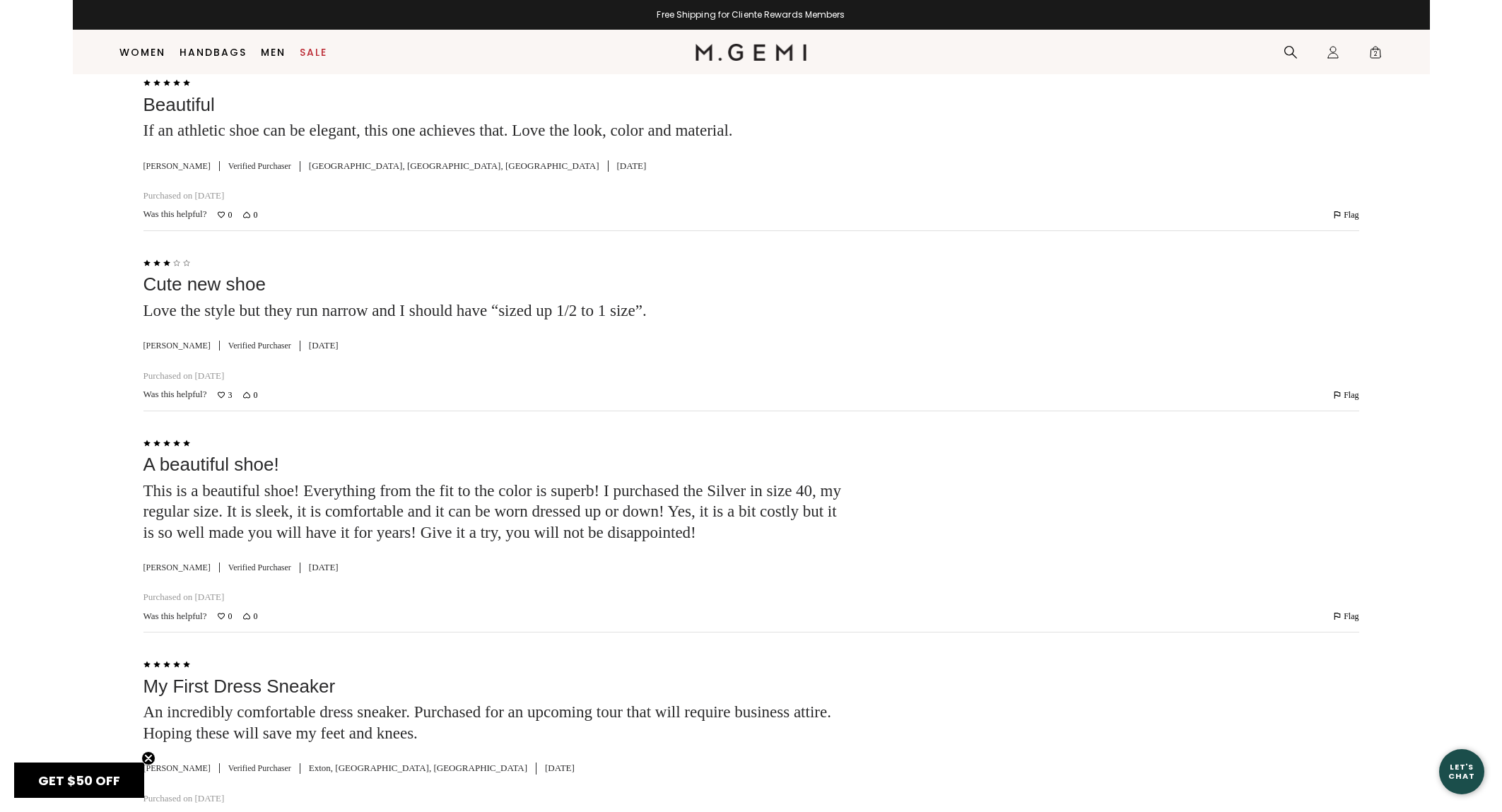
drag, startPoint x: 546, startPoint y: 472, endPoint x: 574, endPoint y: 349, distance: 126.1
click at [574, 349] on div "Rated 5 out of 5 Sleek, comfortable, cute Sleek, comfortable, cute. Would love …" at bounding box center [751, 220] width 1216 height 1895
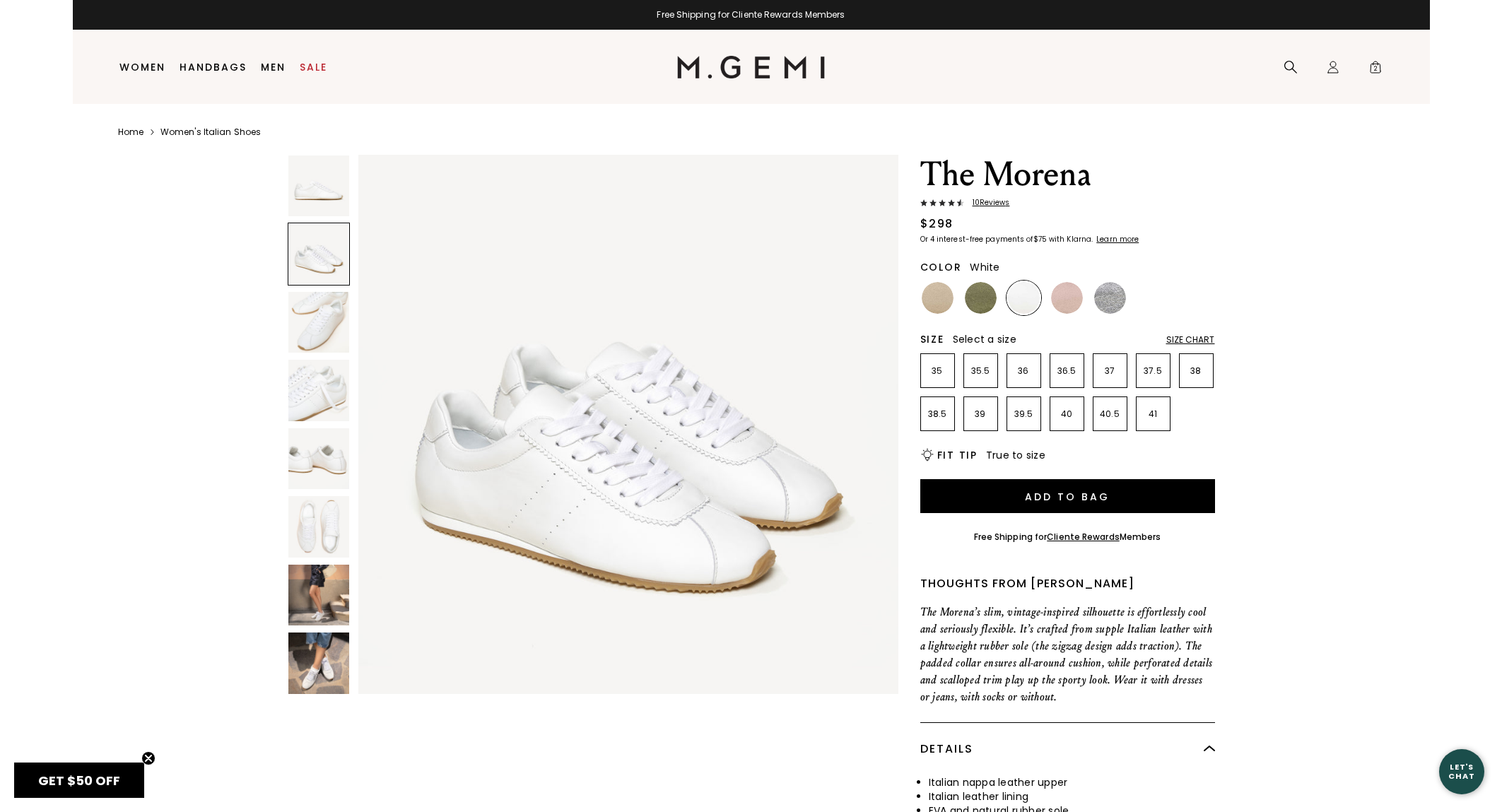
scroll to position [0, 0]
click at [1068, 298] on img at bounding box center [1067, 298] width 32 height 32
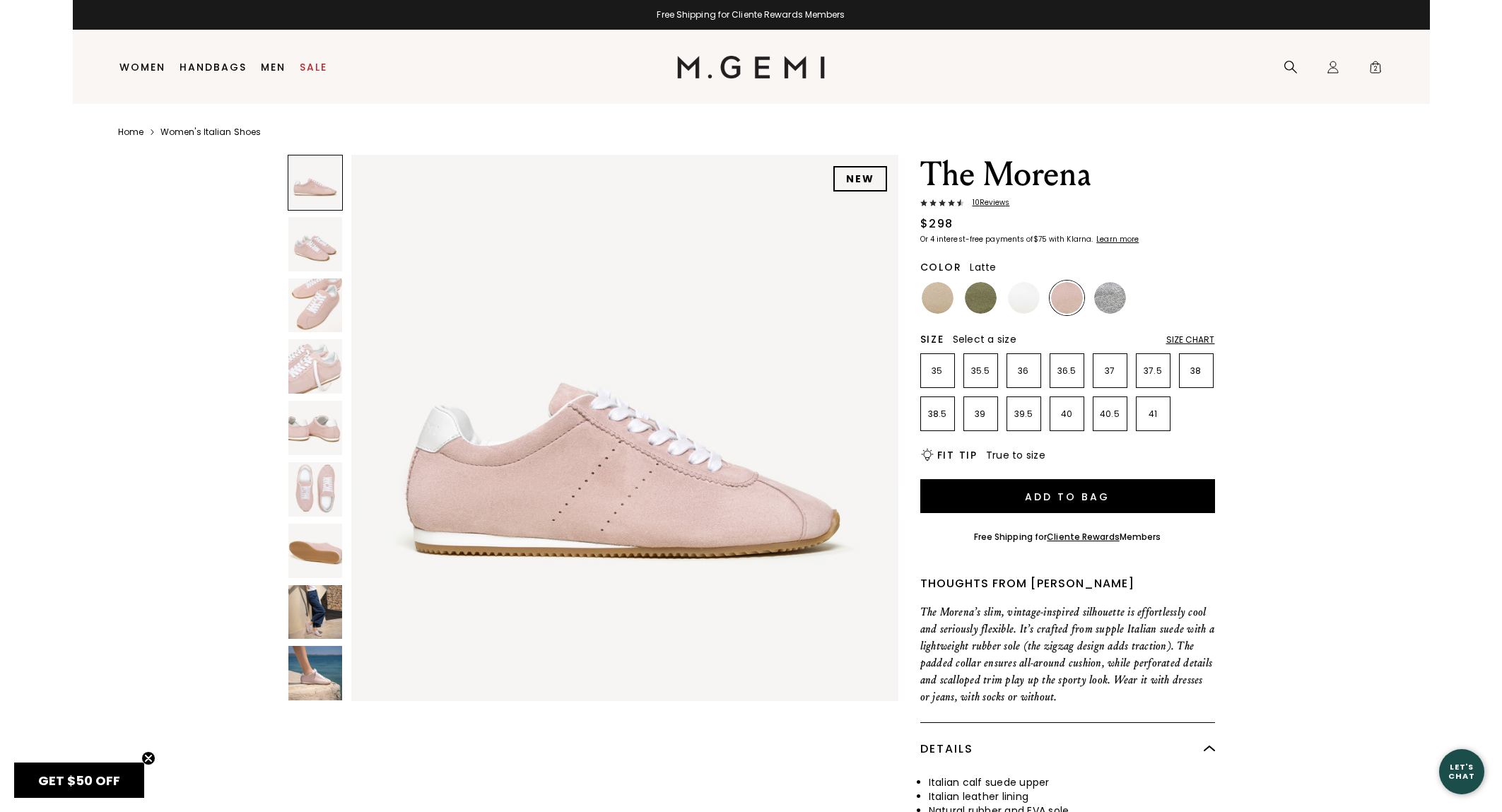
click at [941, 298] on img at bounding box center [938, 298] width 32 height 32
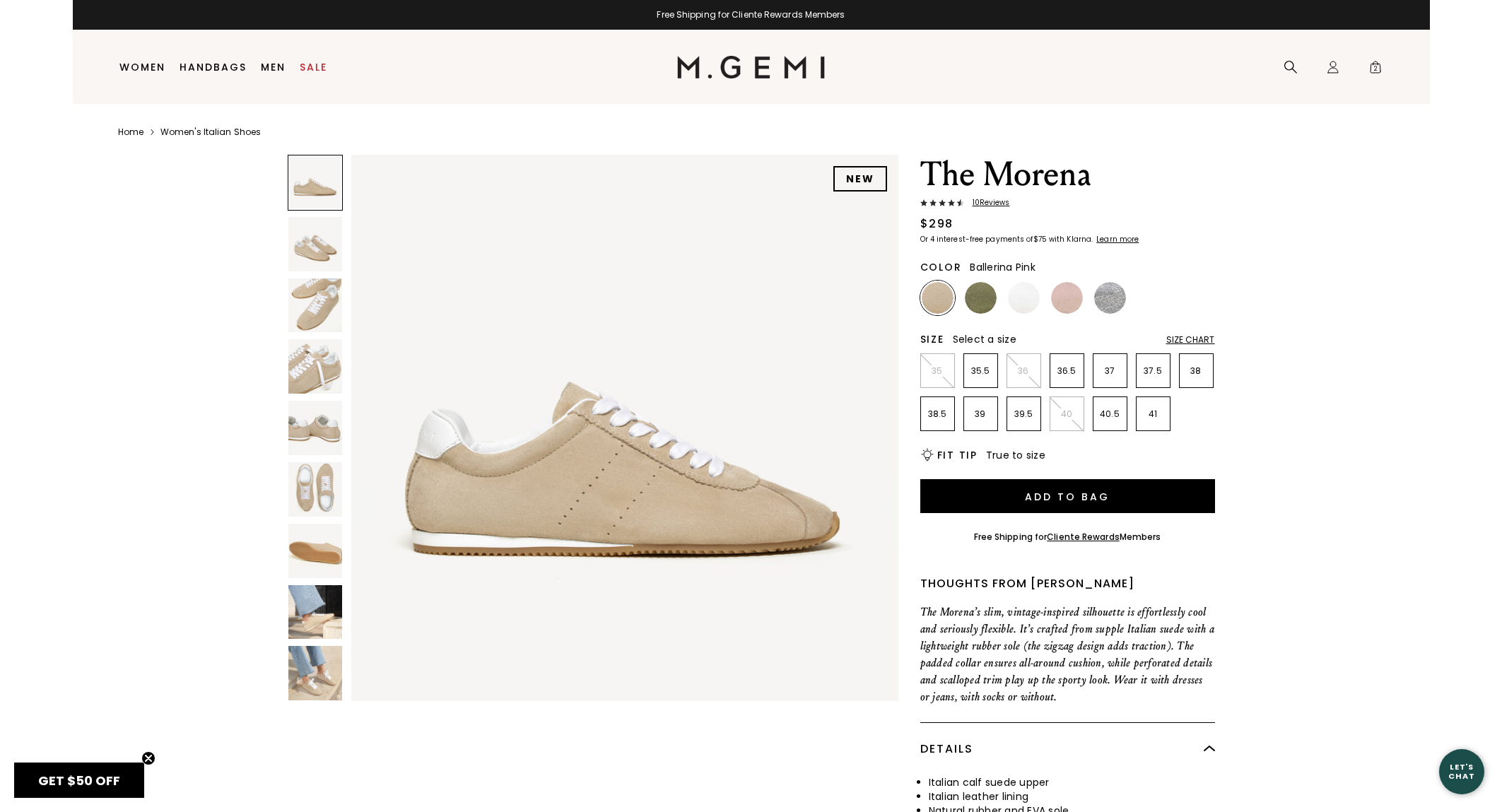
click at [1071, 300] on img at bounding box center [1067, 298] width 32 height 32
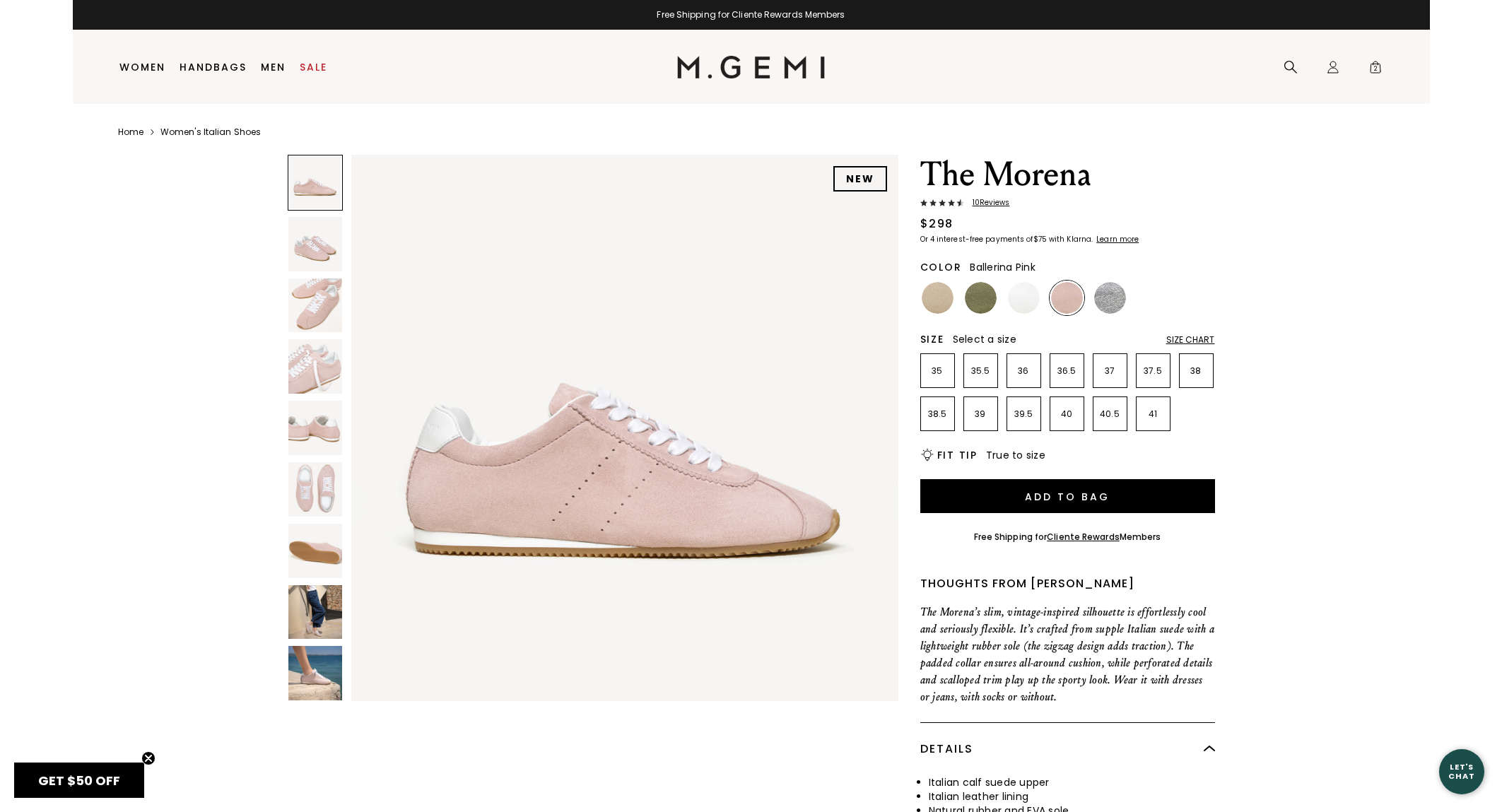
click at [319, 684] on img at bounding box center [316, 673] width 54 height 54
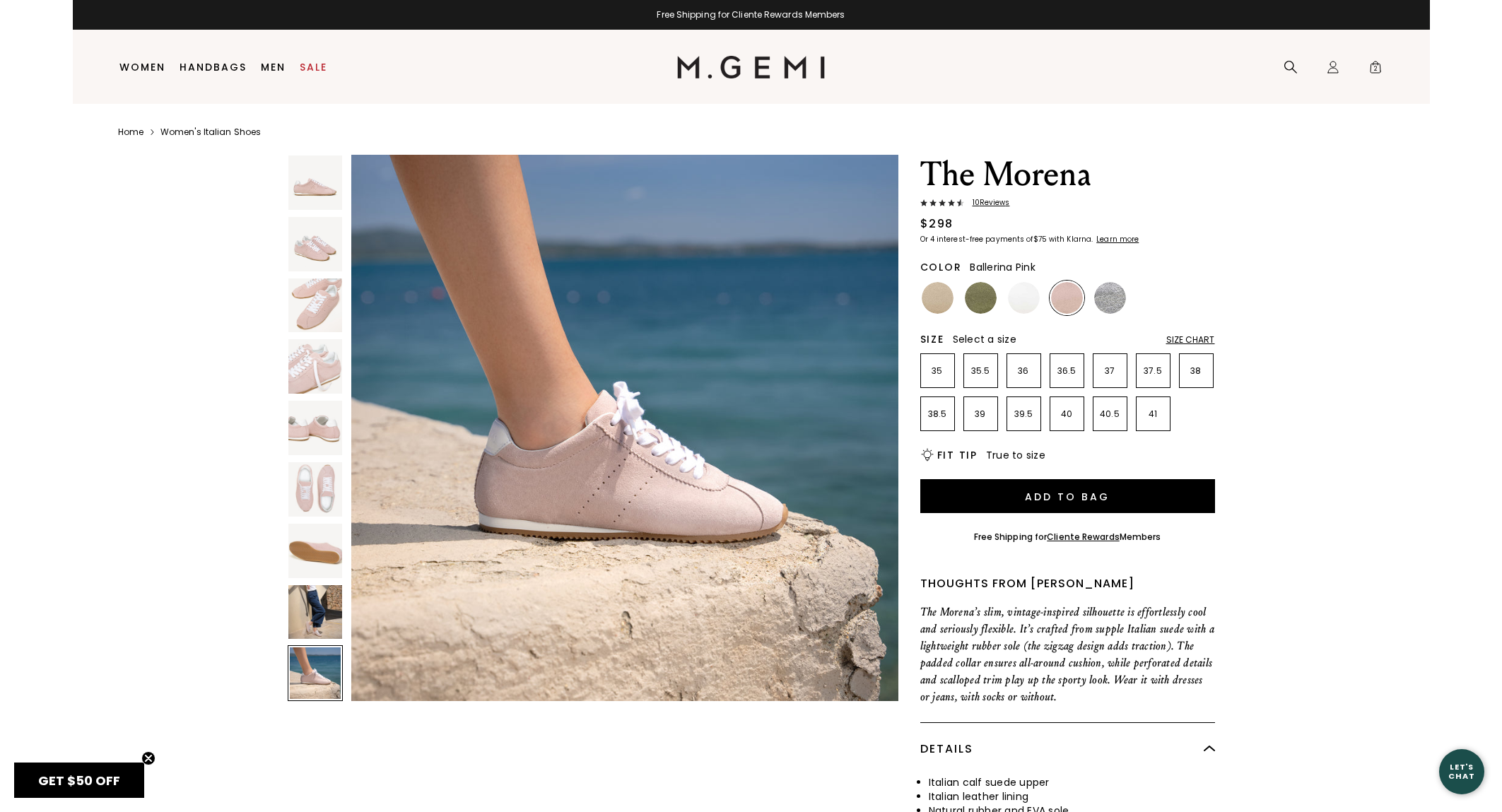
click at [321, 616] on img at bounding box center [316, 612] width 54 height 54
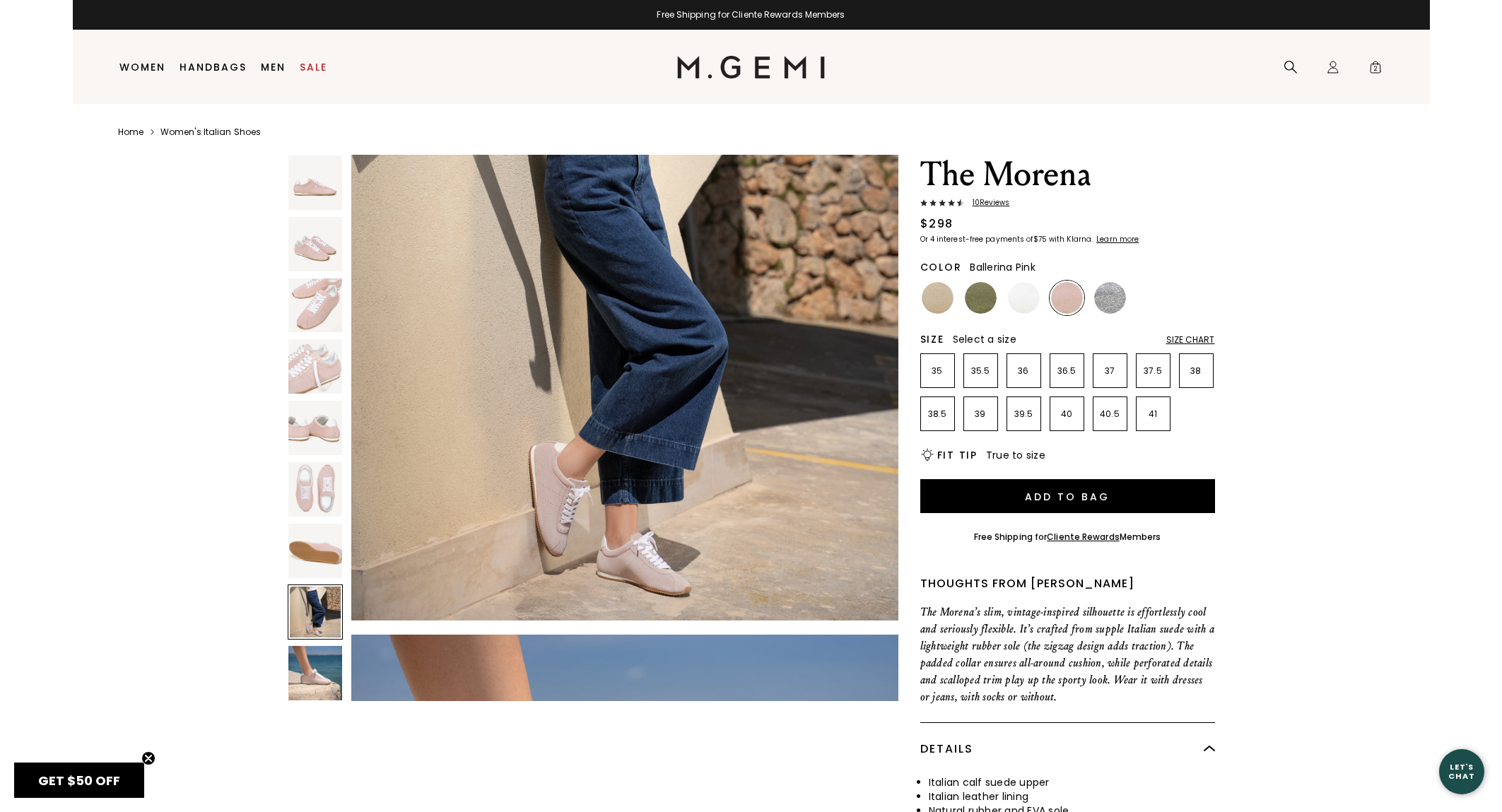
scroll to position [3924, 0]
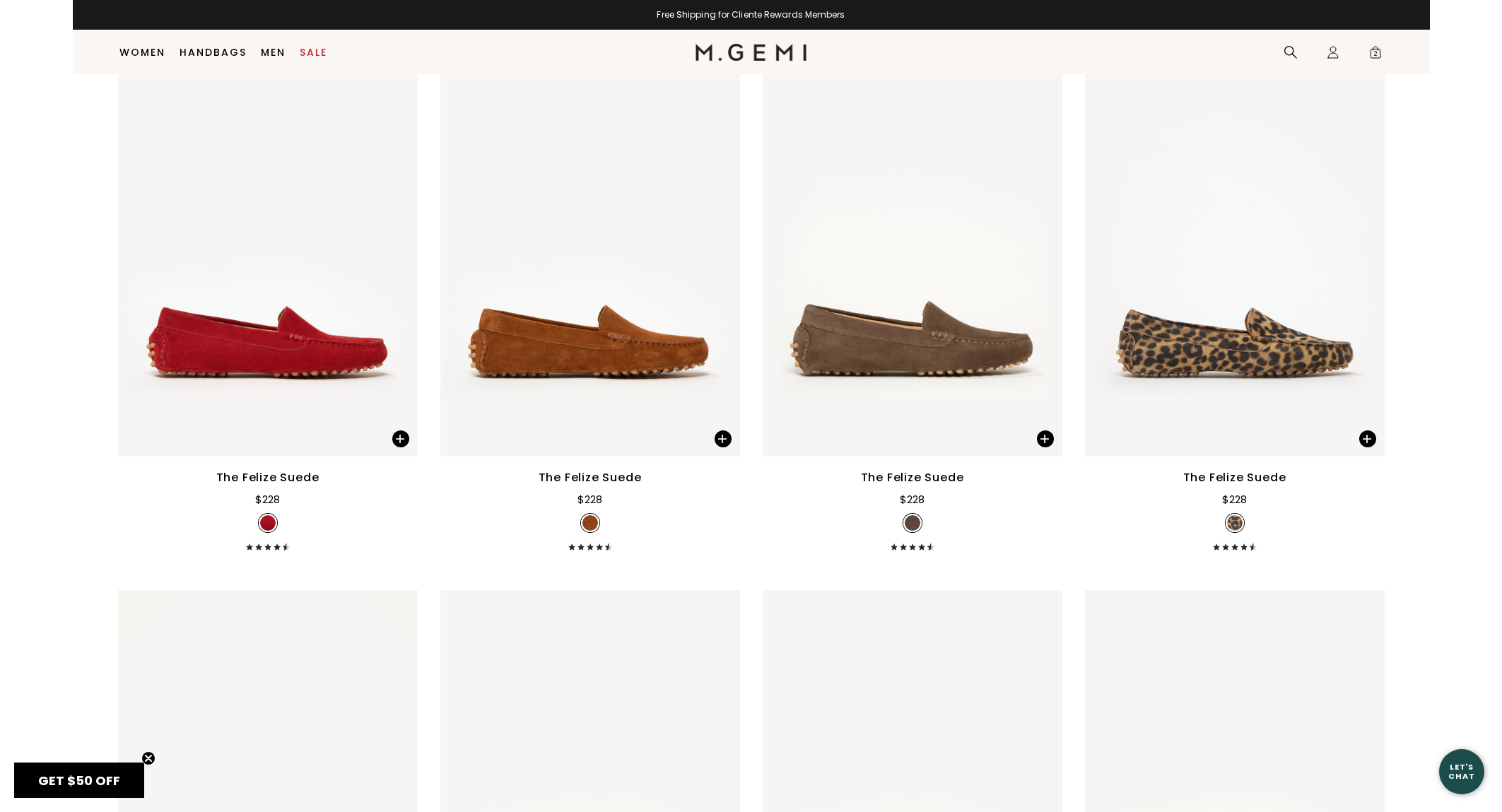
scroll to position [3413, 0]
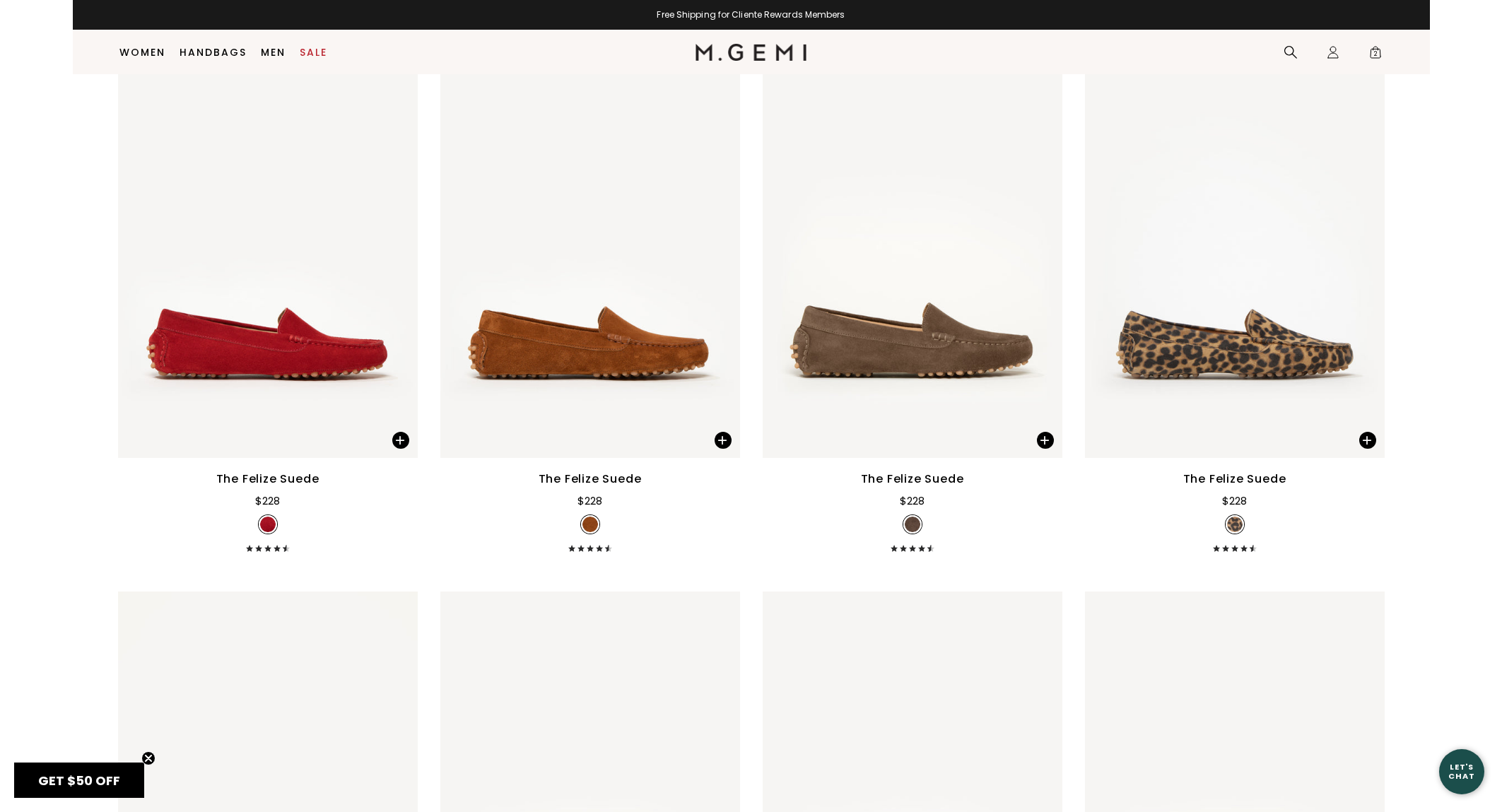
click at [397, 265] on img at bounding box center [399, 258] width 13 height 13
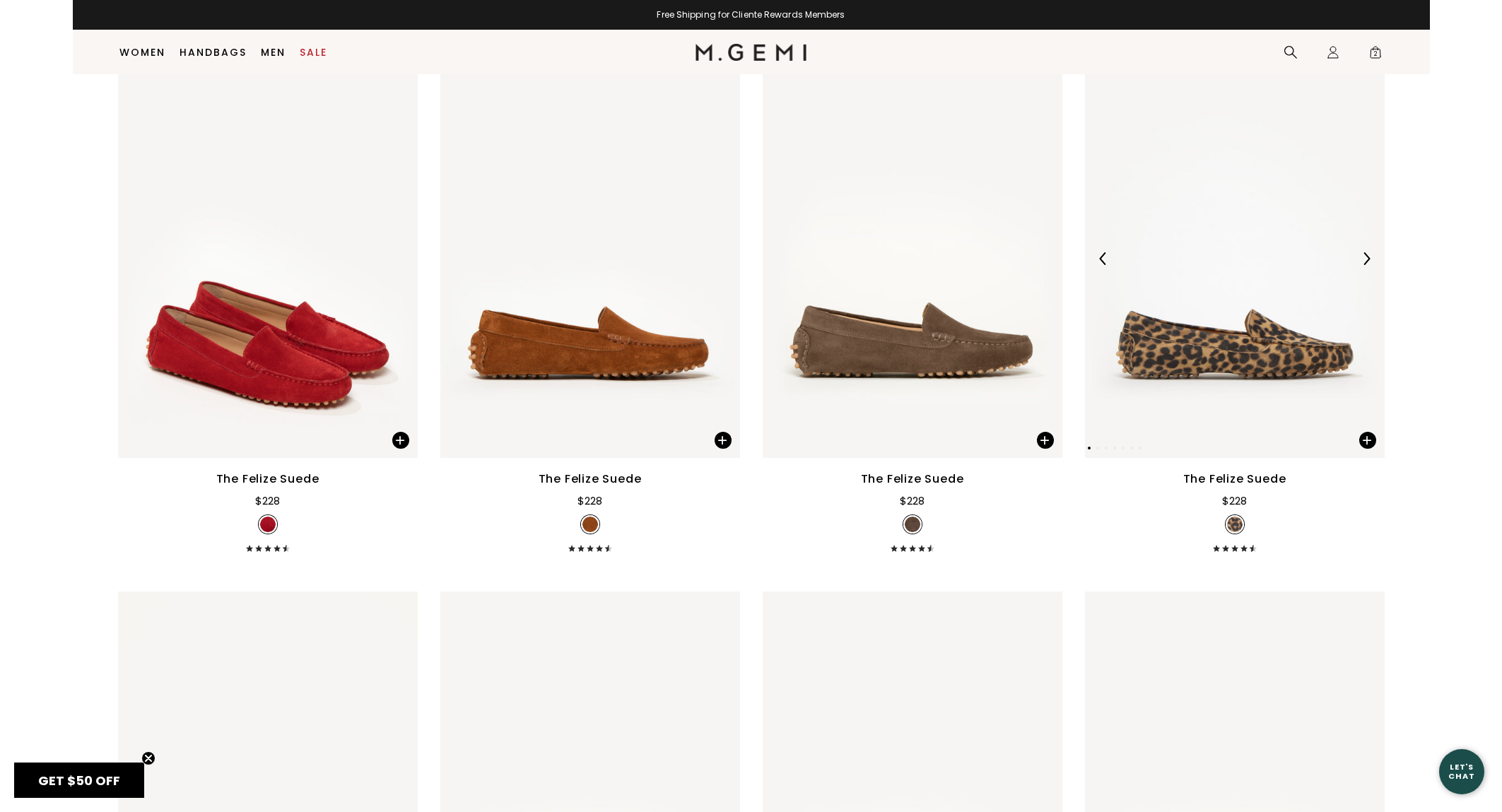
click at [1365, 265] on img at bounding box center [1367, 258] width 13 height 13
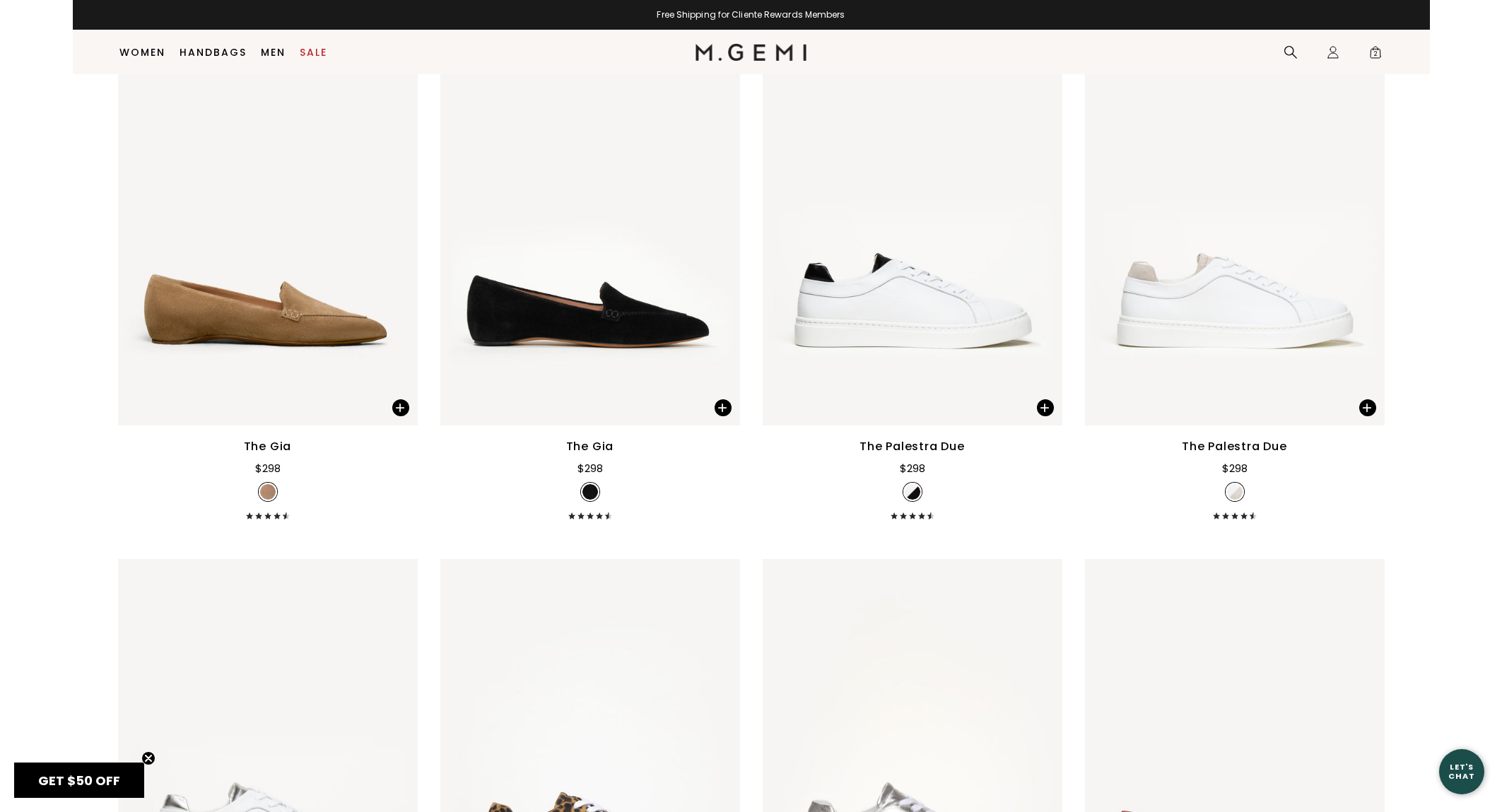
scroll to position [6117, 0]
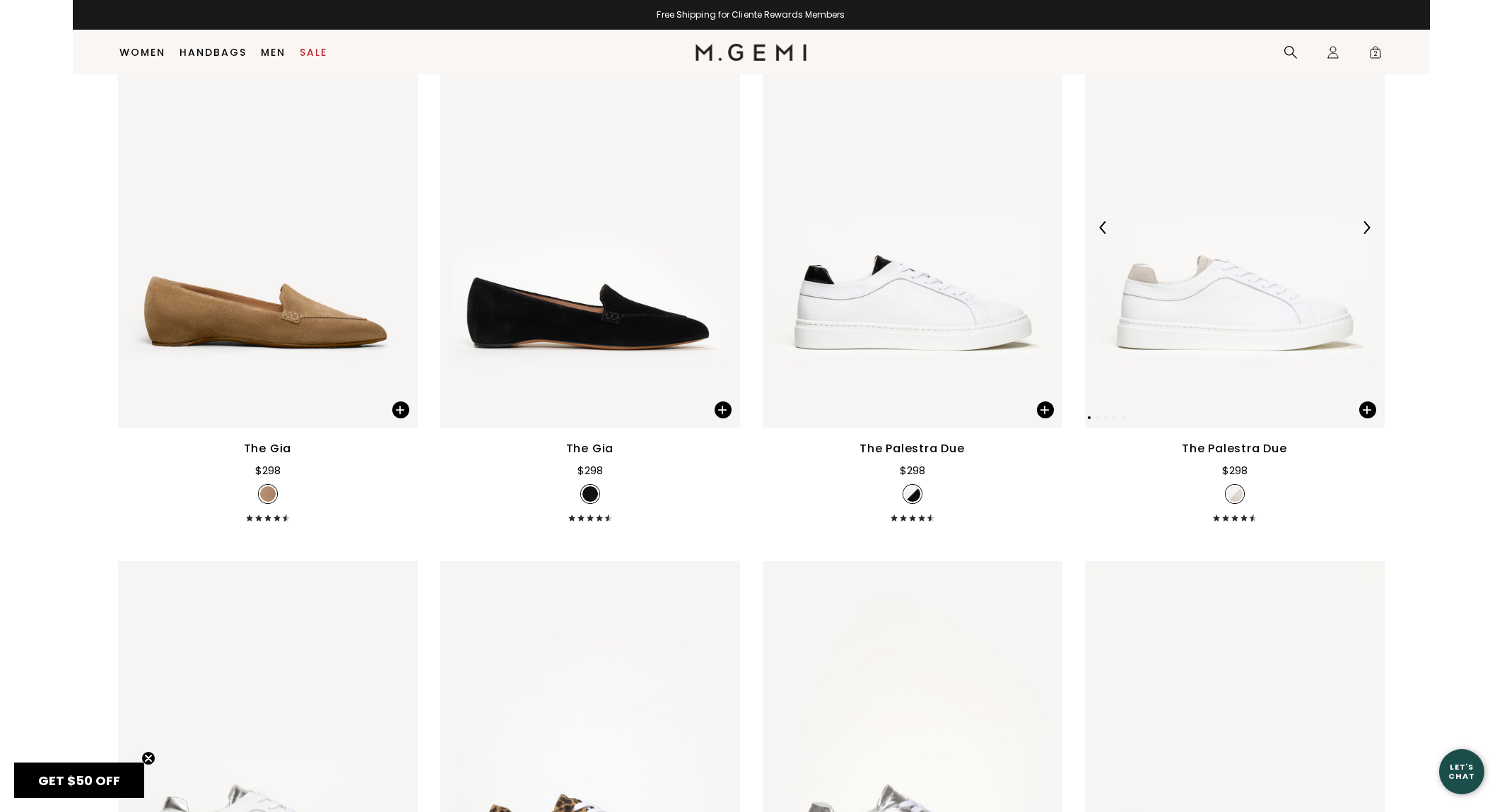
click at [1364, 234] on img at bounding box center [1367, 227] width 13 height 13
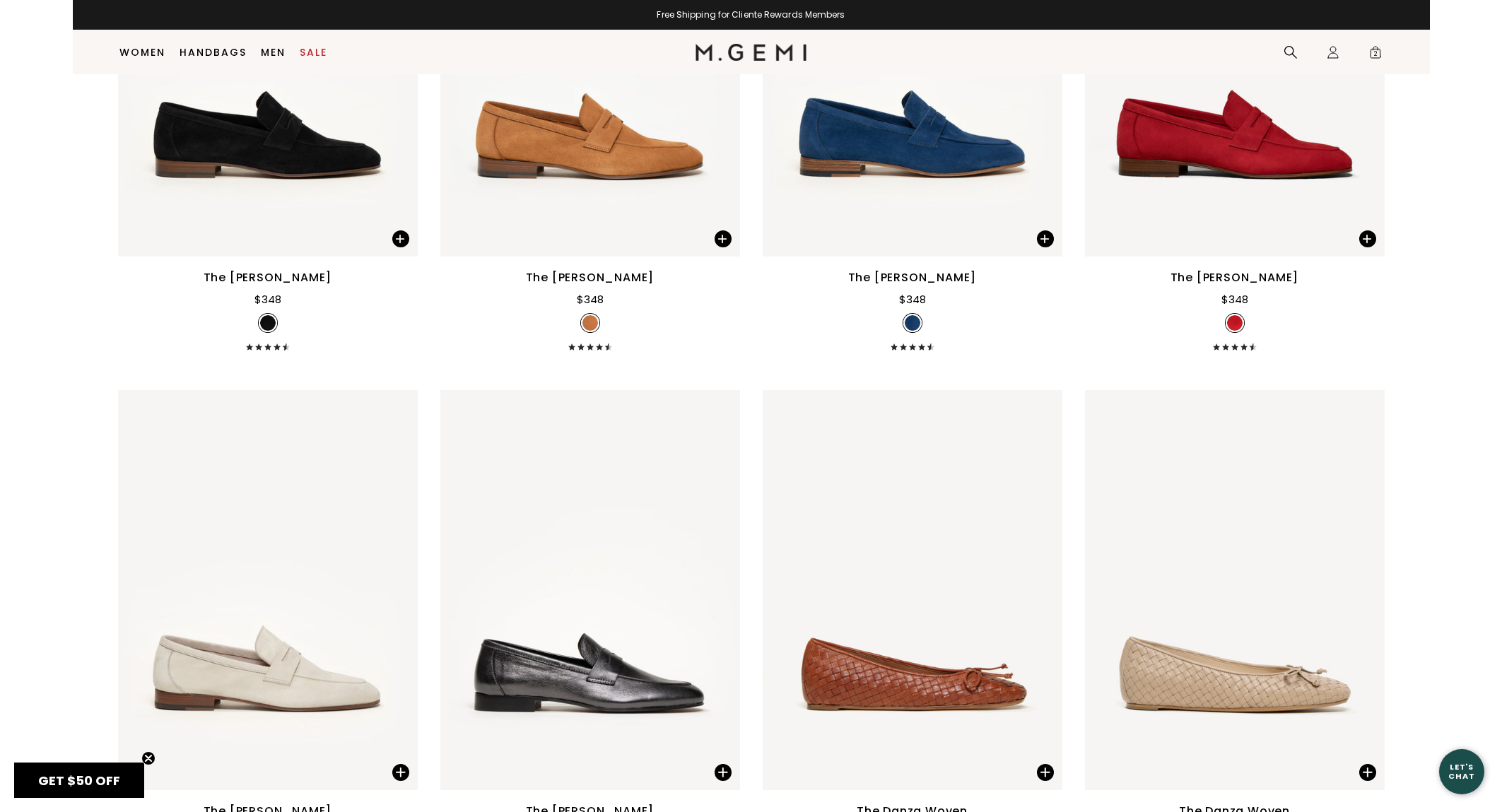
scroll to position [8184, 0]
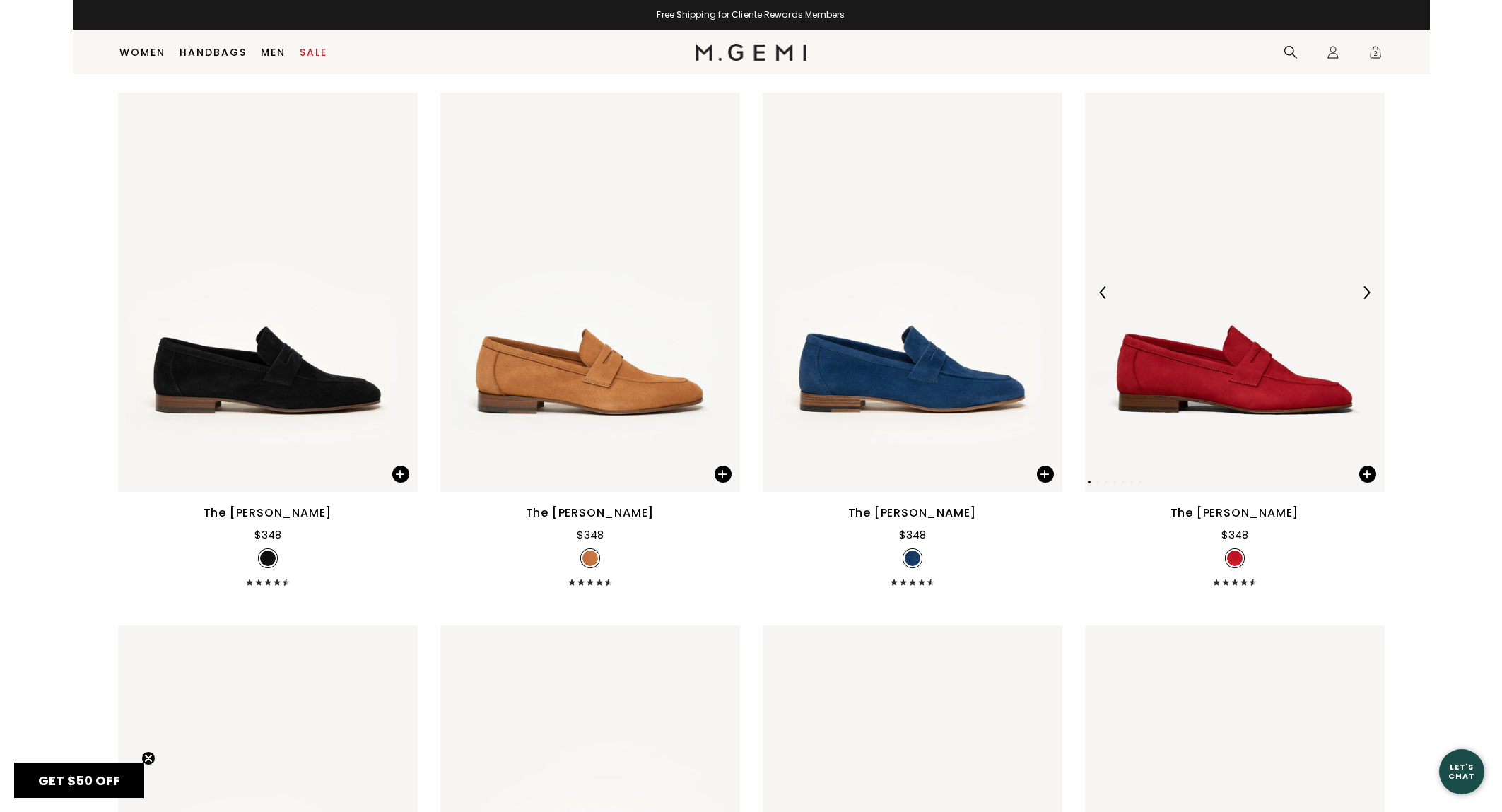
click at [1364, 299] on img at bounding box center [1367, 293] width 13 height 13
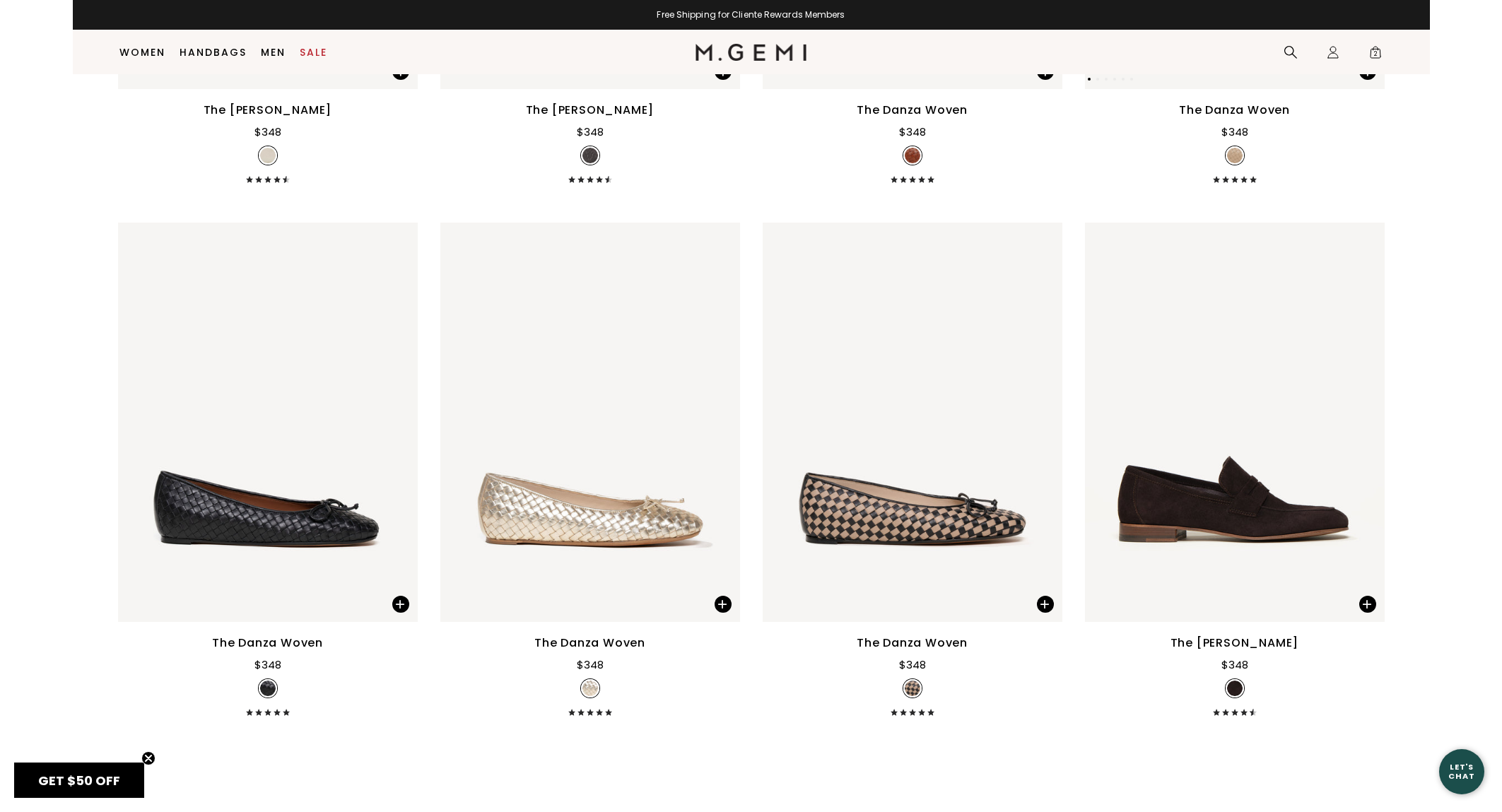
scroll to position [9194, 0]
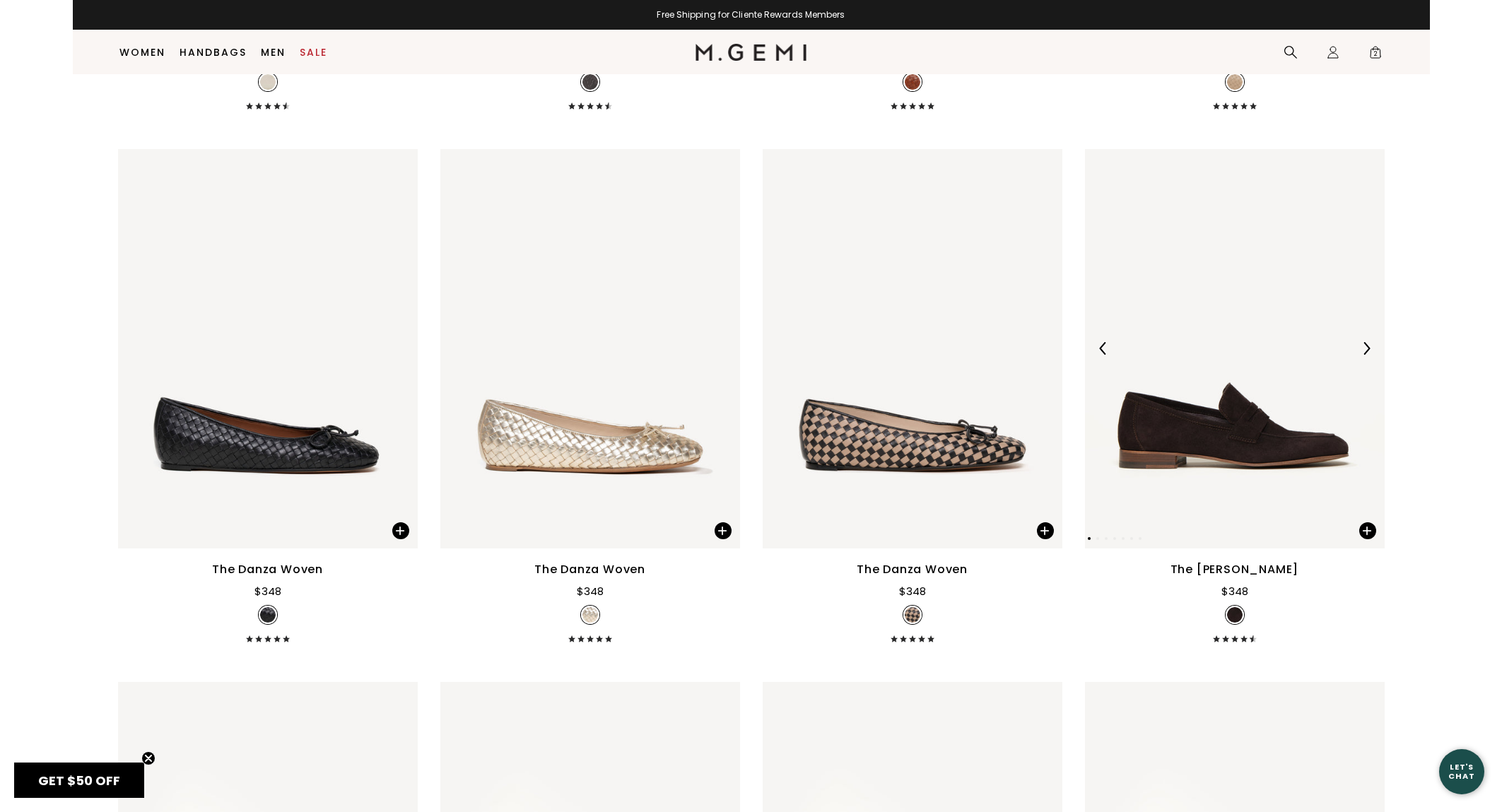
click at [1368, 355] on img at bounding box center [1367, 348] width 13 height 13
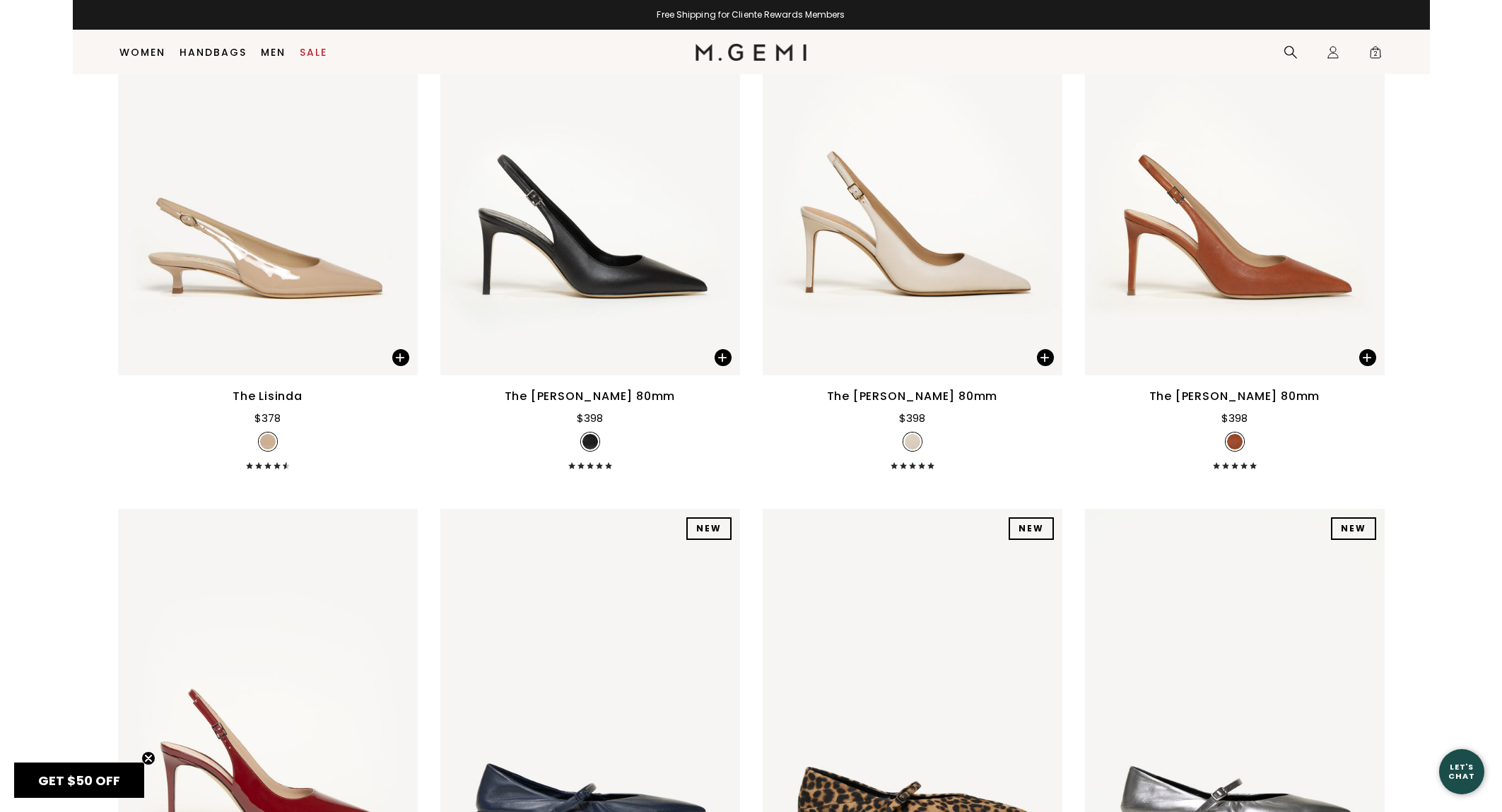
scroll to position [12875, 0]
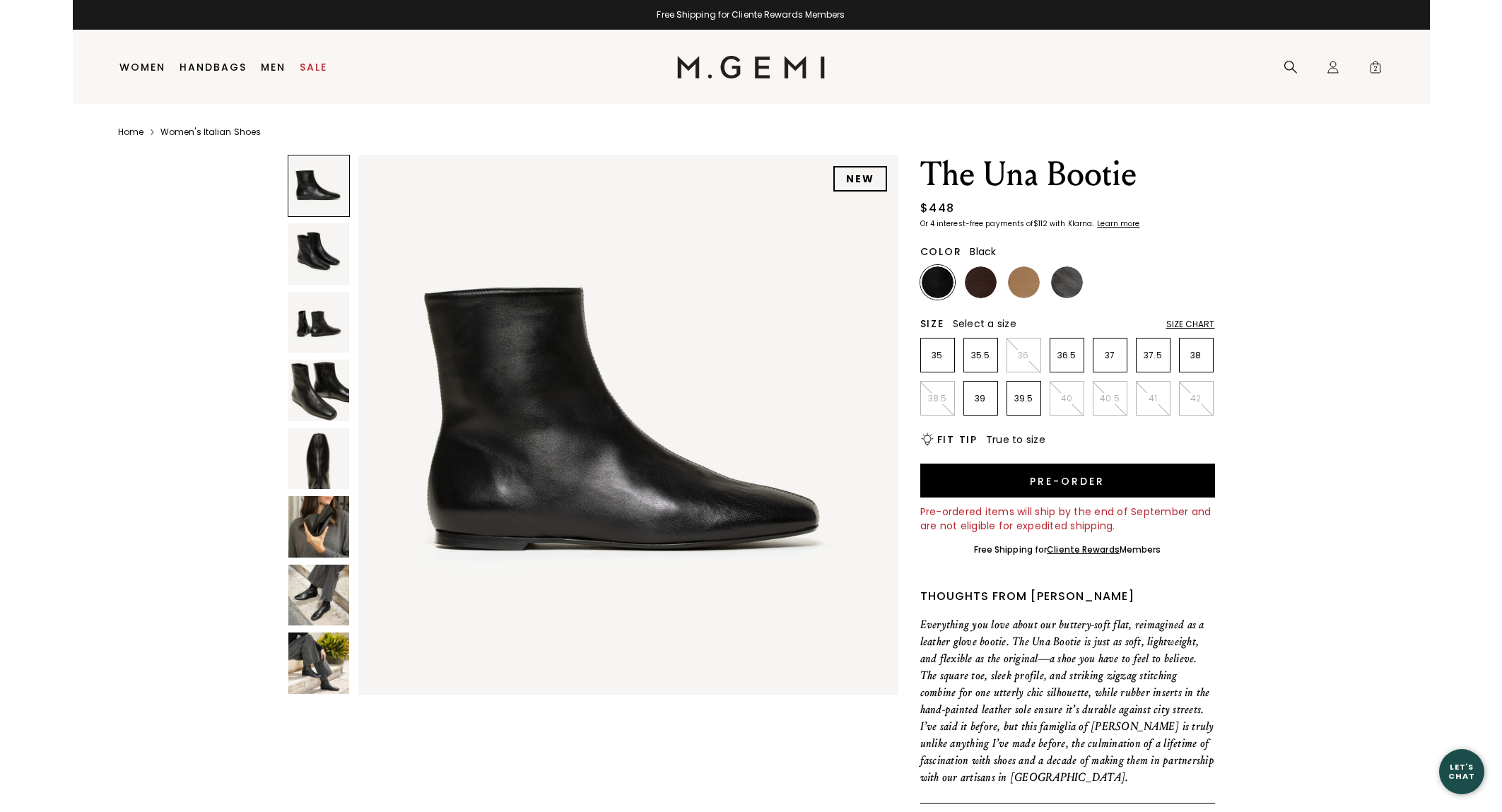
click at [319, 259] on img at bounding box center [319, 254] width 60 height 60
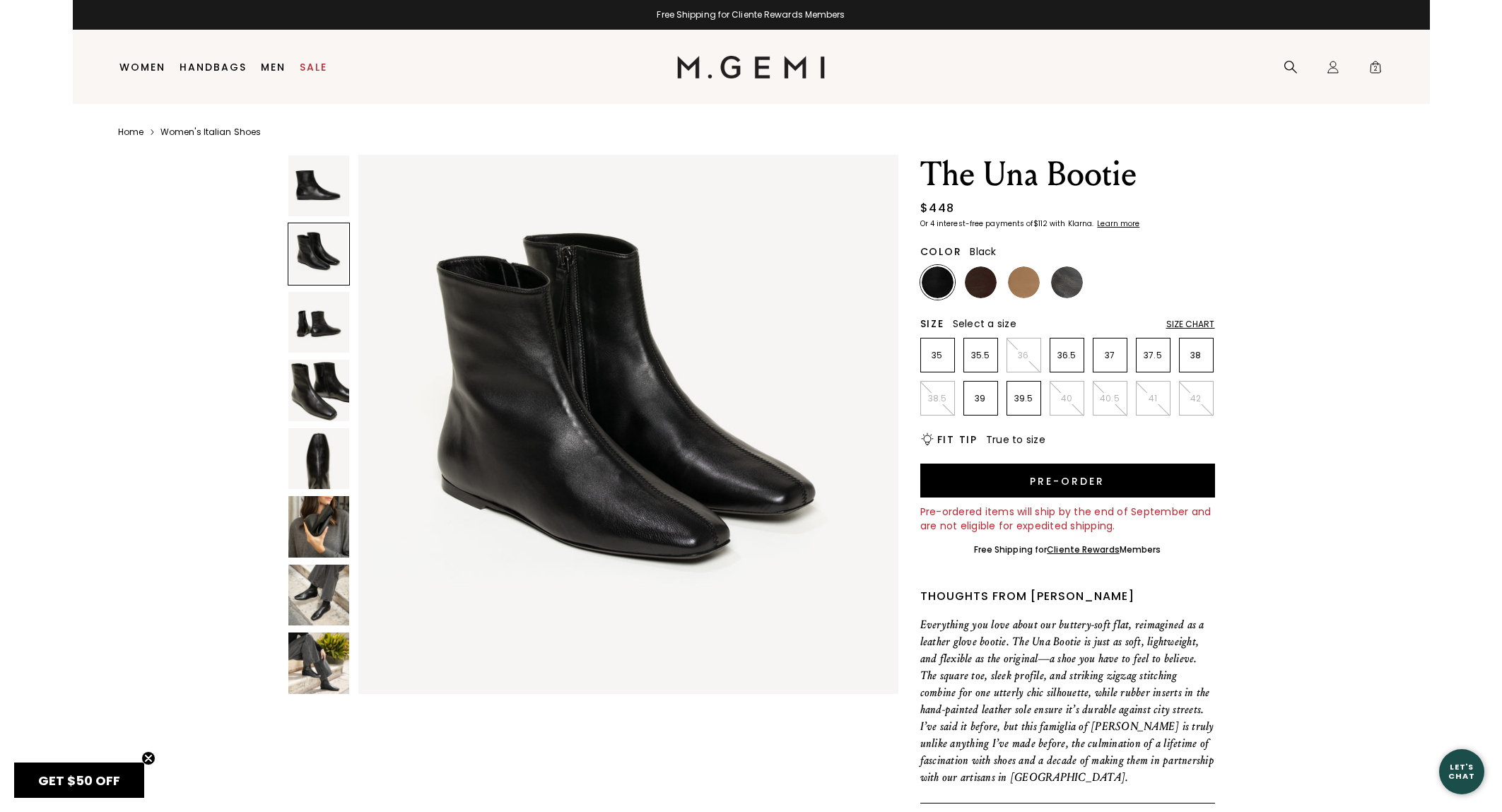
click at [321, 323] on img at bounding box center [319, 322] width 60 height 60
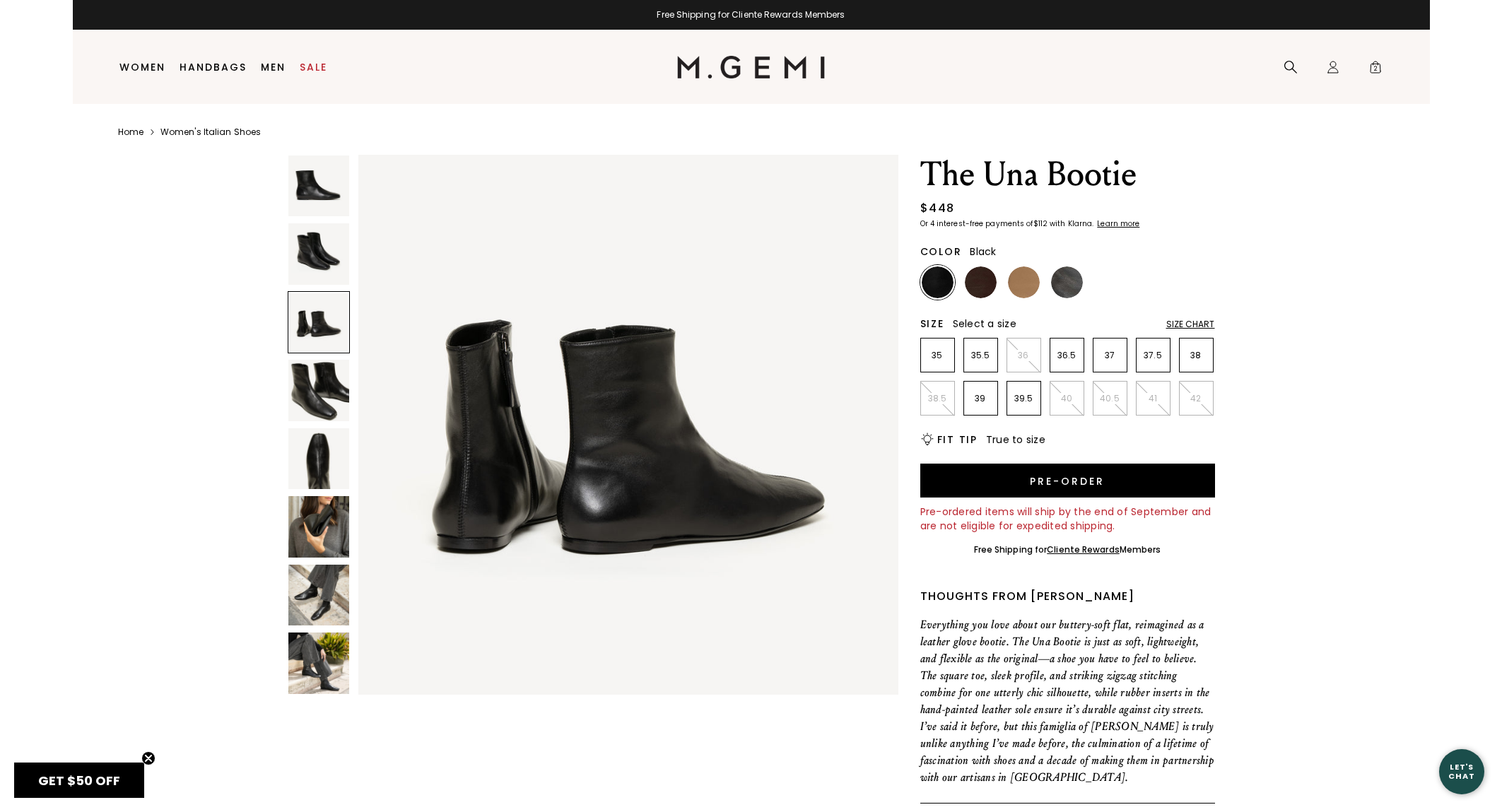
click at [317, 403] on img at bounding box center [319, 390] width 60 height 60
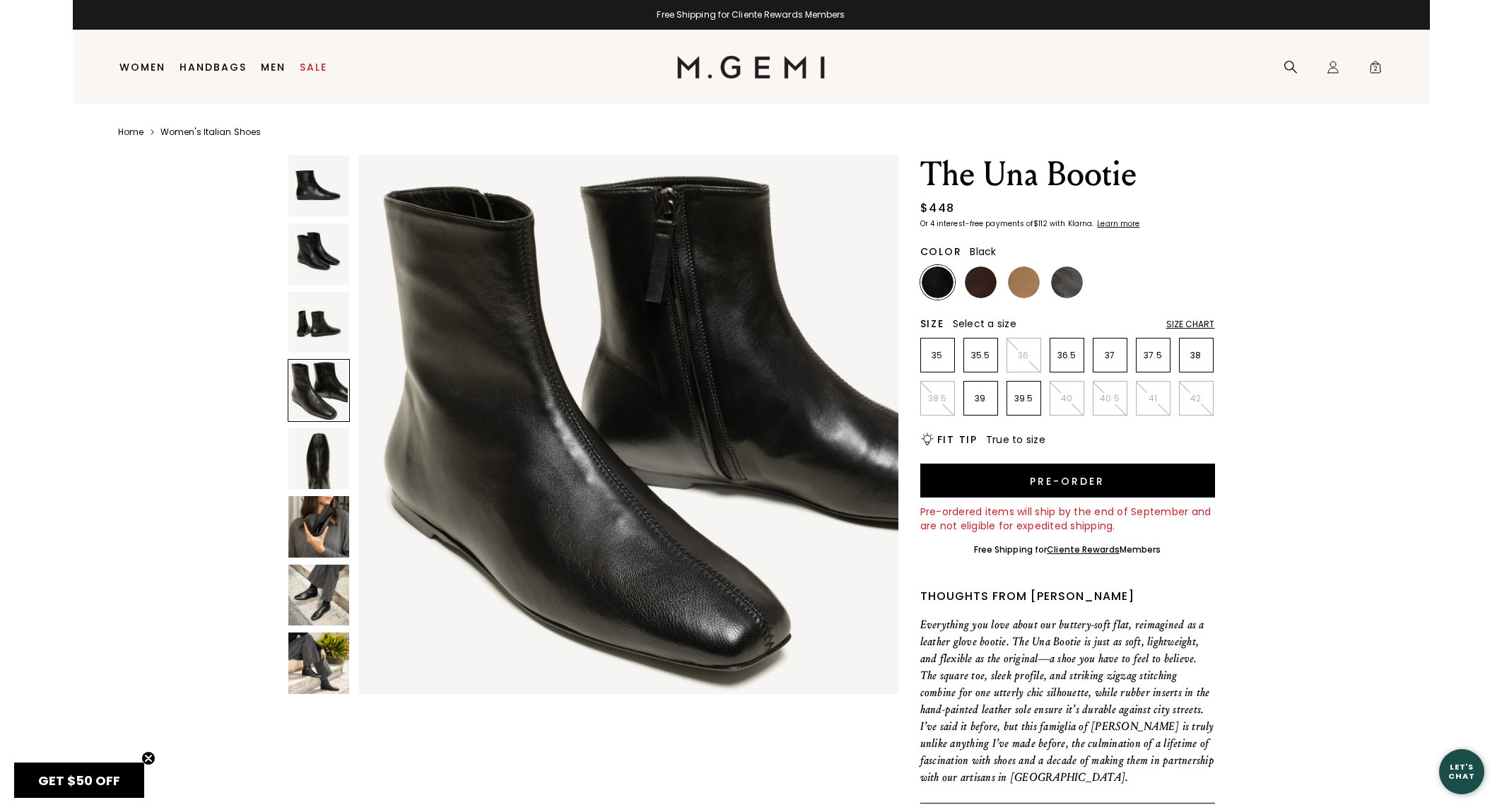
click at [325, 457] on img at bounding box center [319, 459] width 60 height 60
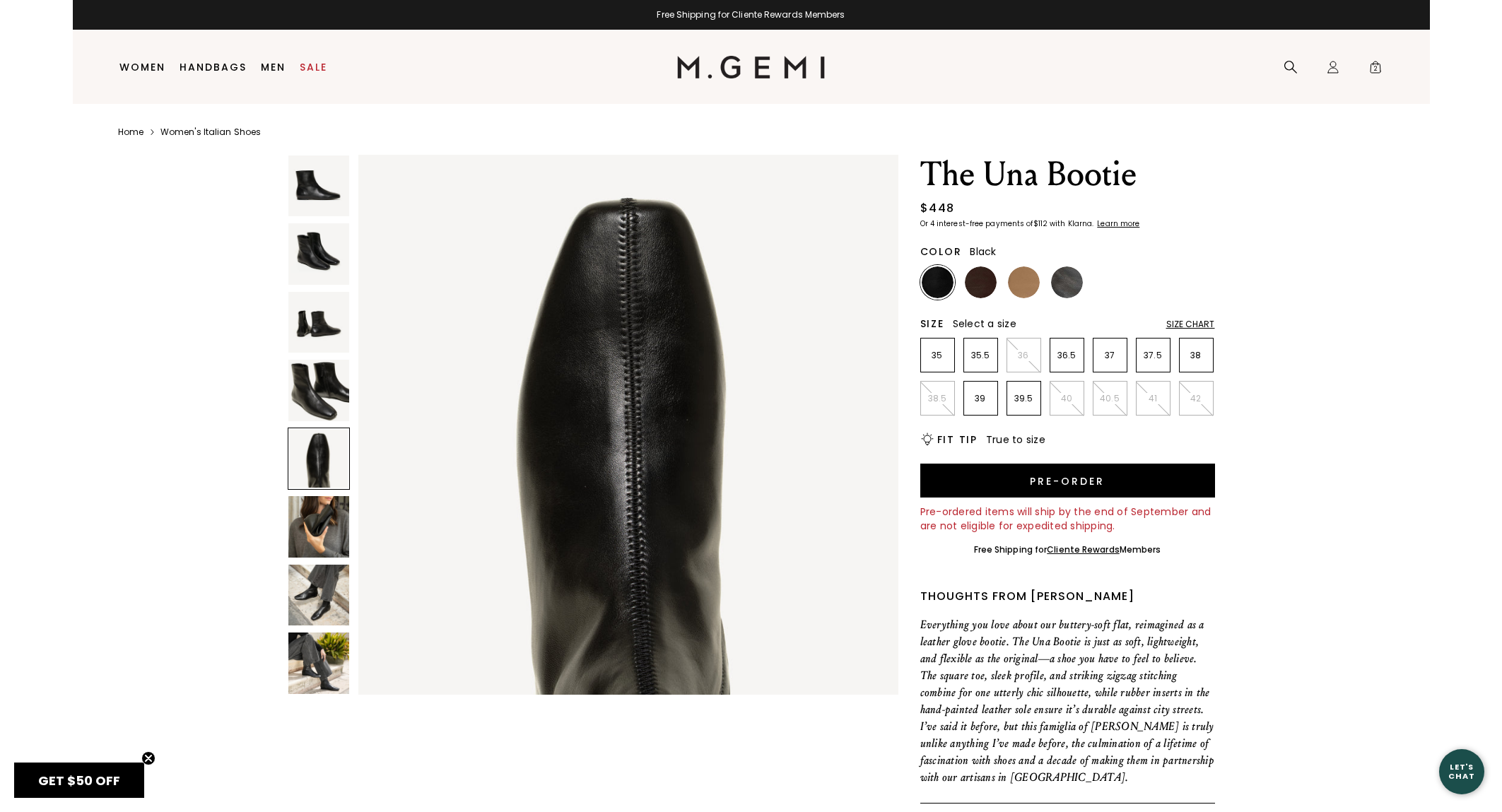
click at [322, 530] on img at bounding box center [319, 526] width 60 height 60
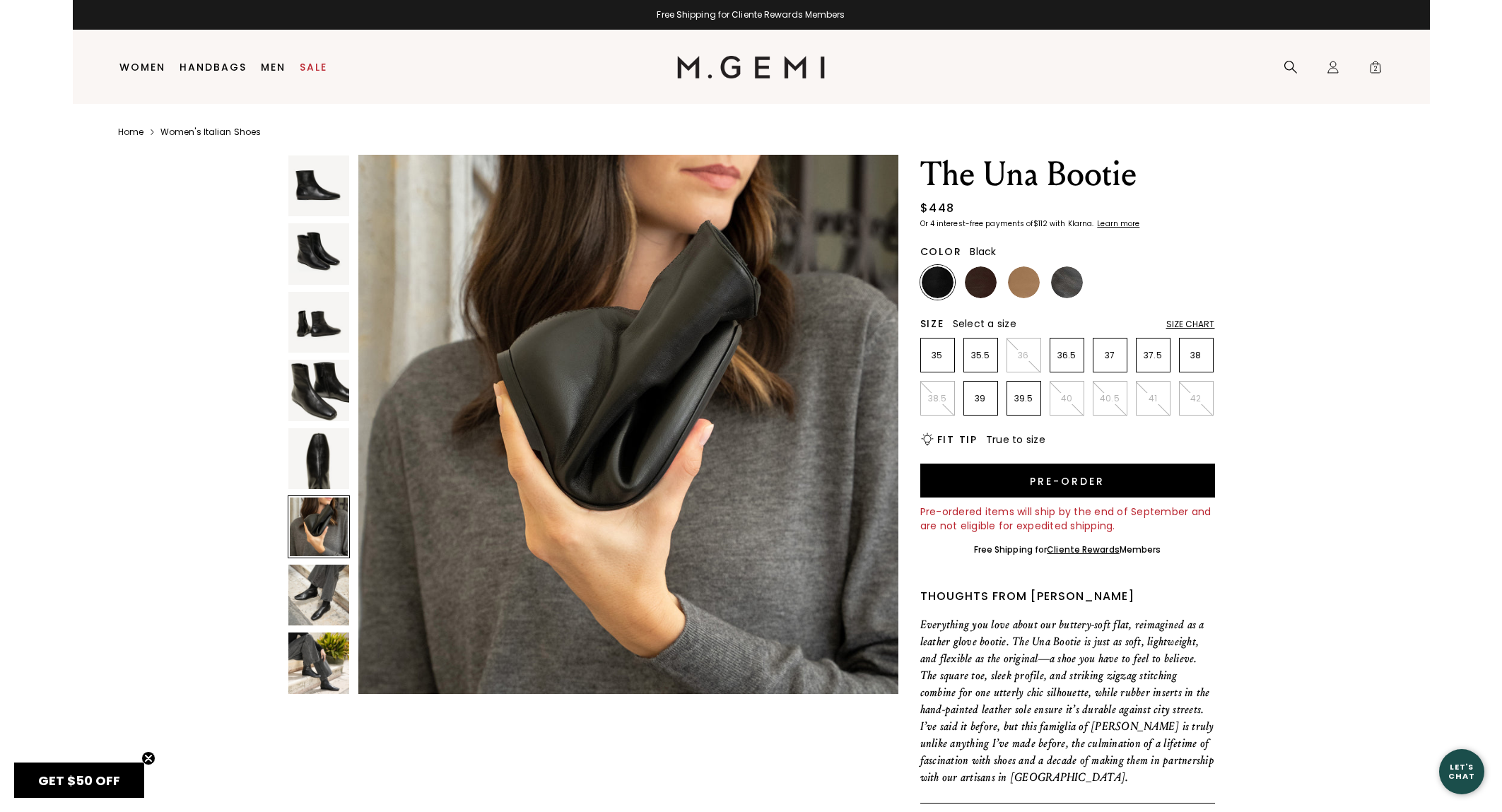
click at [327, 593] on img at bounding box center [319, 595] width 60 height 60
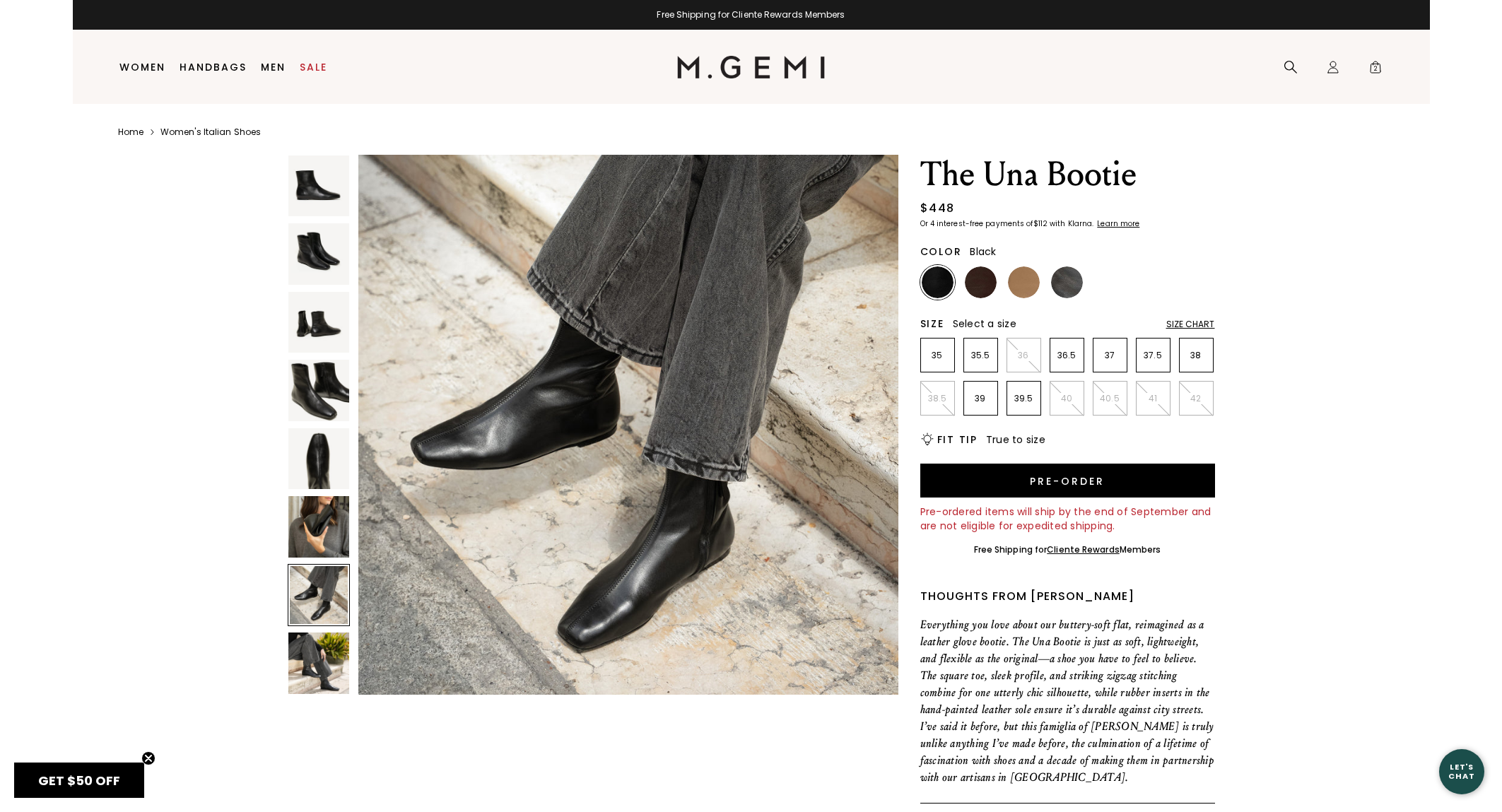
click at [333, 666] on img at bounding box center [319, 662] width 60 height 60
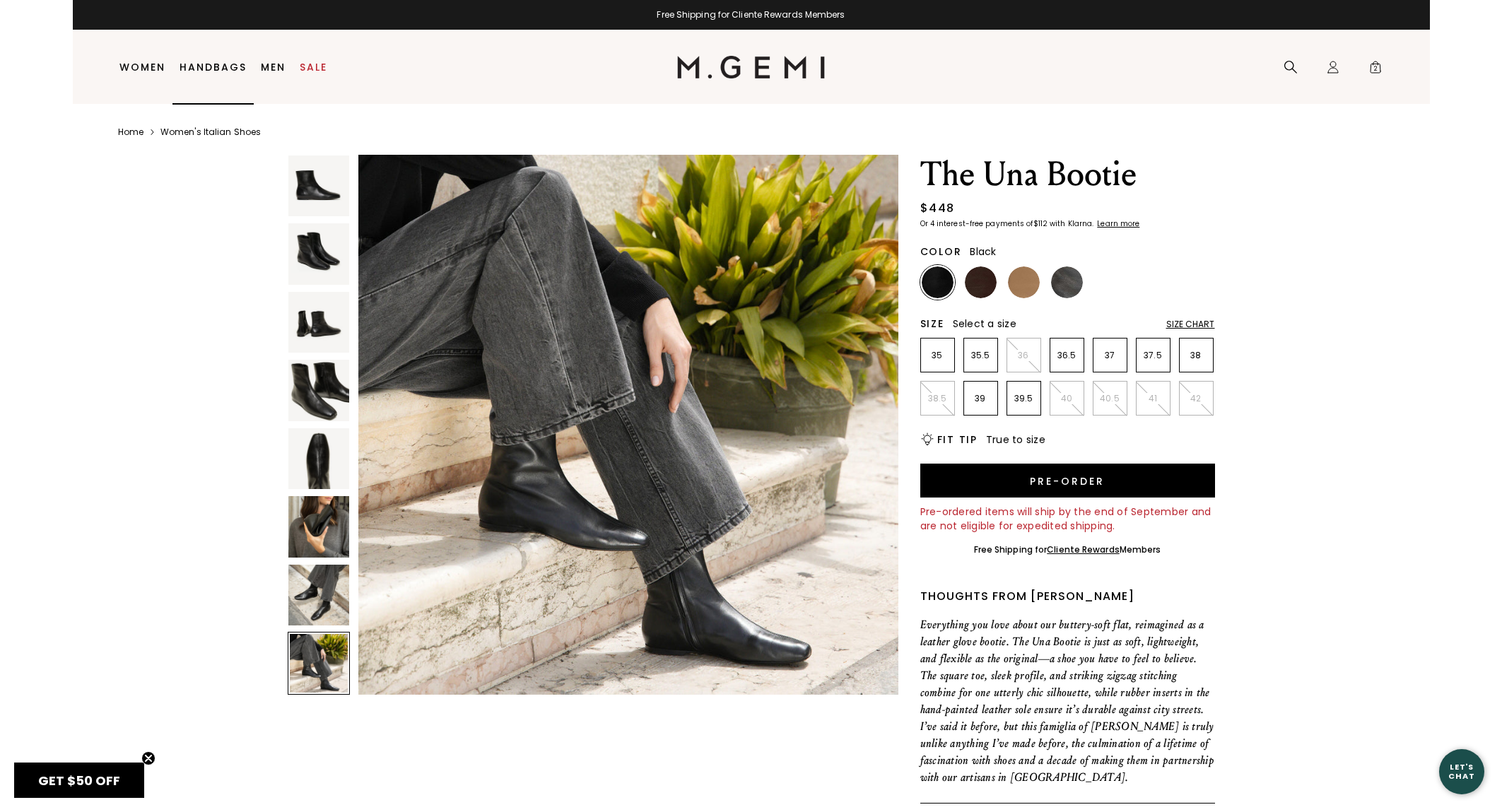
scroll to position [0, 0]
click at [1028, 282] on img at bounding box center [1024, 282] width 32 height 32
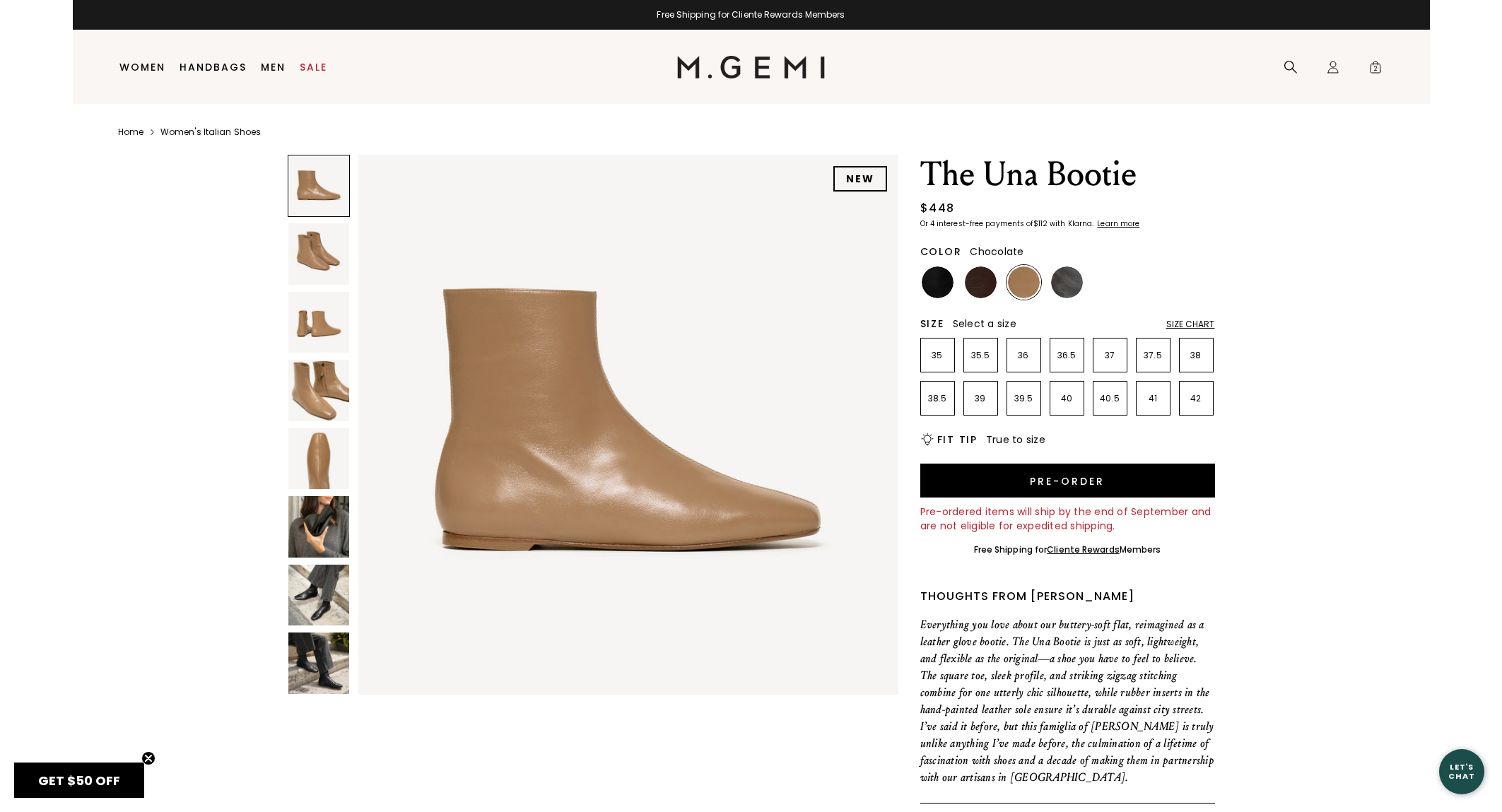
click at [976, 290] on img at bounding box center [981, 282] width 32 height 32
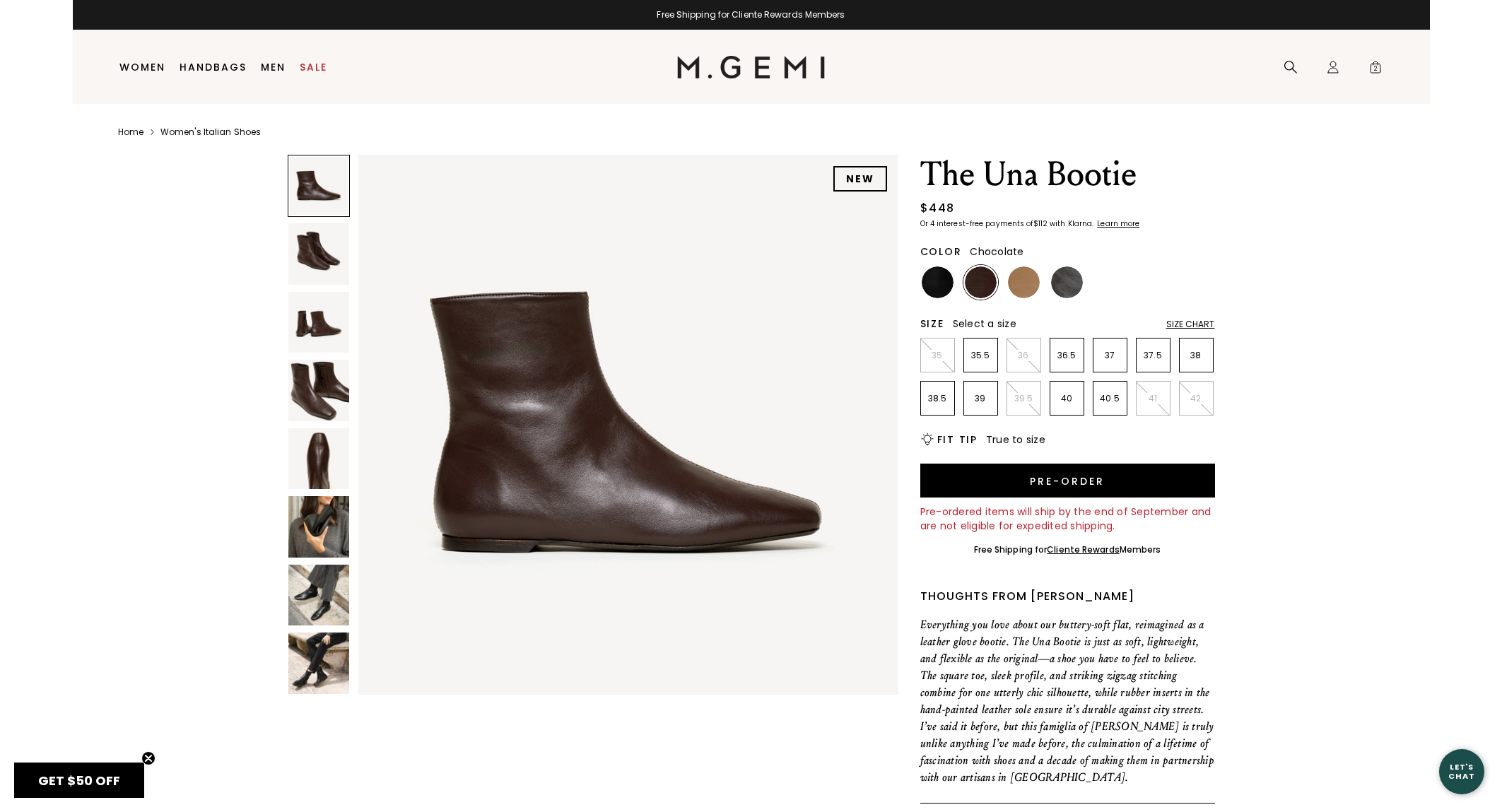
click at [311, 262] on img at bounding box center [319, 254] width 60 height 60
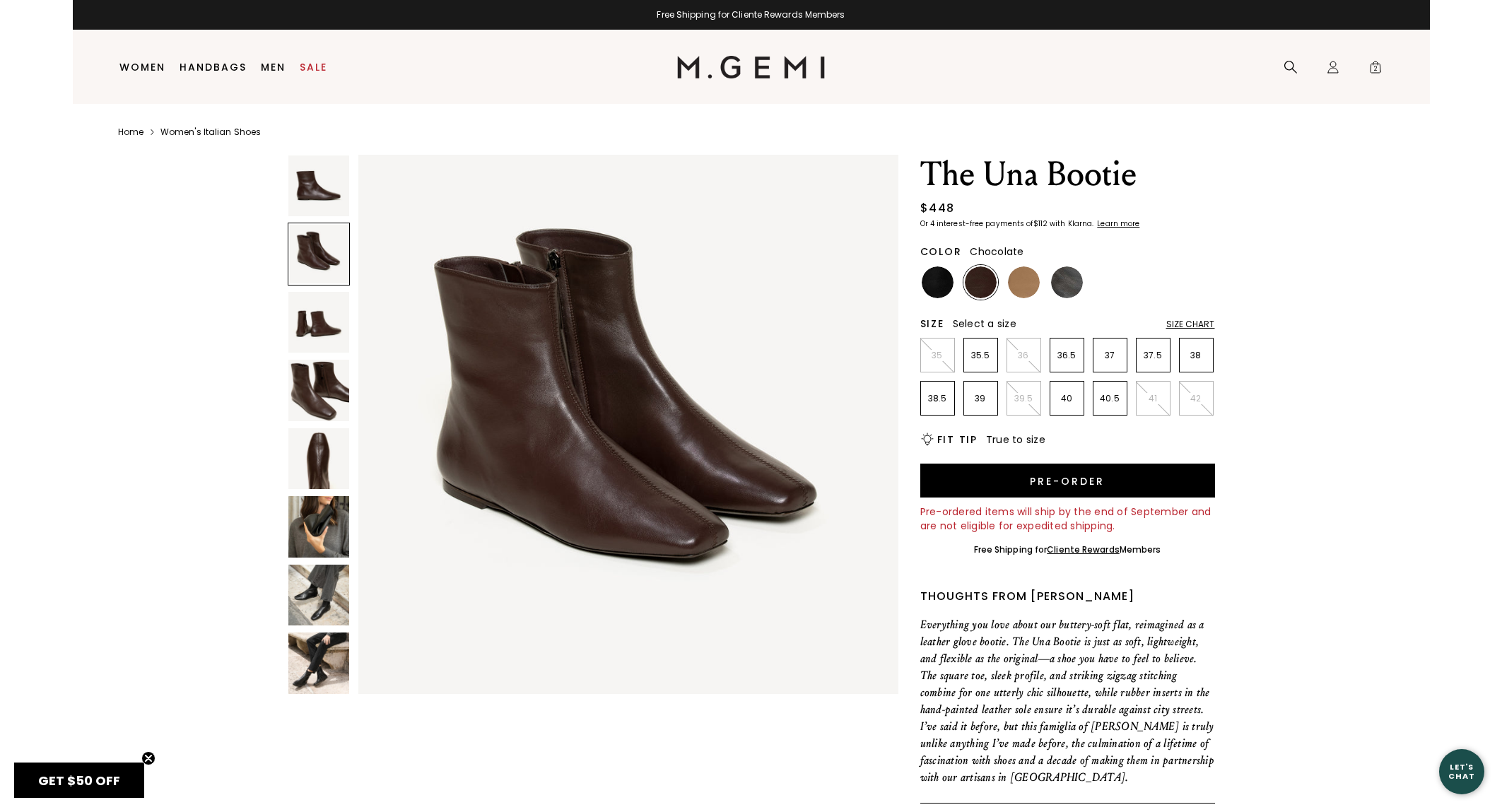
click at [310, 328] on img at bounding box center [319, 322] width 60 height 60
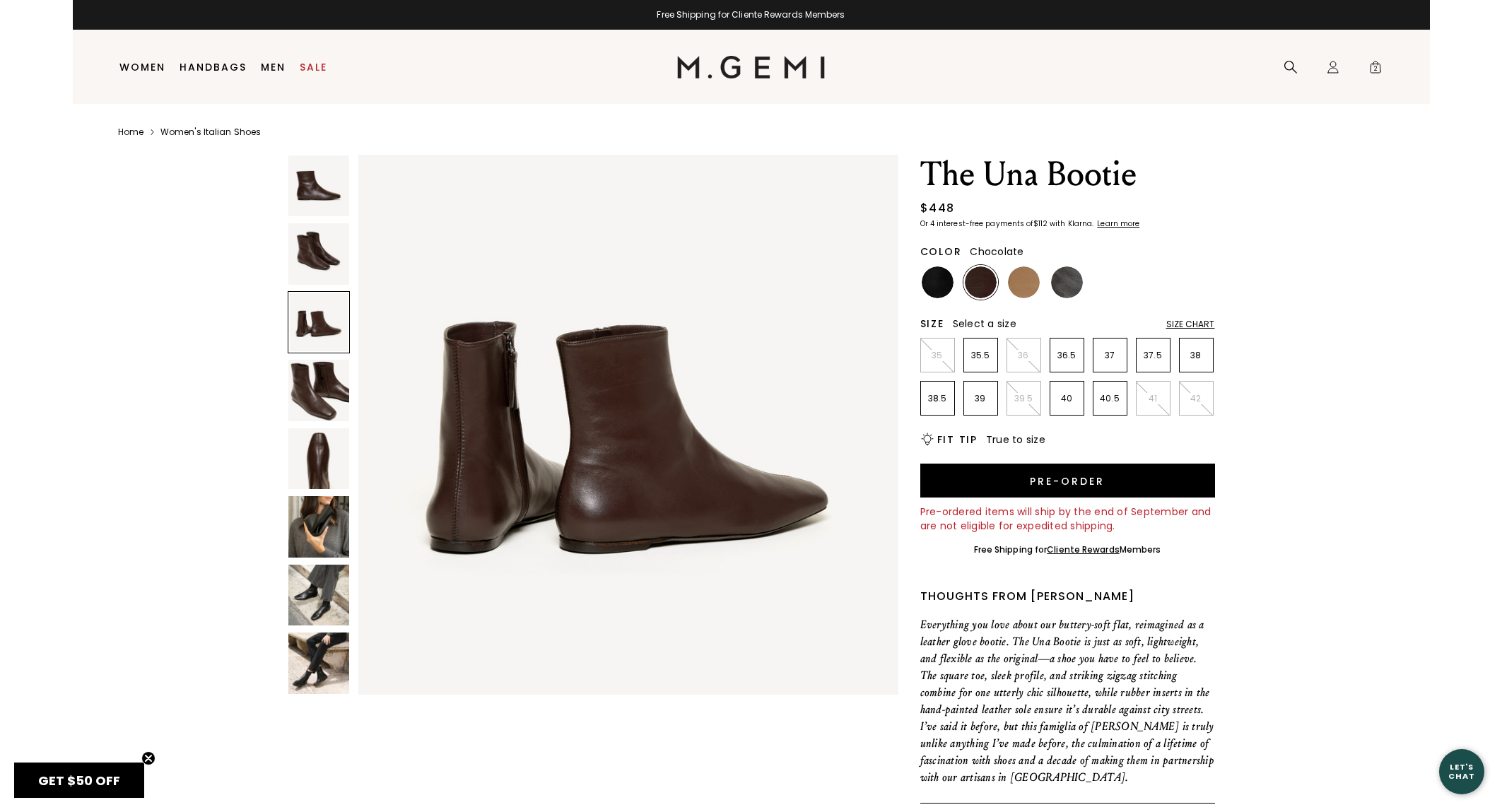
click at [317, 389] on img at bounding box center [319, 390] width 60 height 60
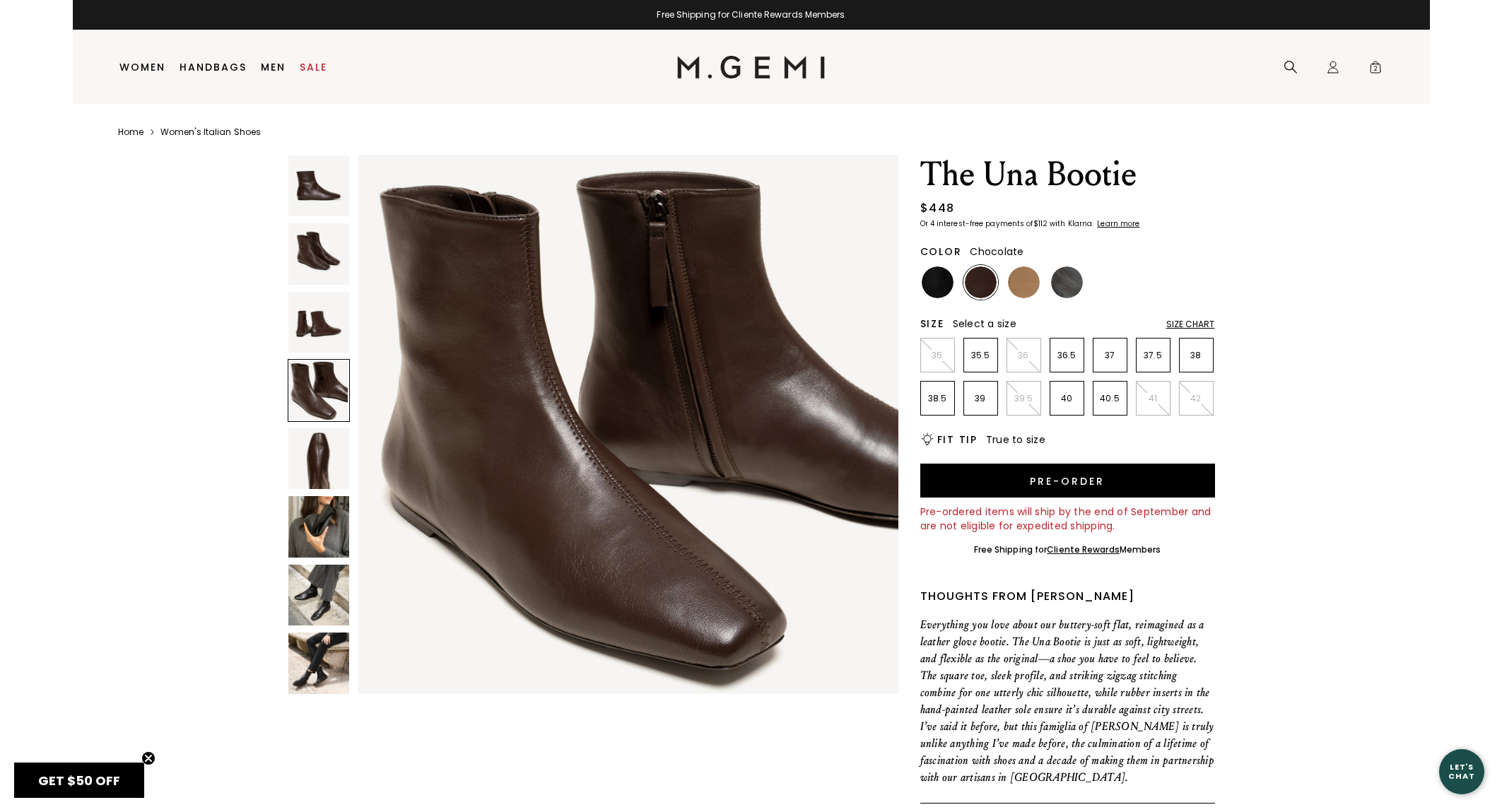
click at [316, 461] on img at bounding box center [319, 459] width 60 height 60
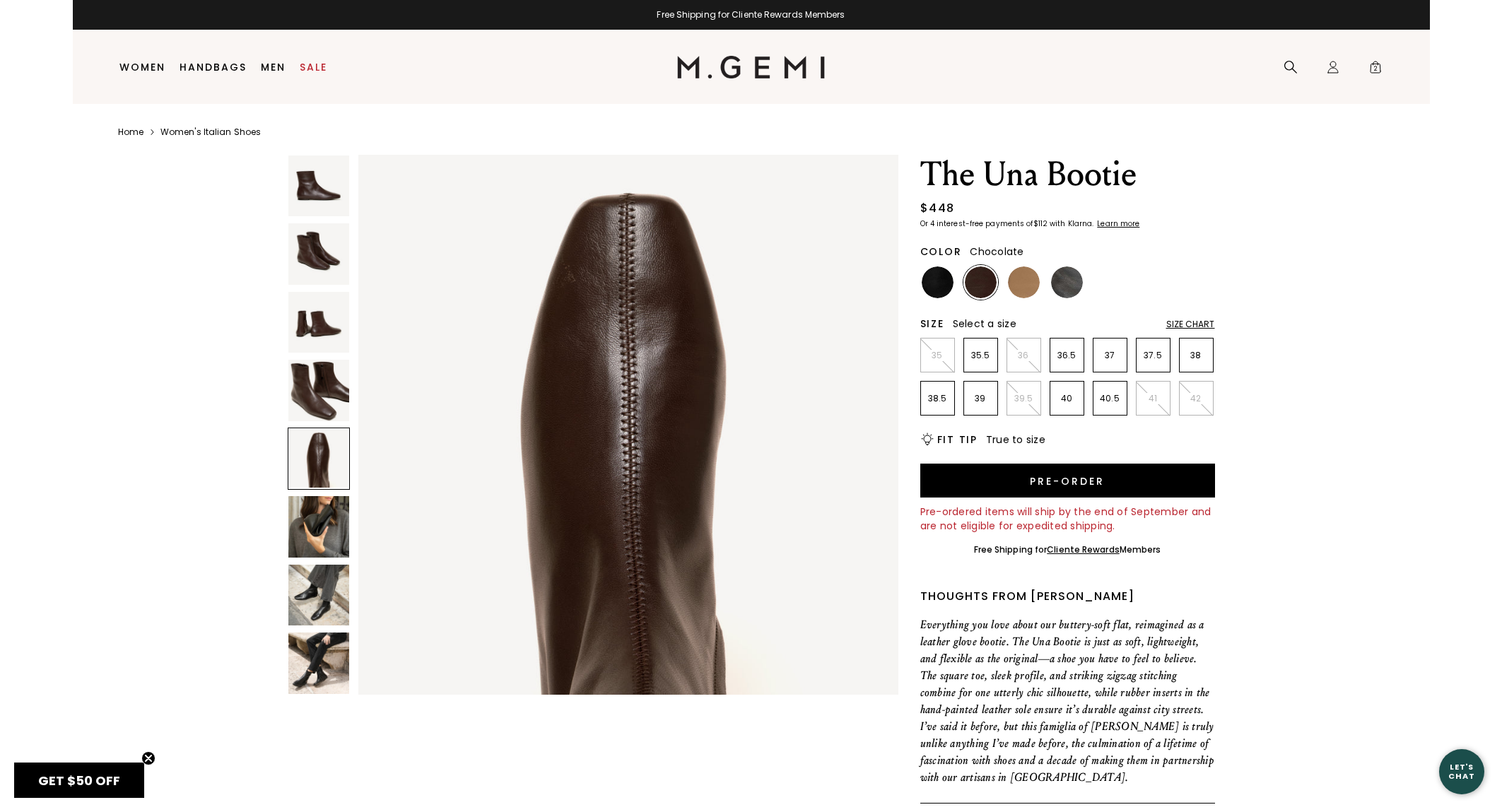
click at [330, 507] on img at bounding box center [319, 526] width 60 height 60
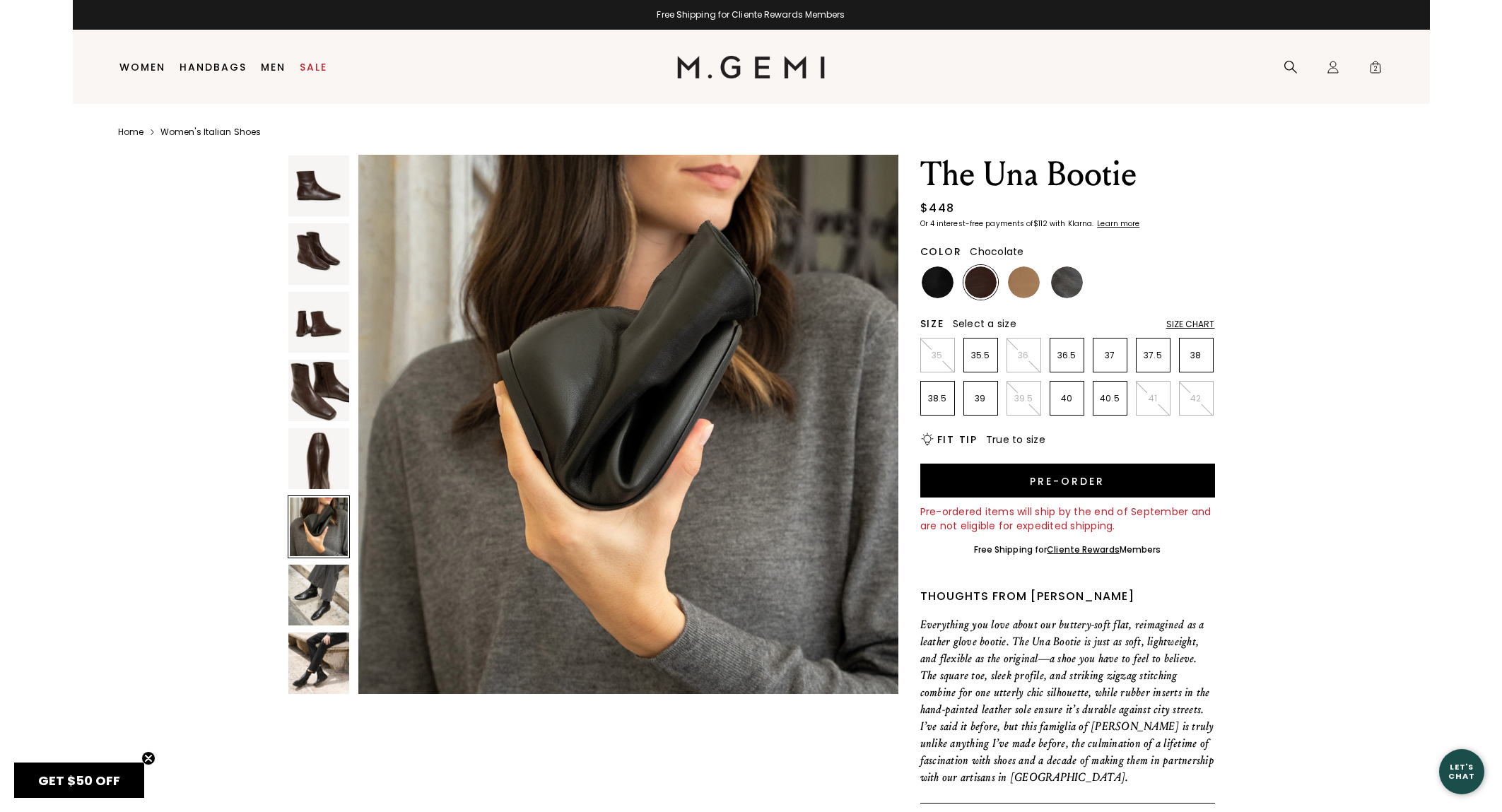
click at [332, 614] on img at bounding box center [319, 595] width 60 height 60
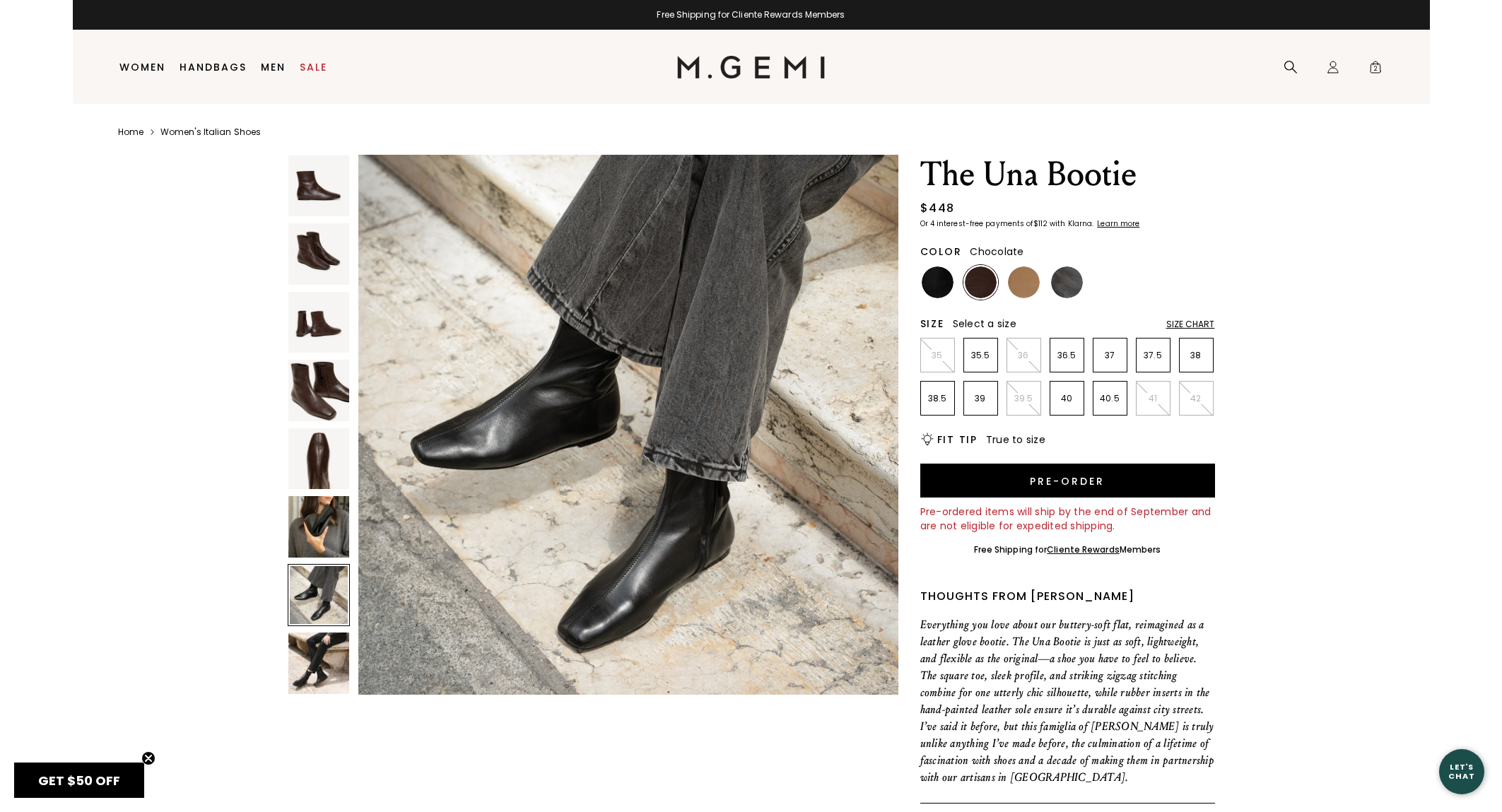
click at [340, 655] on img at bounding box center [319, 662] width 60 height 60
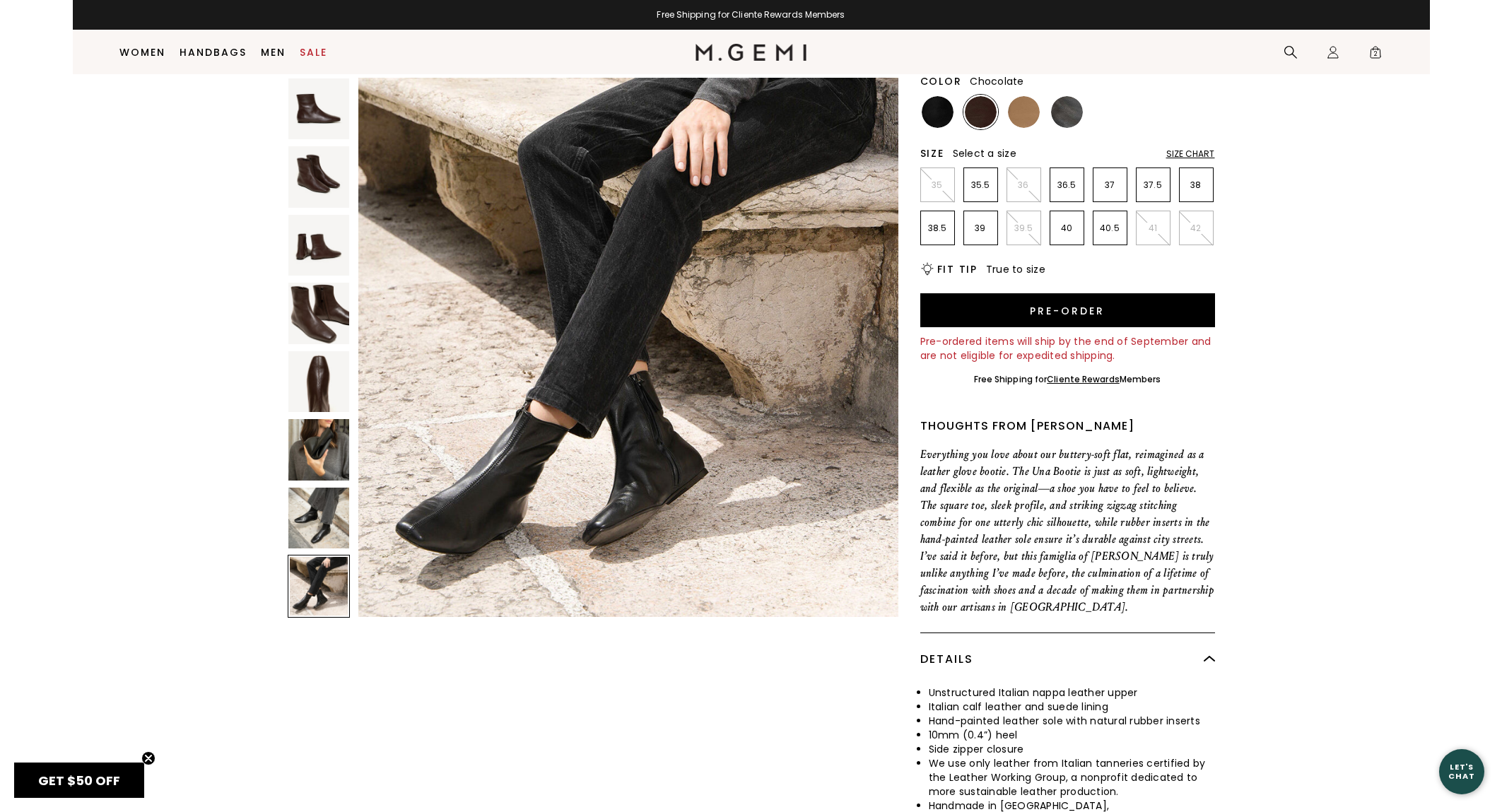
scroll to position [162, 0]
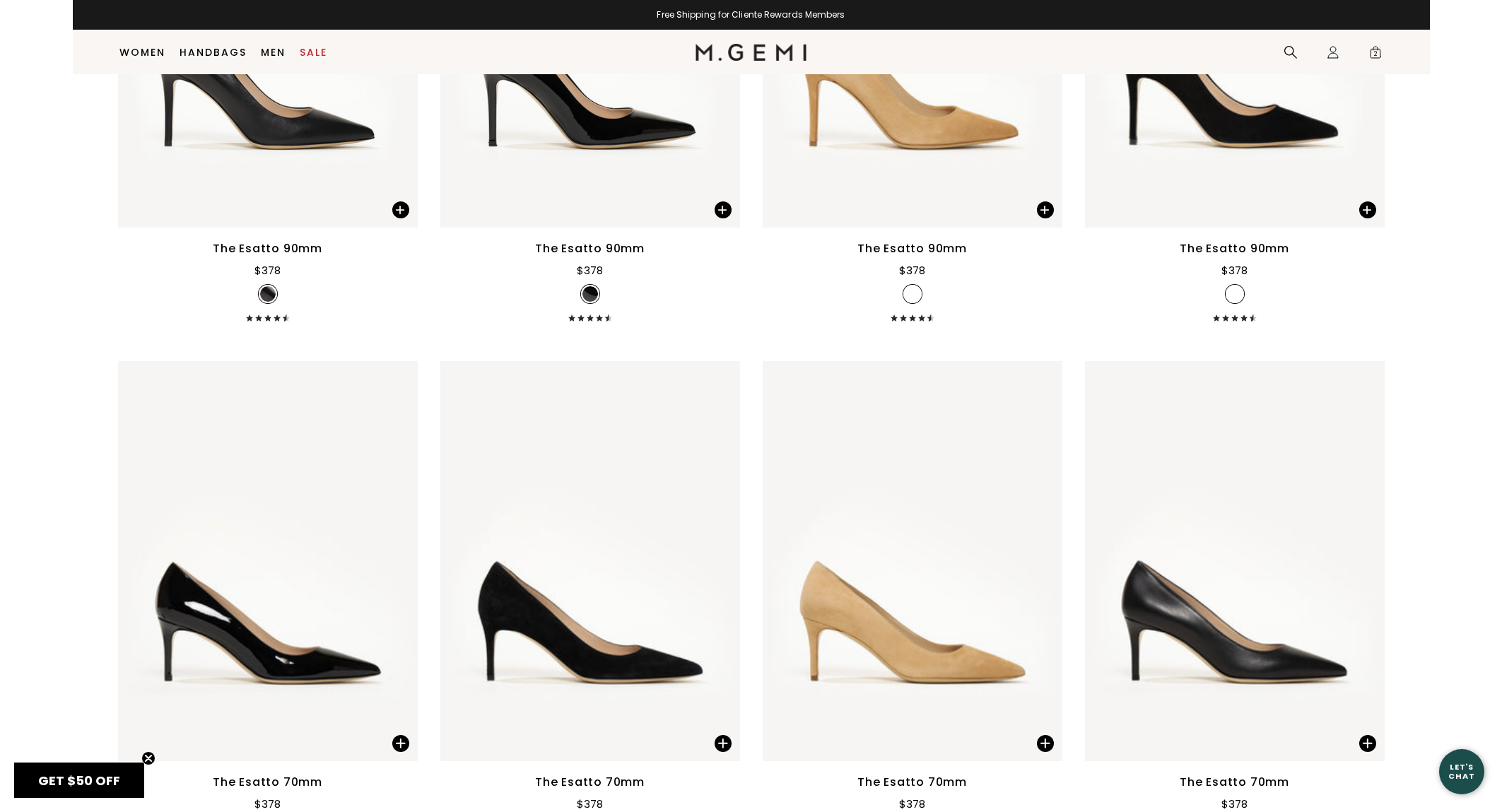
scroll to position [11731, 0]
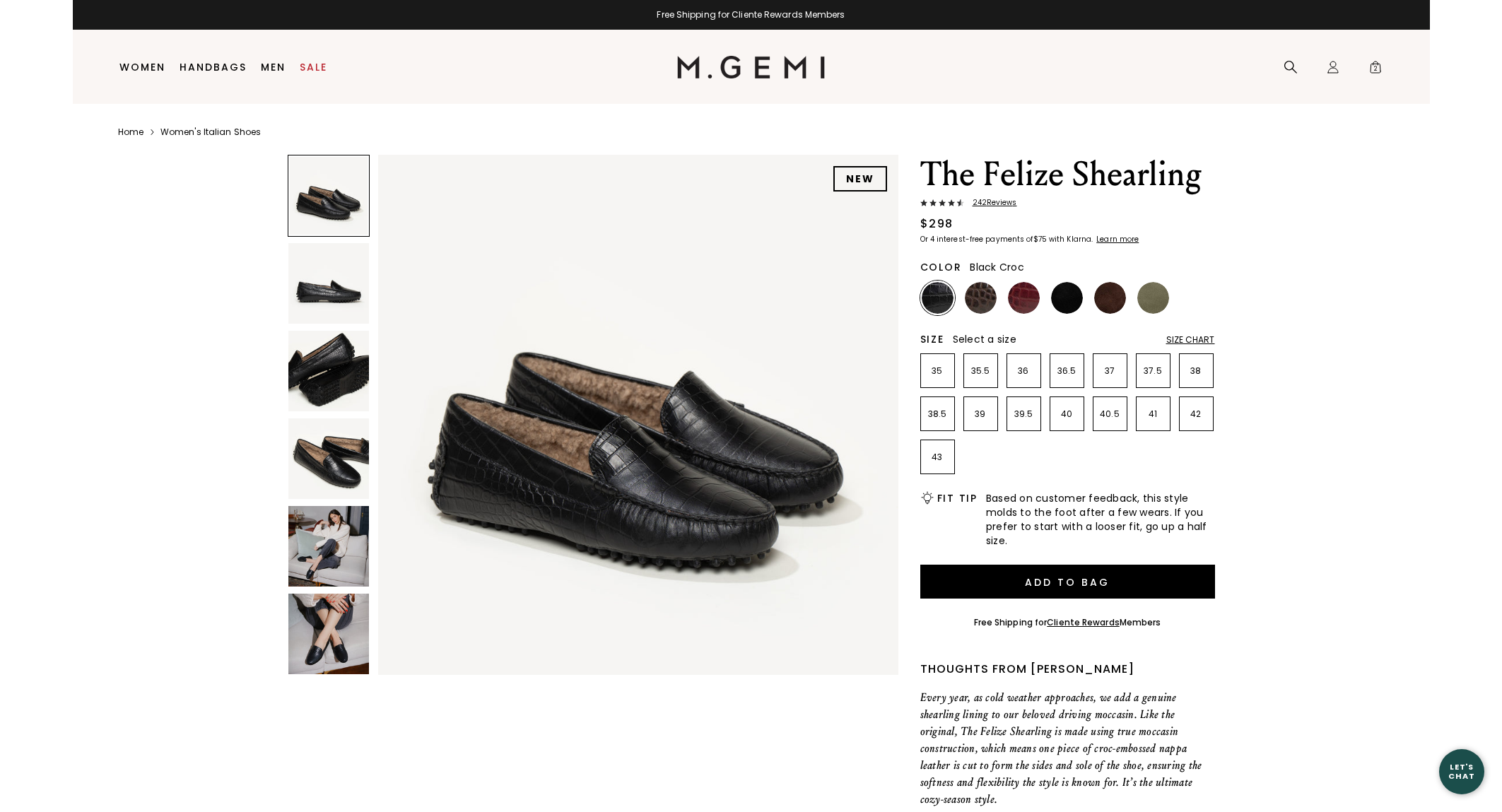
click at [318, 283] on img at bounding box center [329, 283] width 80 height 80
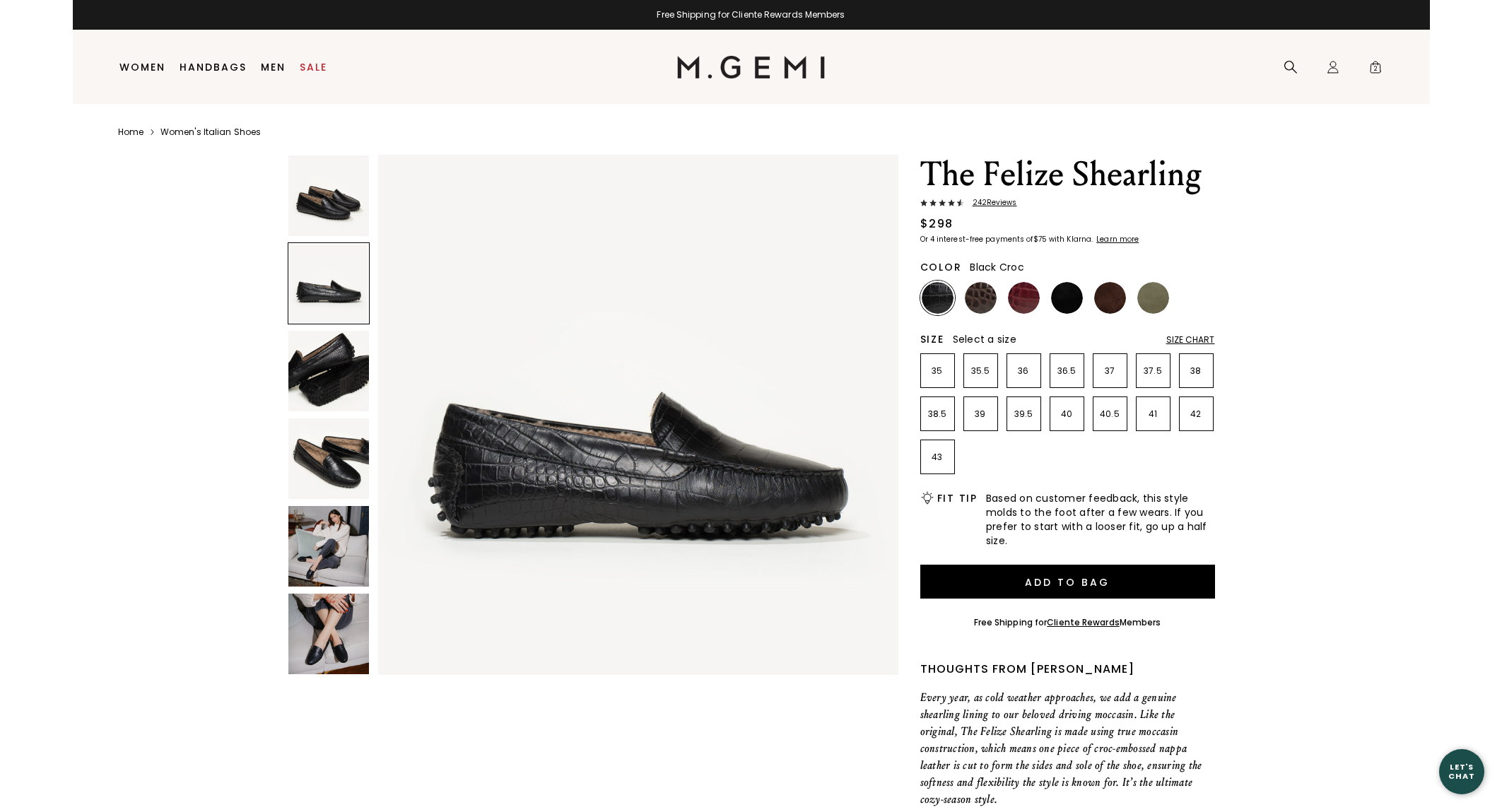
click at [336, 374] on img at bounding box center [329, 371] width 80 height 80
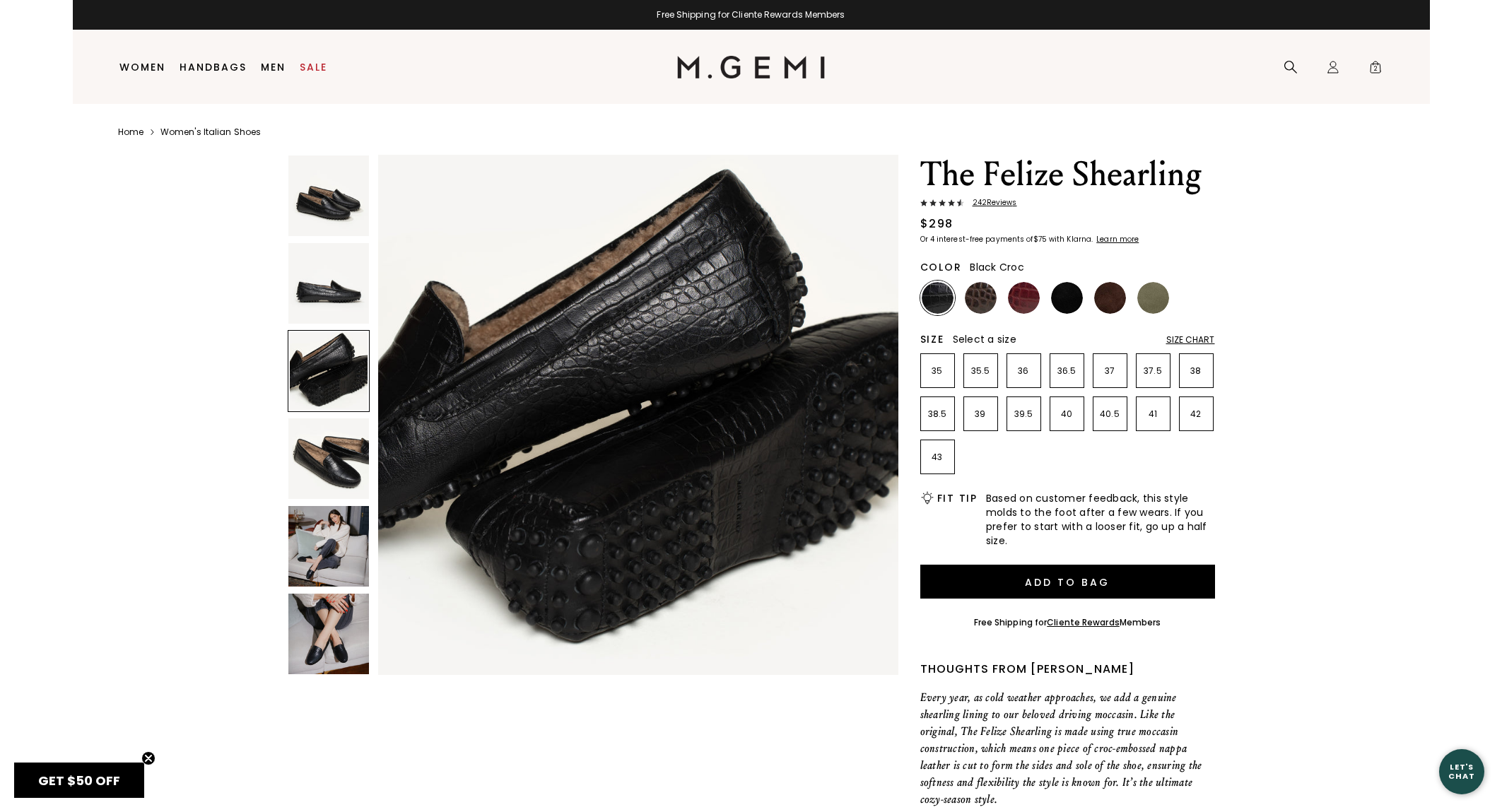
click at [342, 464] on img at bounding box center [329, 458] width 80 height 80
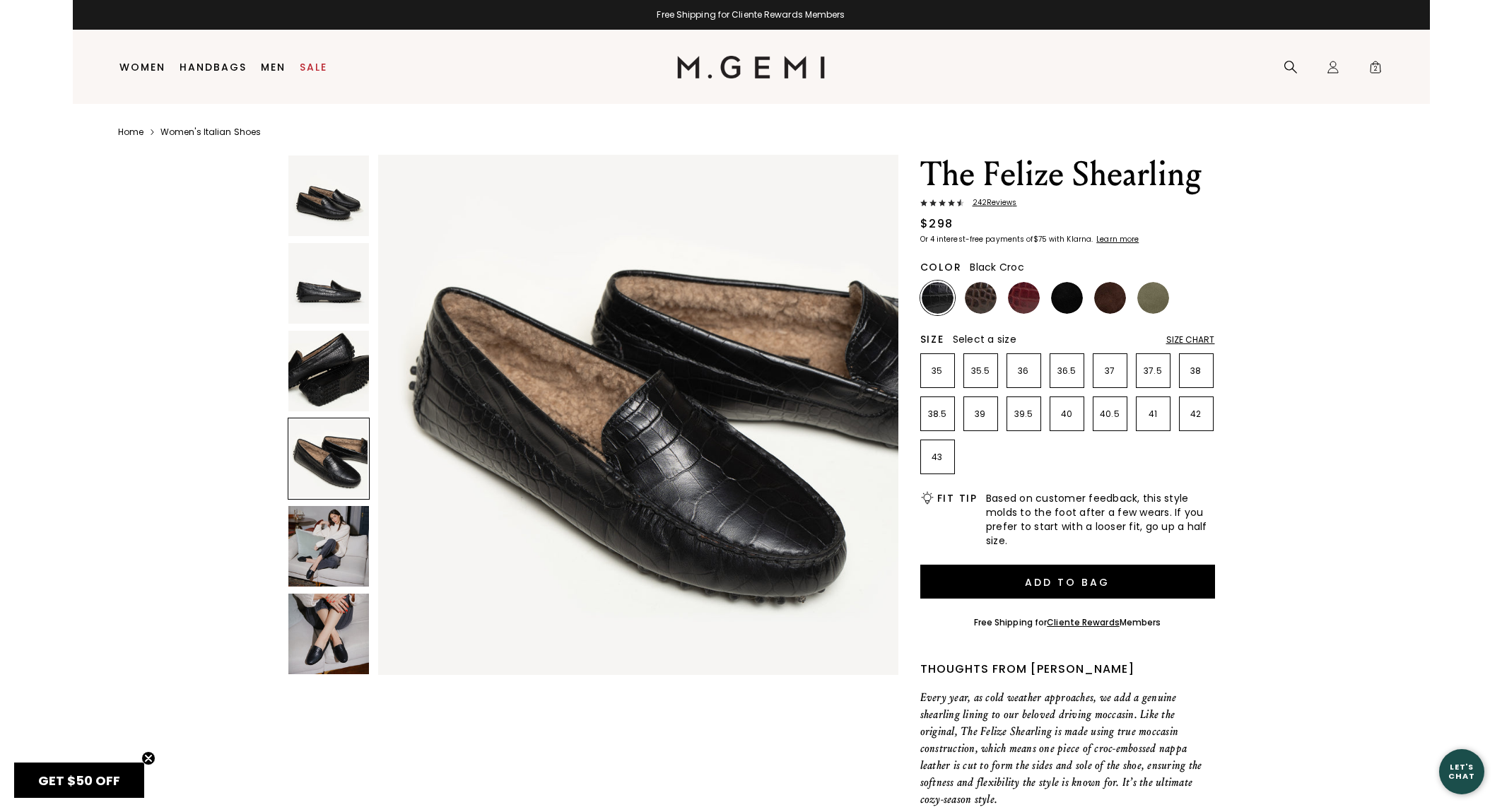
click at [348, 549] on img at bounding box center [329, 546] width 80 height 80
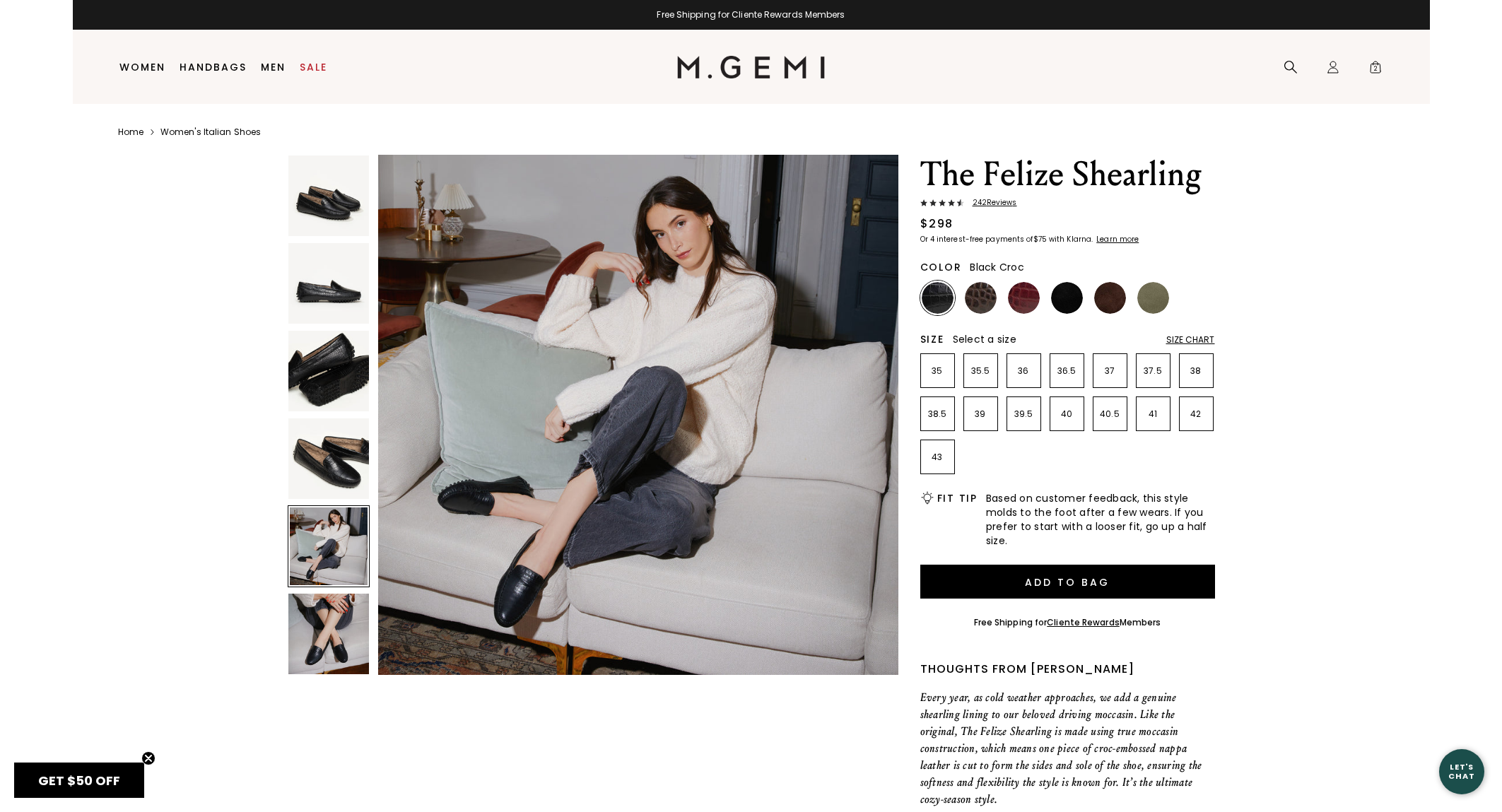
click at [346, 596] on img at bounding box center [329, 634] width 80 height 80
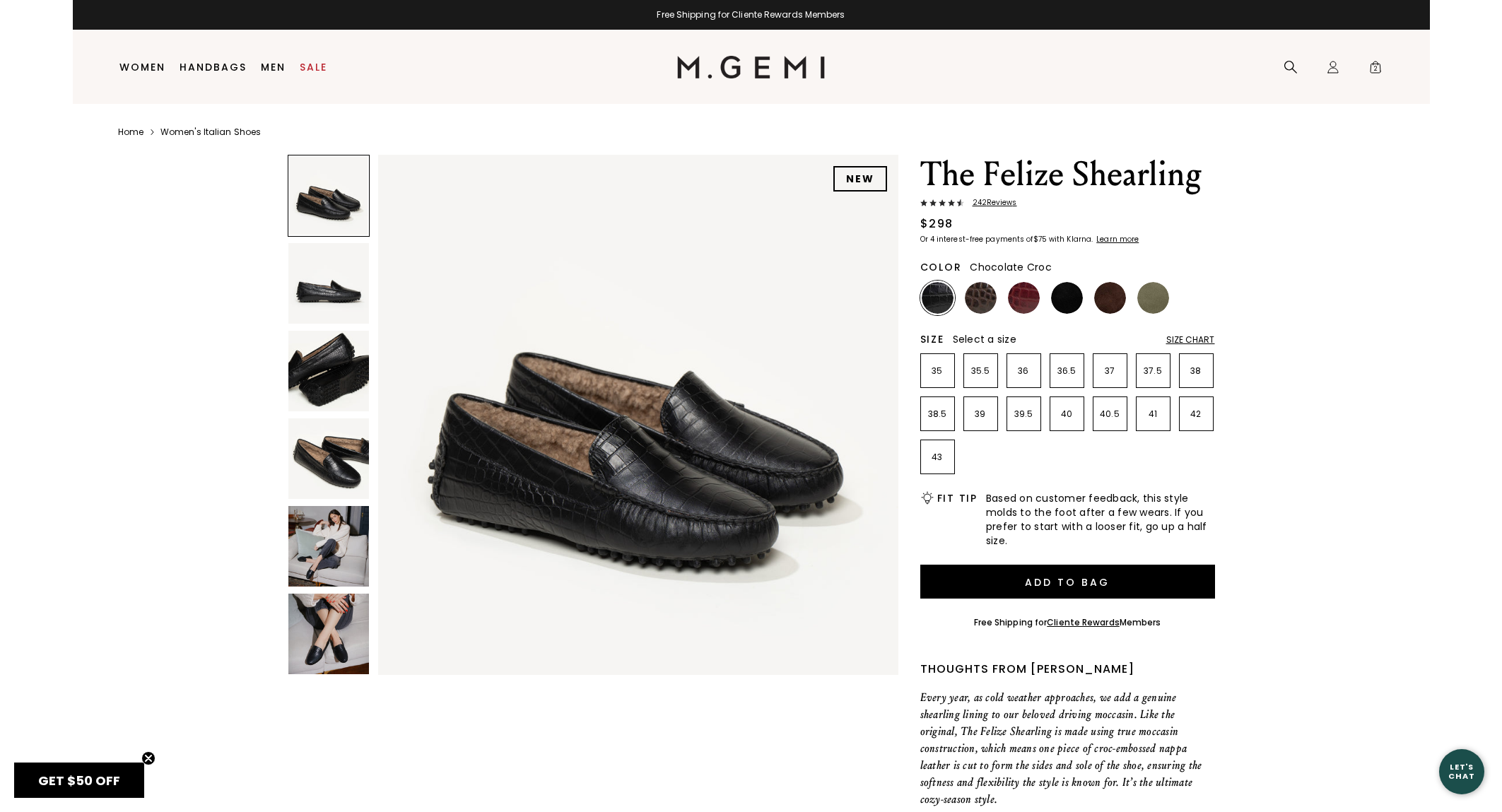
click at [988, 297] on img at bounding box center [981, 298] width 32 height 32
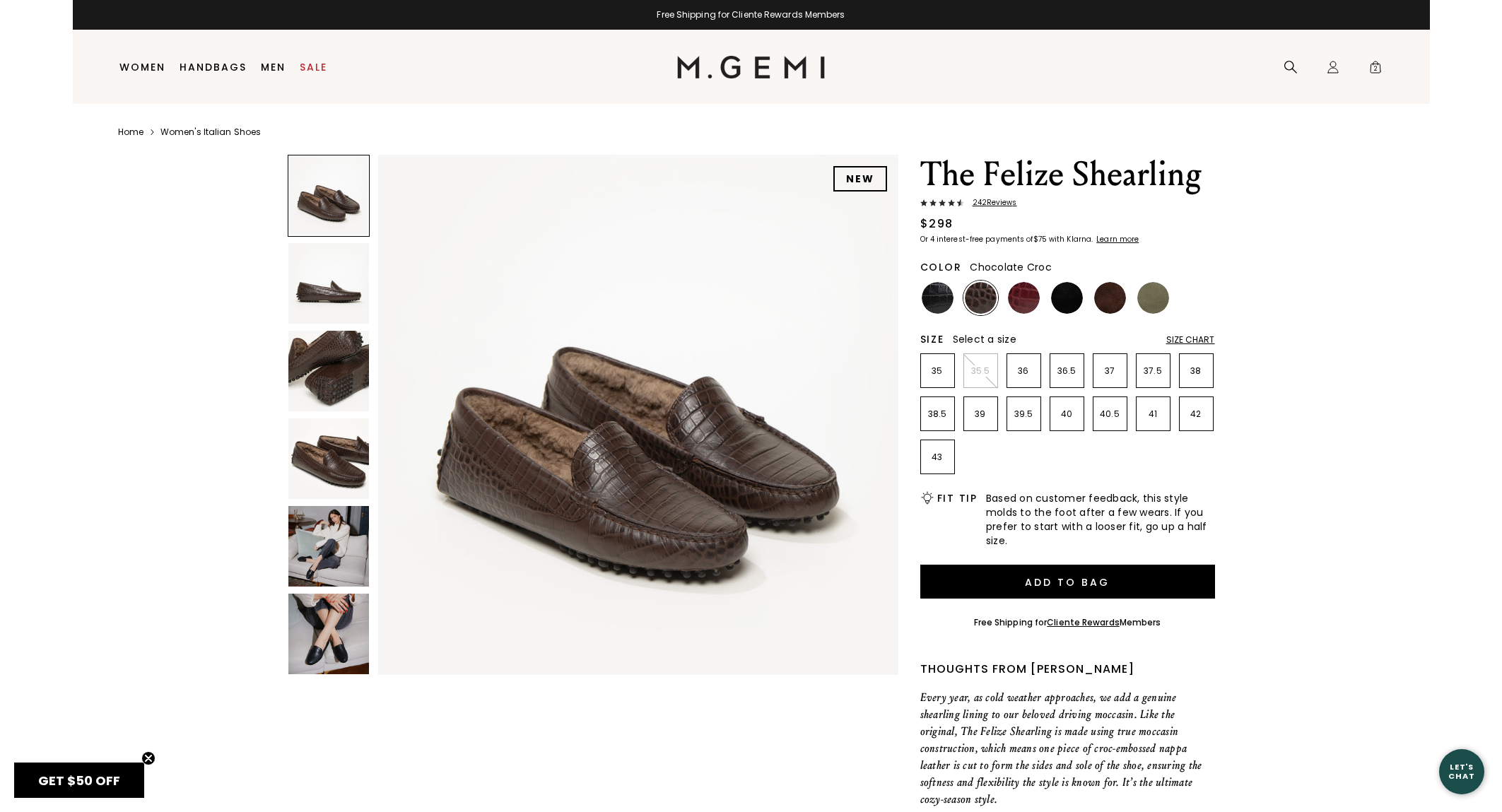
click at [340, 445] on img at bounding box center [329, 458] width 80 height 80
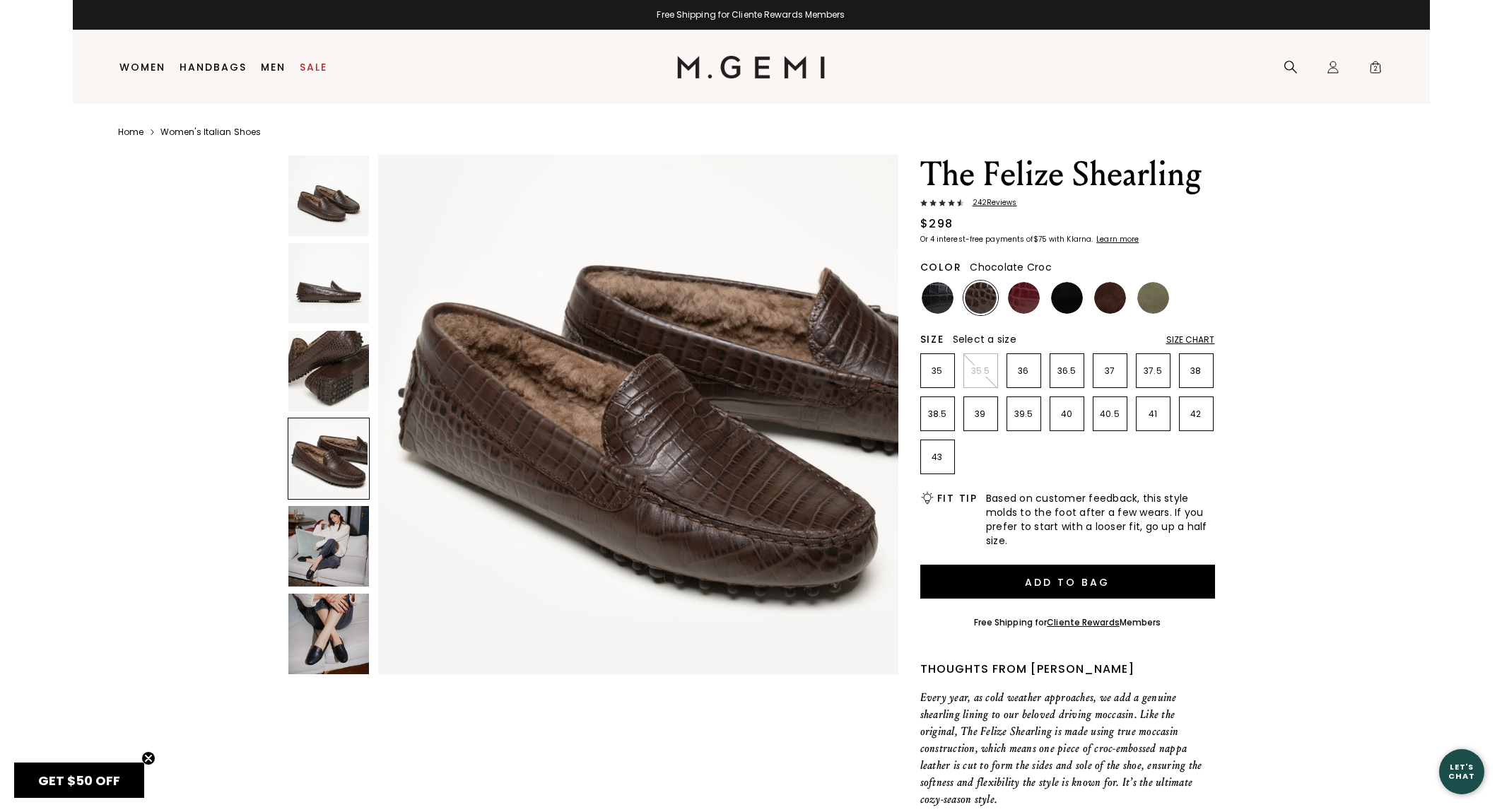
click at [337, 370] on img at bounding box center [329, 371] width 80 height 80
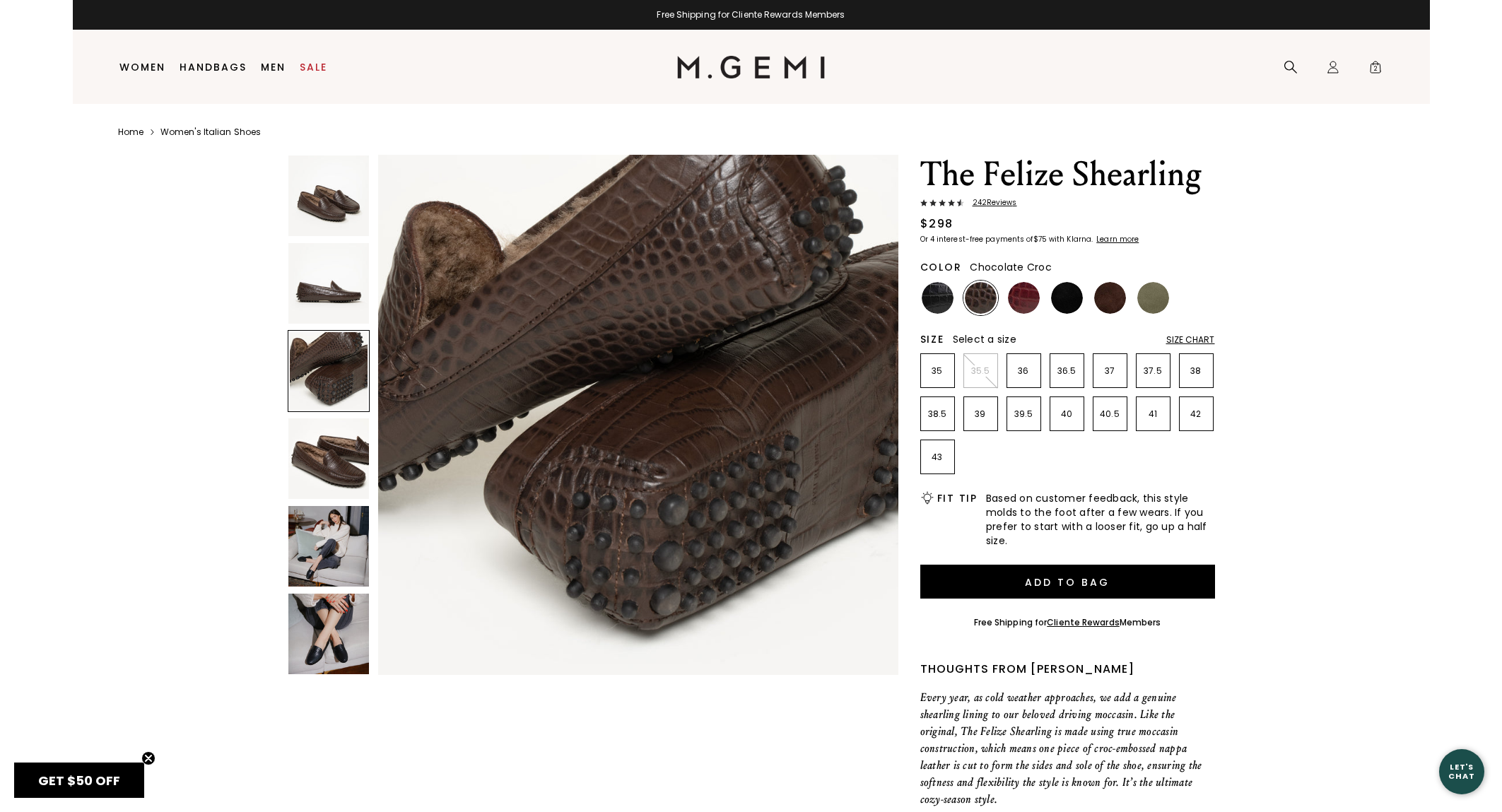
click at [333, 301] on img at bounding box center [329, 283] width 80 height 80
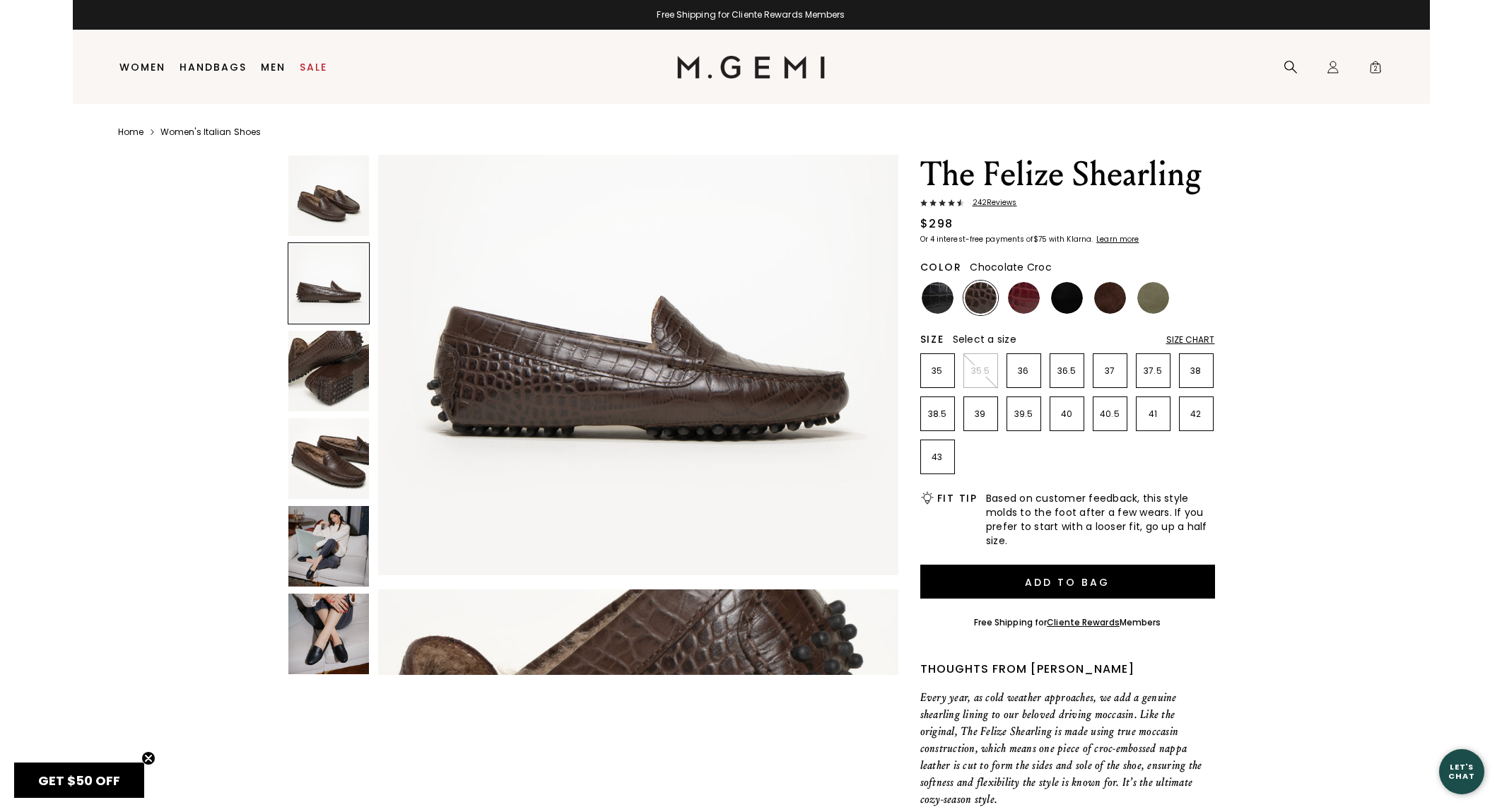
scroll to position [534, 0]
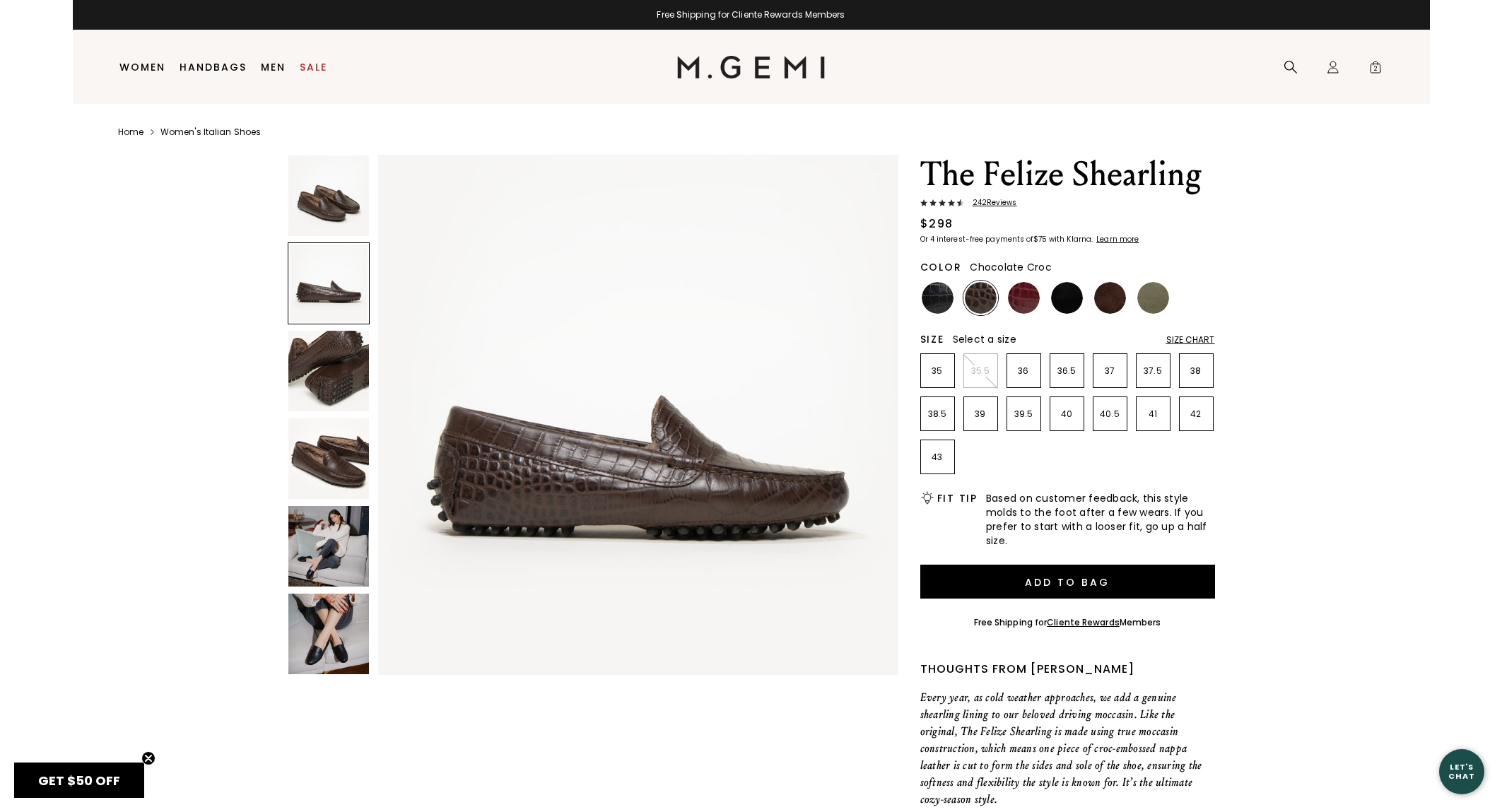
click at [329, 195] on img at bounding box center [329, 196] width 80 height 80
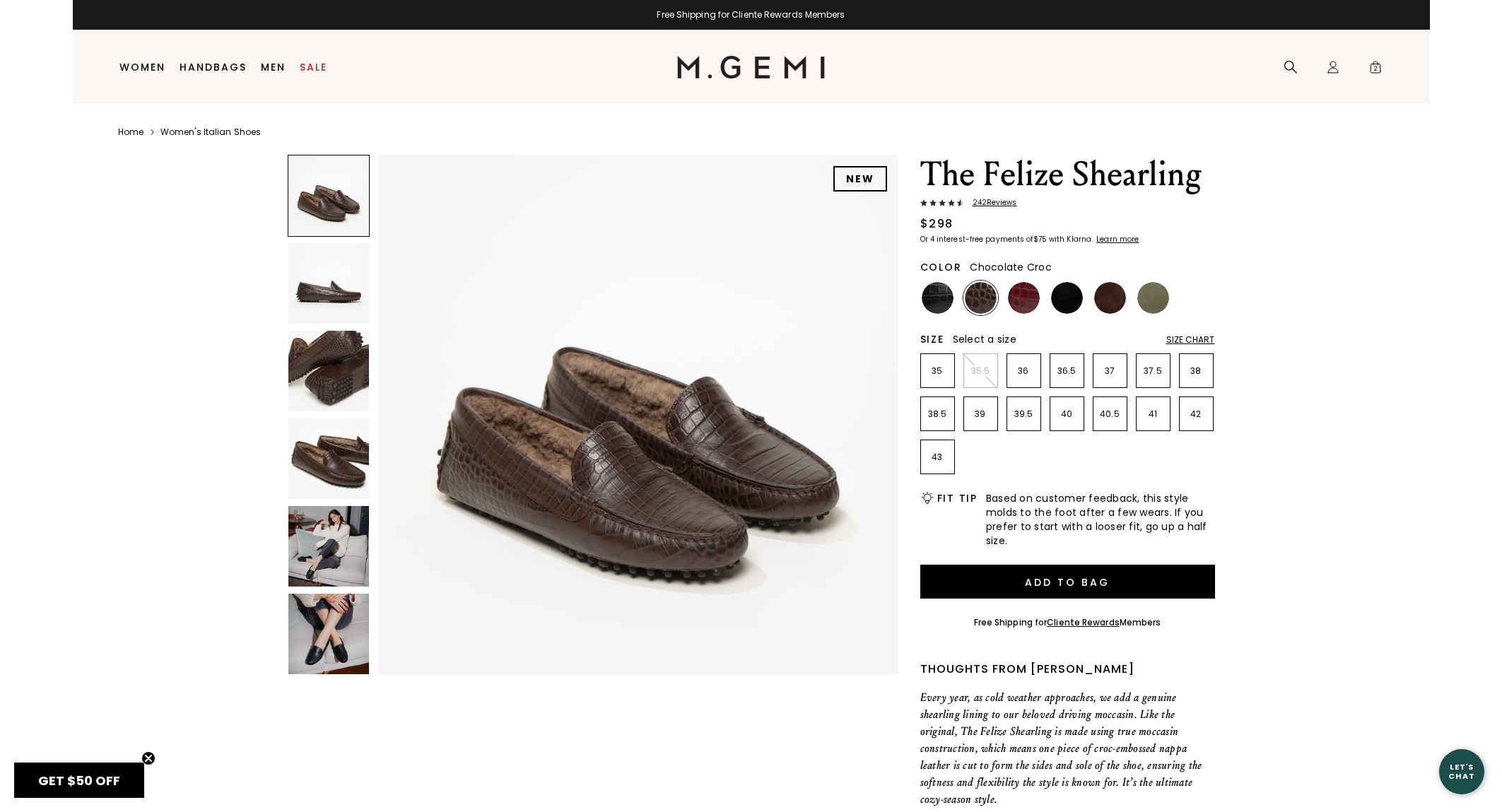
click at [1099, 301] on img at bounding box center [1111, 298] width 32 height 32
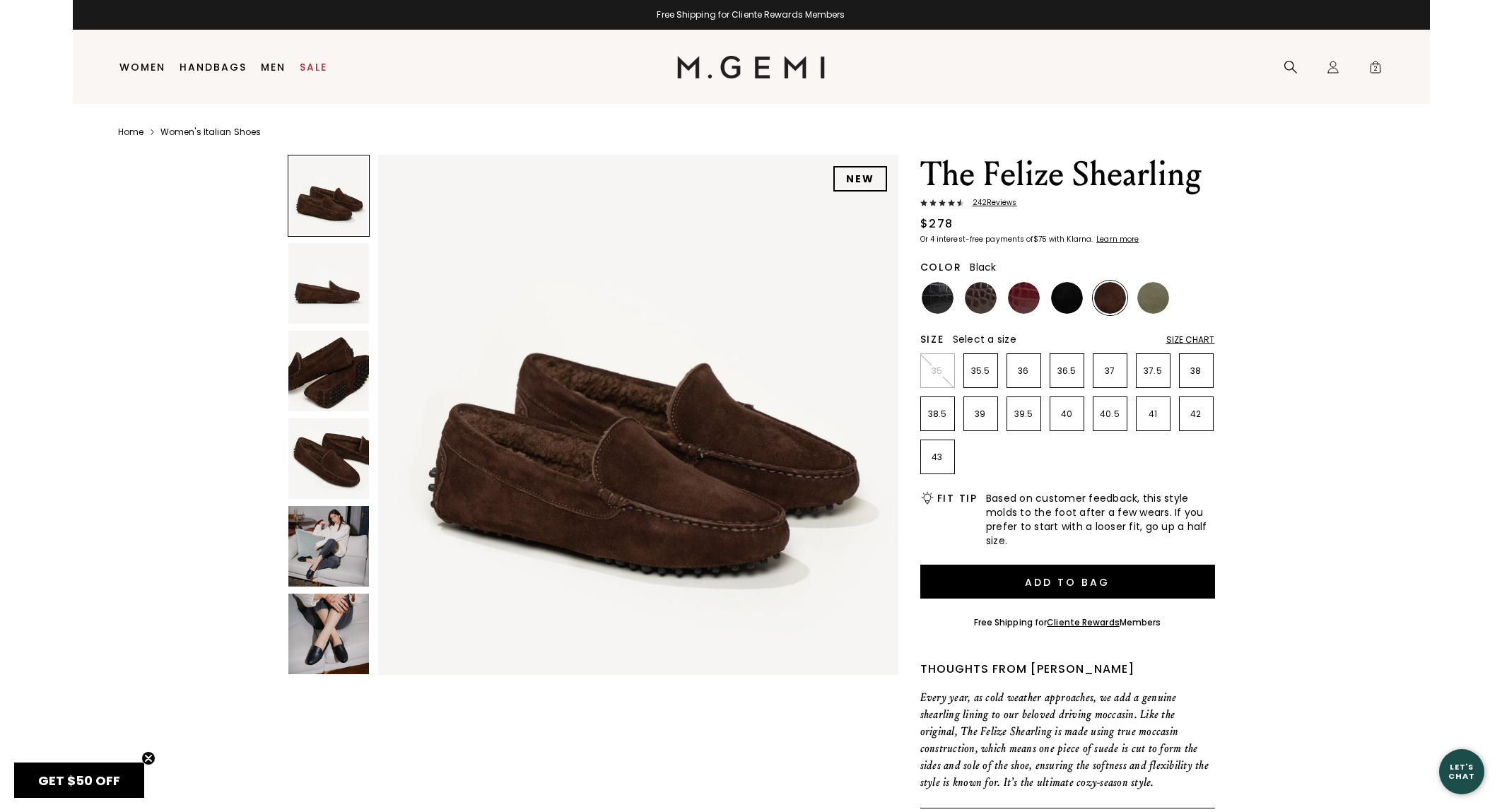
click at [1061, 304] on img at bounding box center [1067, 298] width 32 height 32
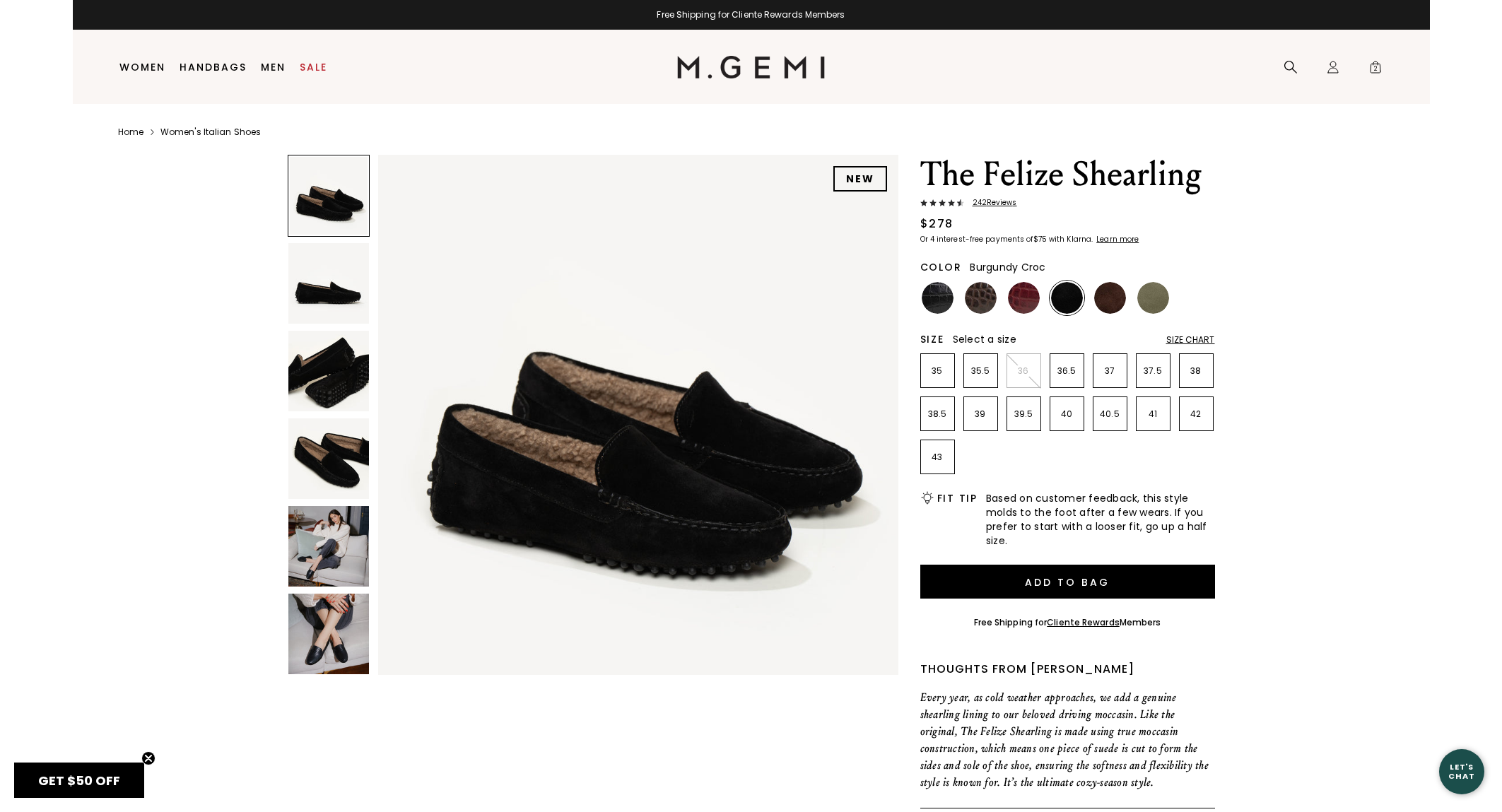
click at [1023, 299] on img at bounding box center [1024, 298] width 32 height 32
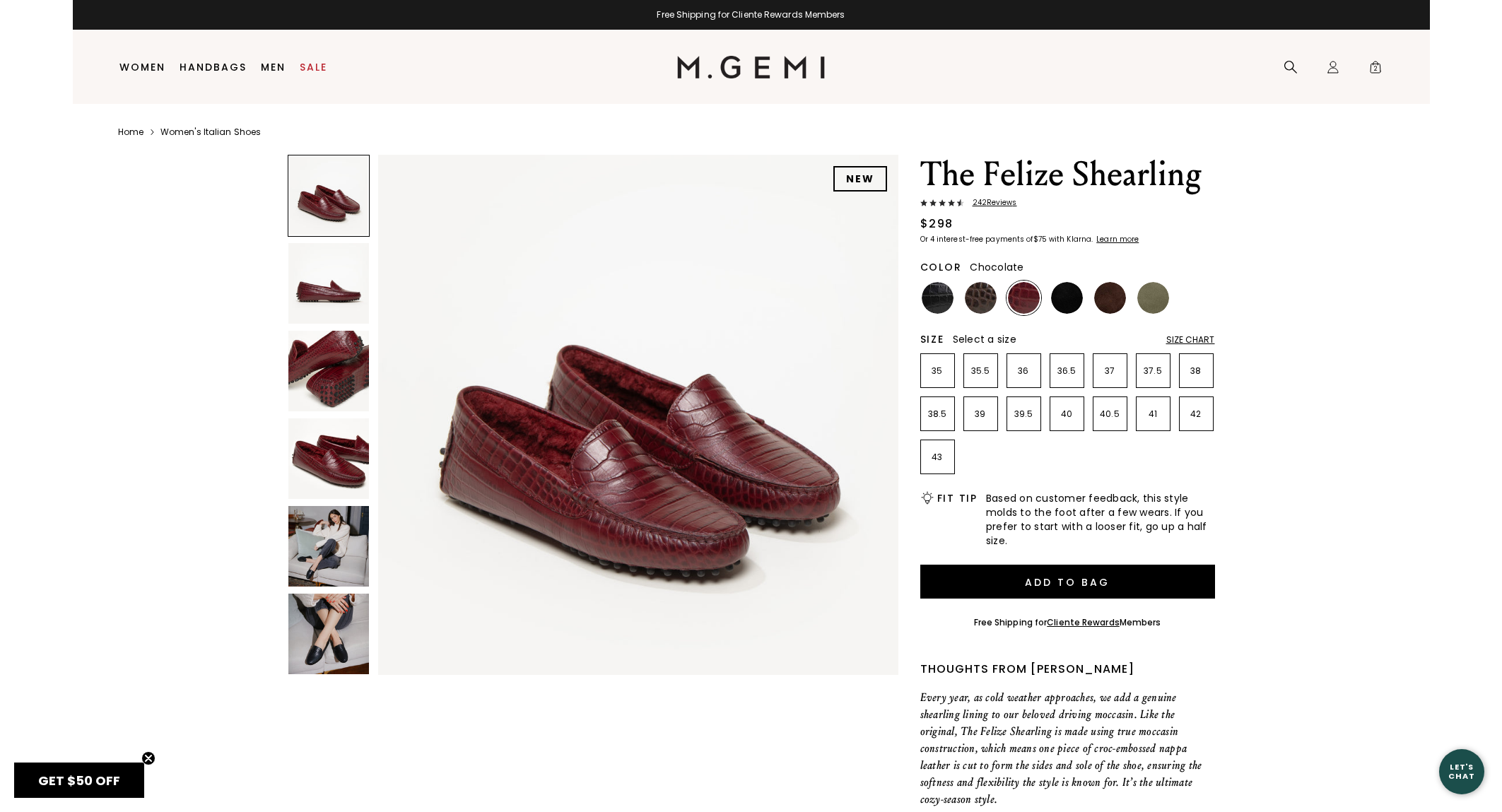
click at [1103, 299] on img at bounding box center [1111, 298] width 32 height 32
